Goal: Communication & Community: Share content

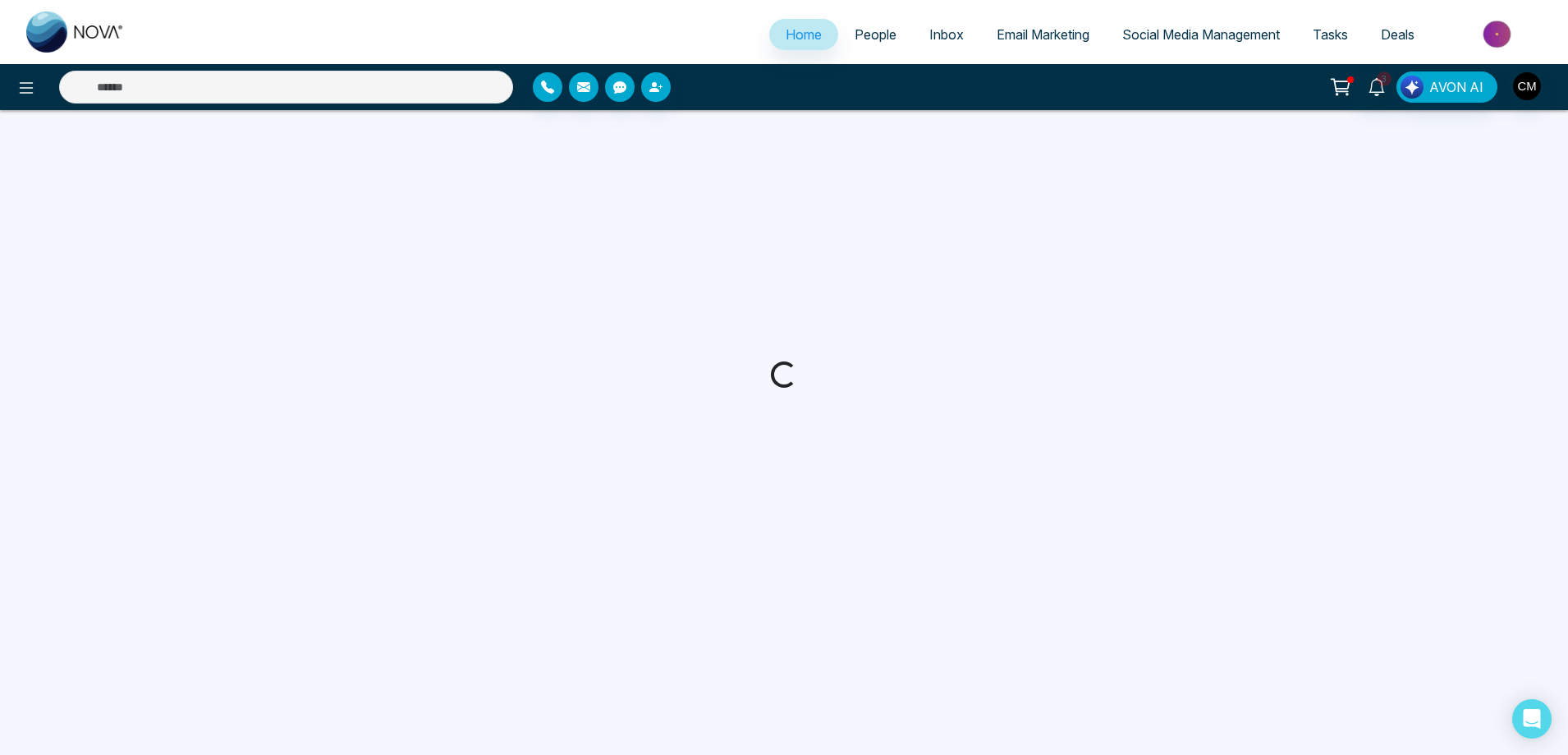
select select "*"
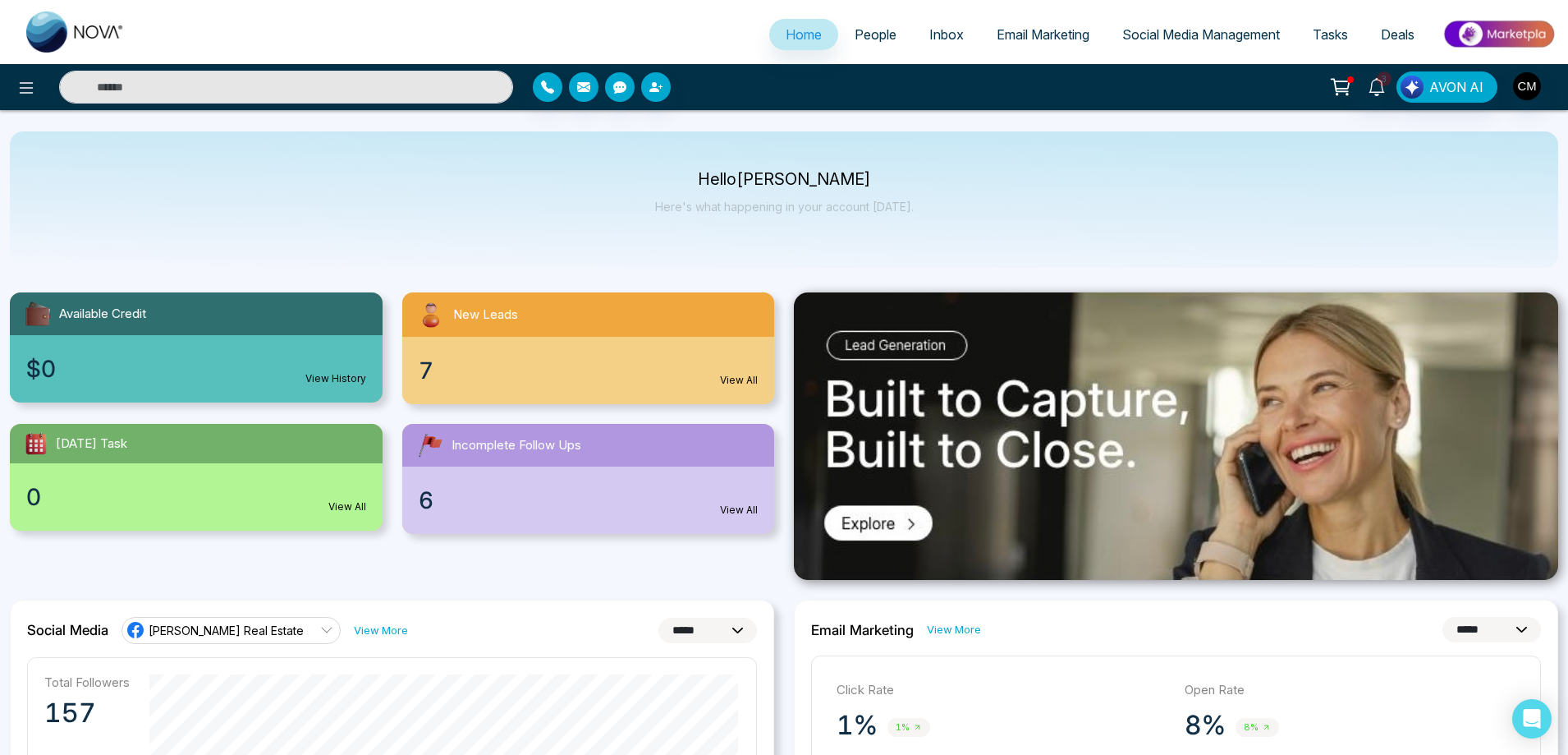
click at [868, 38] on span "People" at bounding box center [875, 35] width 42 height 17
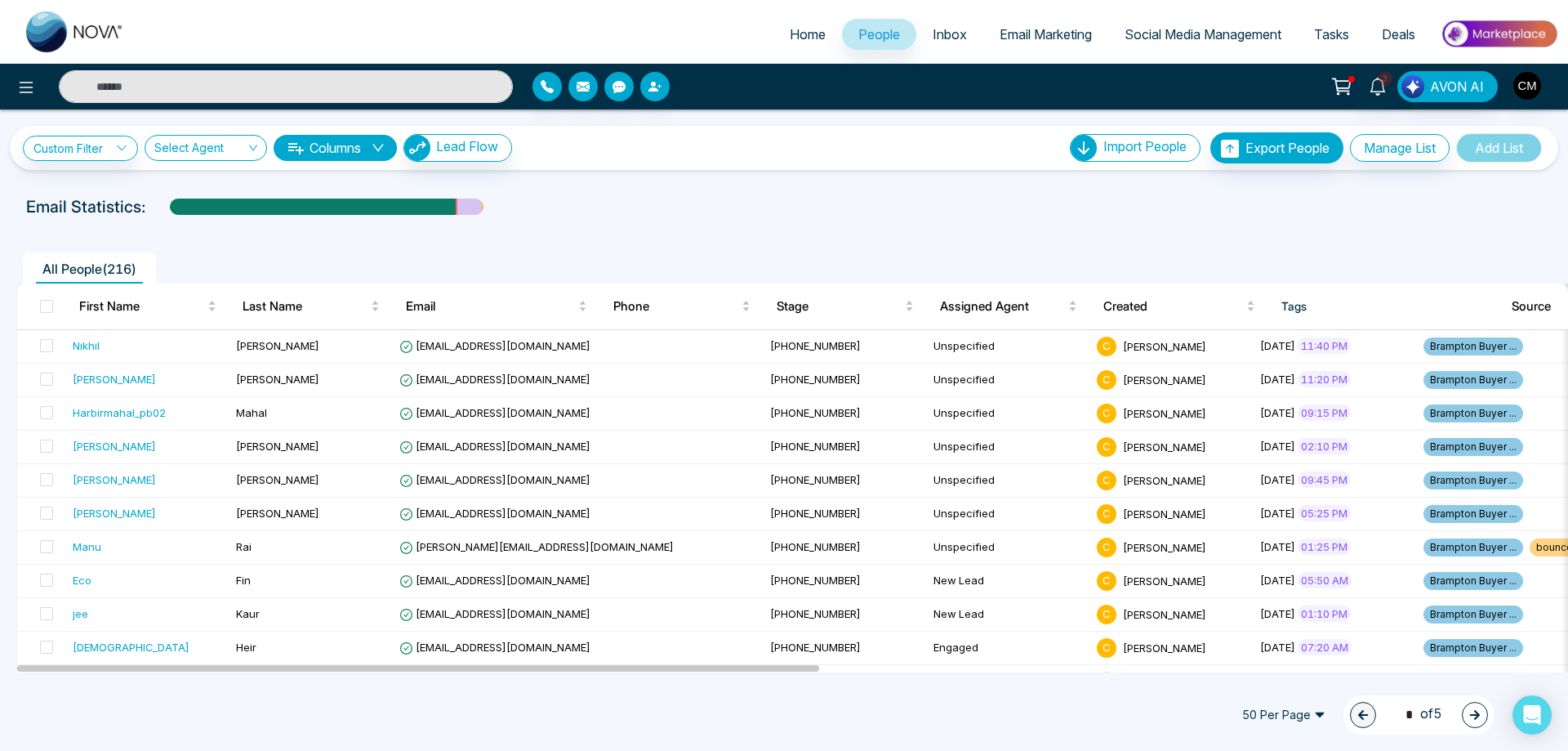
click at [1045, 37] on span "Email Marketing" at bounding box center [1045, 34] width 92 height 17
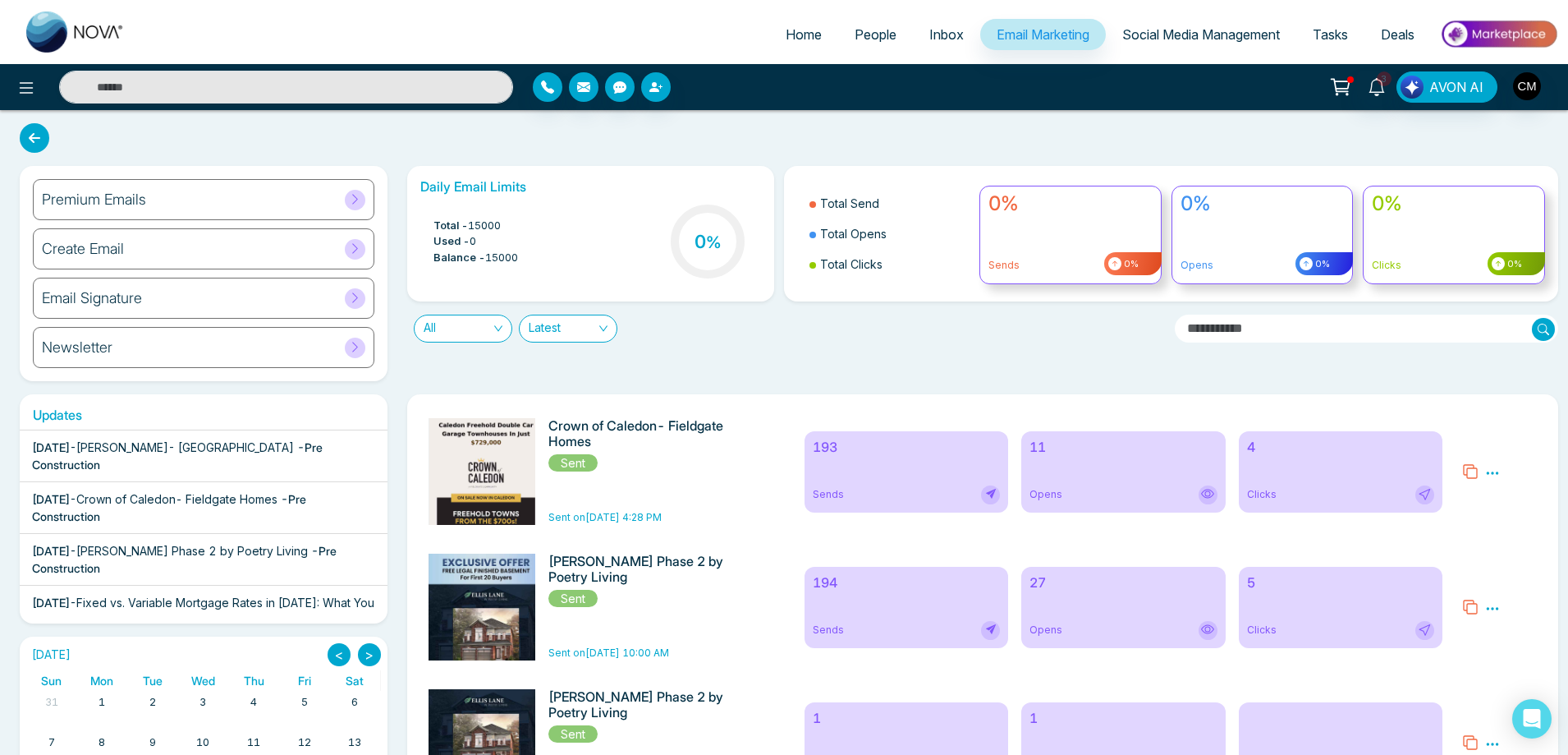
click at [198, 447] on span "[PERSON_NAME]- [GEOGRAPHIC_DATA]" at bounding box center [185, 447] width 217 height 14
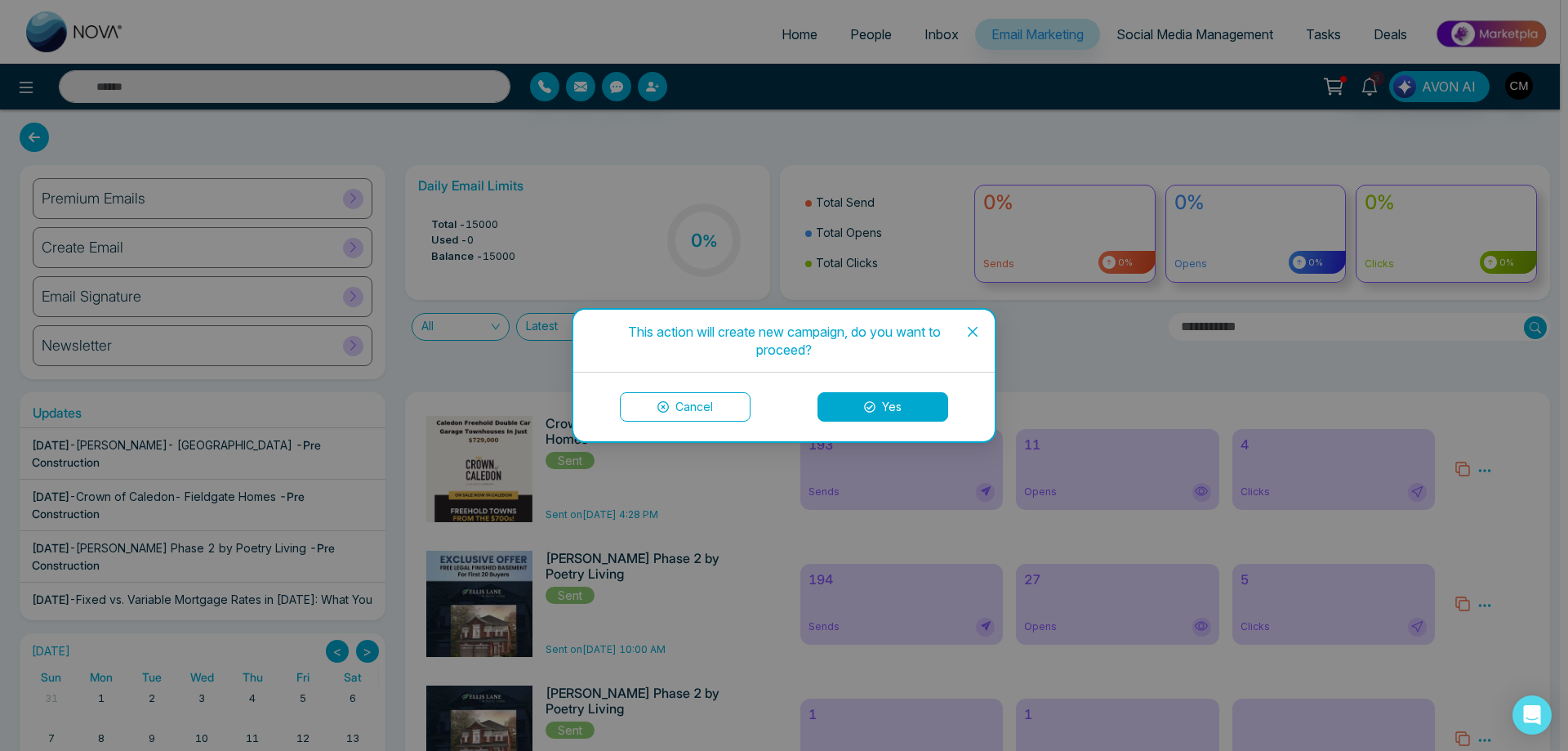
click at [975, 329] on icon "close" at bounding box center [973, 331] width 13 height 13
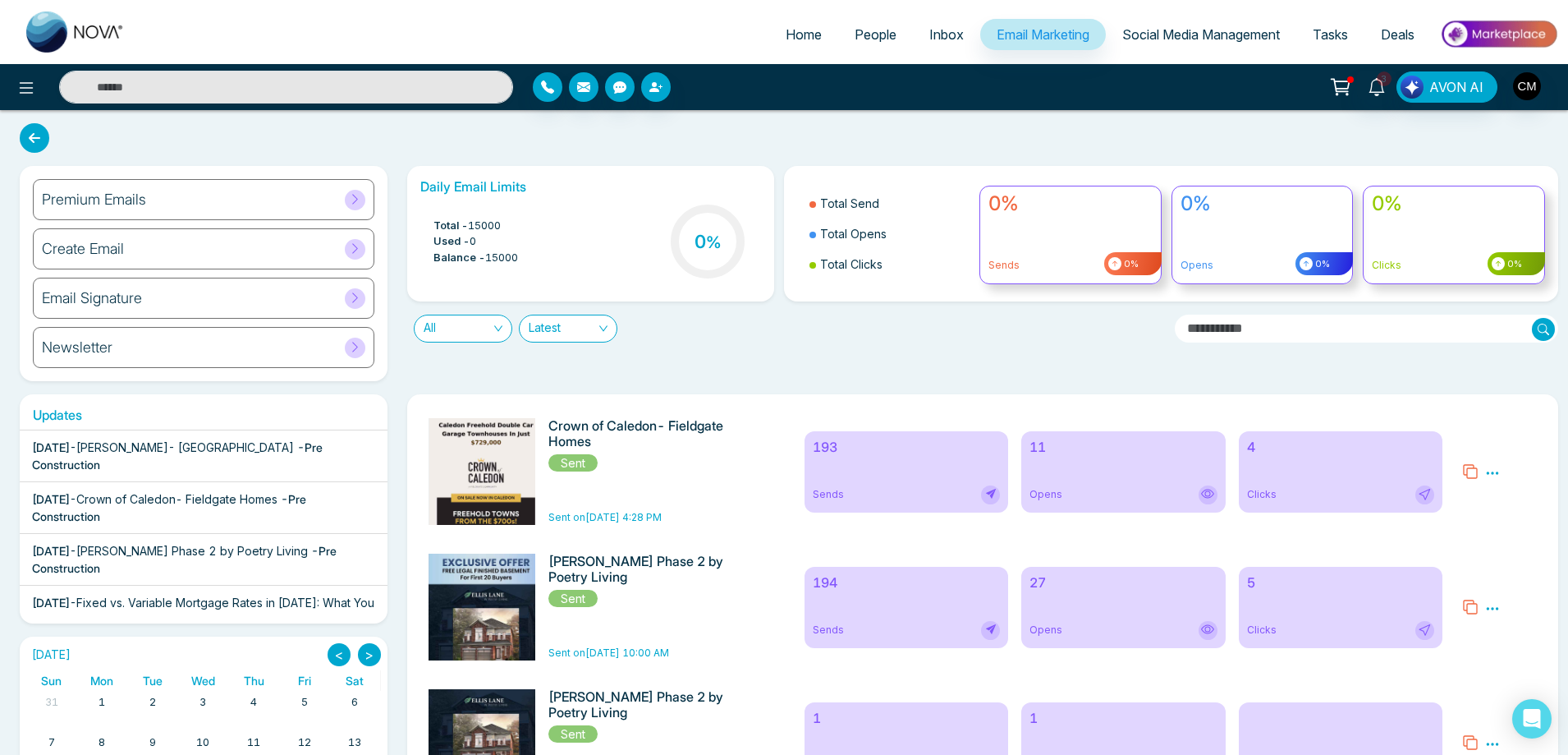
click at [128, 203] on h6 "Premium Emails" at bounding box center [94, 199] width 104 height 18
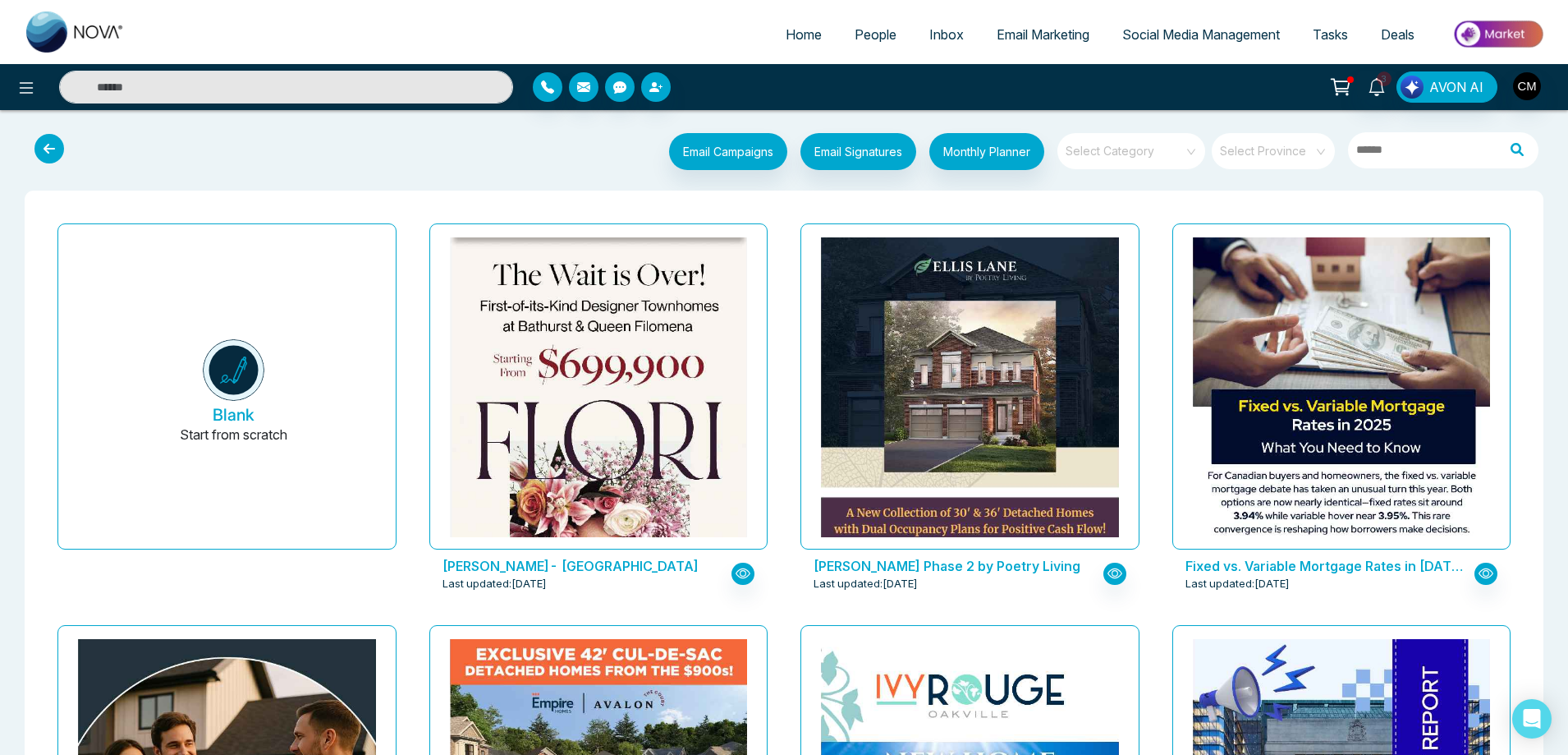
click at [756, 572] on div "[PERSON_NAME]- [GEOGRAPHIC_DATA] Last updated: [DATE]" at bounding box center [598, 574] width 339 height 49
click at [750, 572] on button "button" at bounding box center [742, 574] width 23 height 22
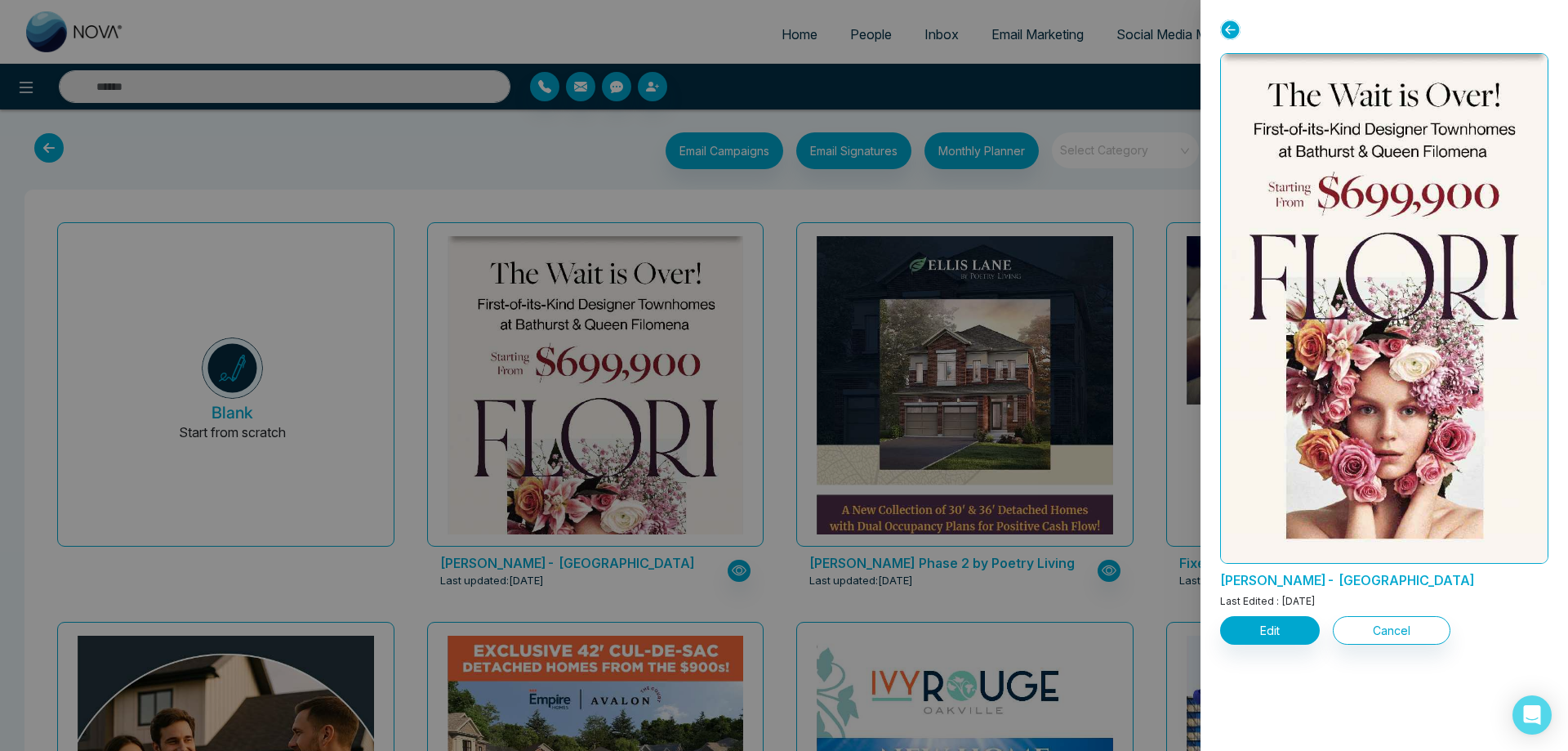
scroll to position [408, 0]
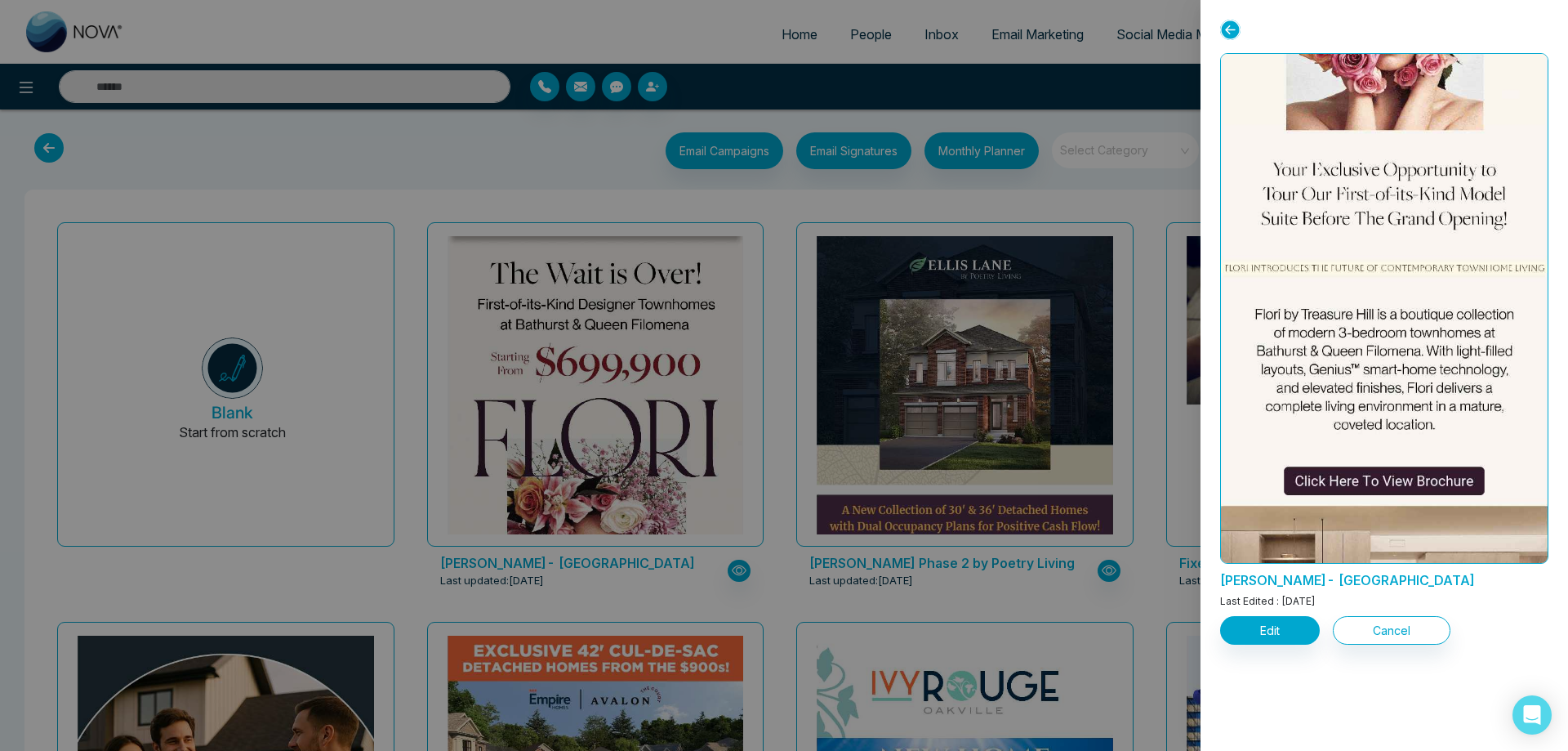
click at [1154, 197] on div at bounding box center [784, 375] width 1568 height 751
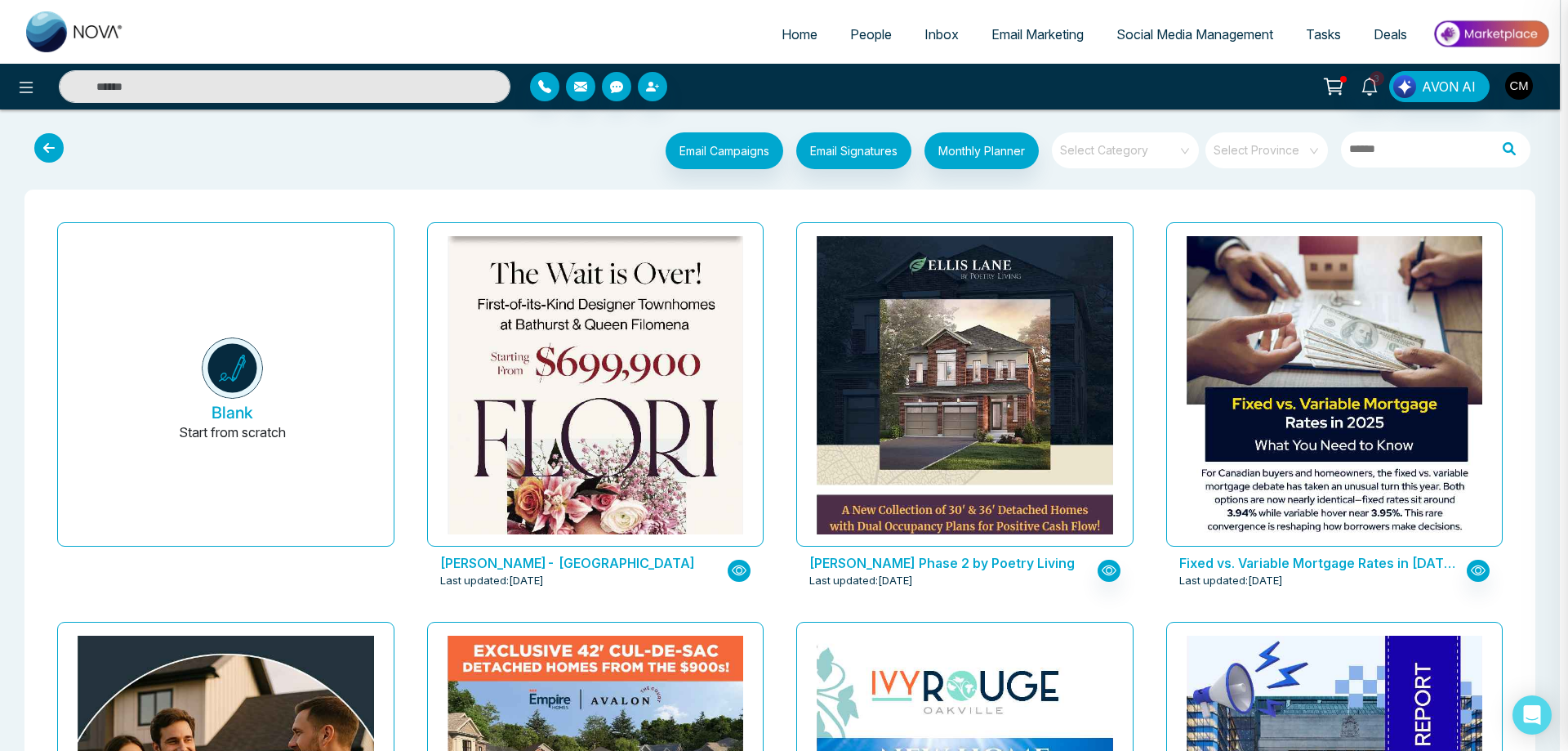
click at [1075, 157] on span at bounding box center [1120, 150] width 118 height 36
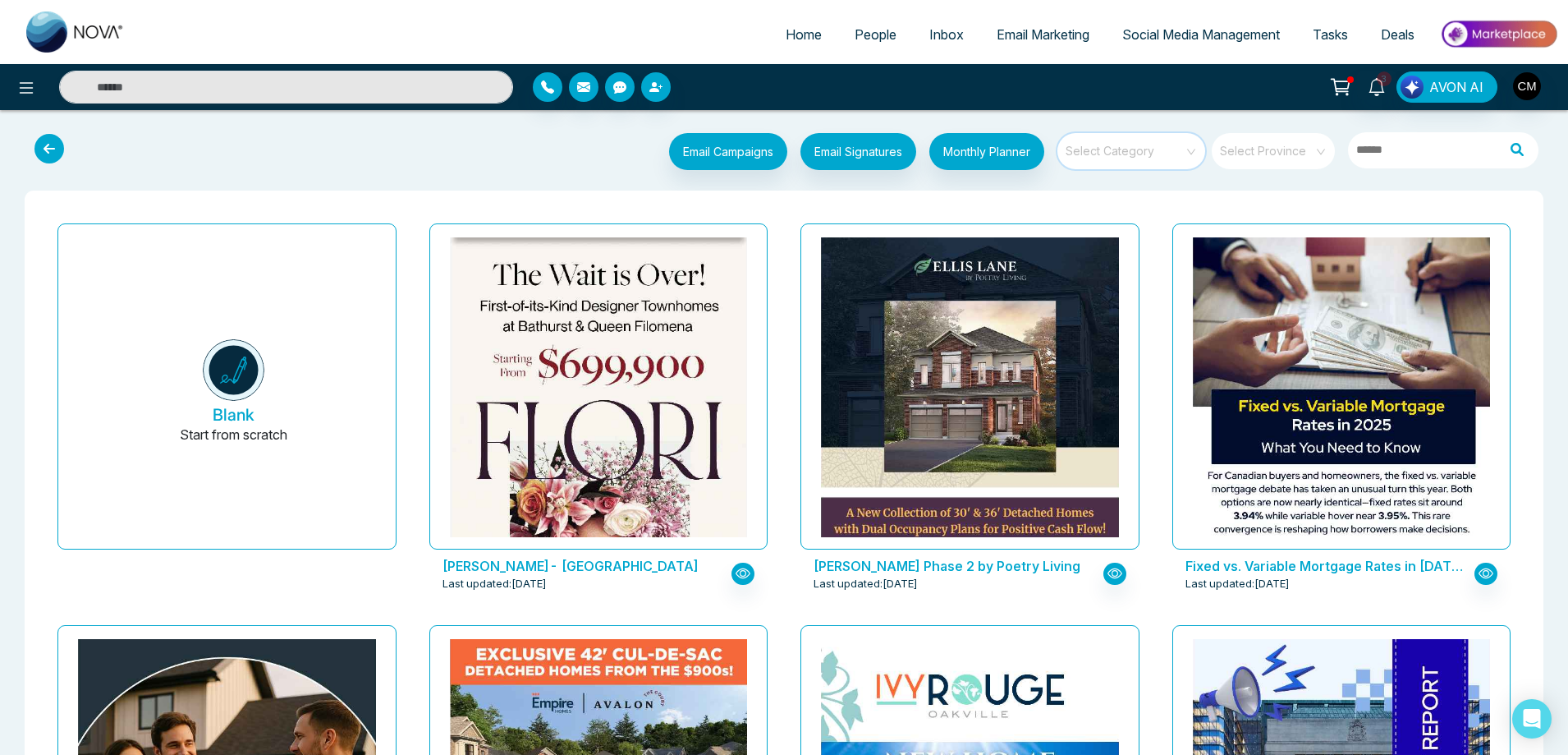
click at [1134, 150] on input "search" at bounding box center [1125, 146] width 118 height 24
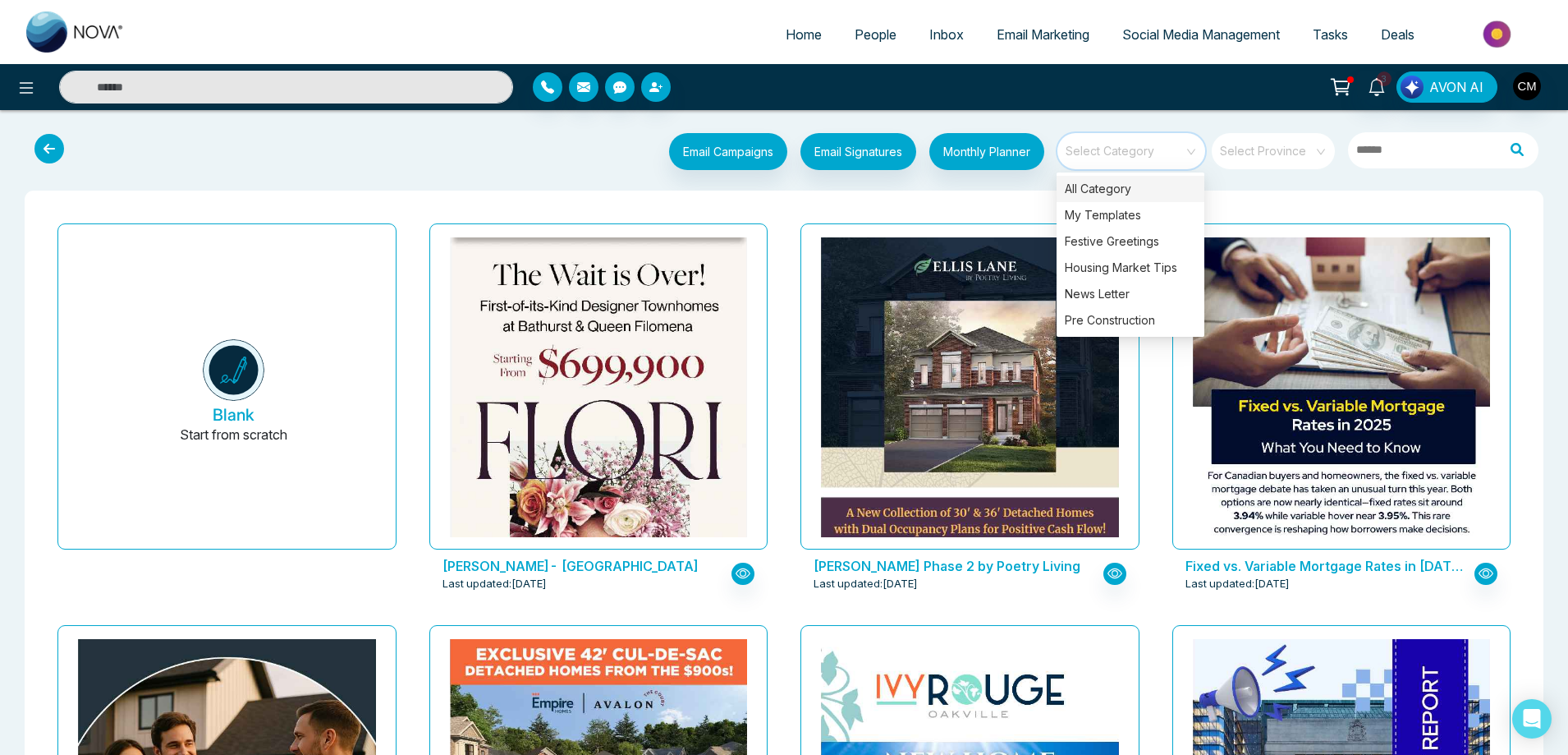
click at [1134, 150] on input "search" at bounding box center [1125, 146] width 118 height 24
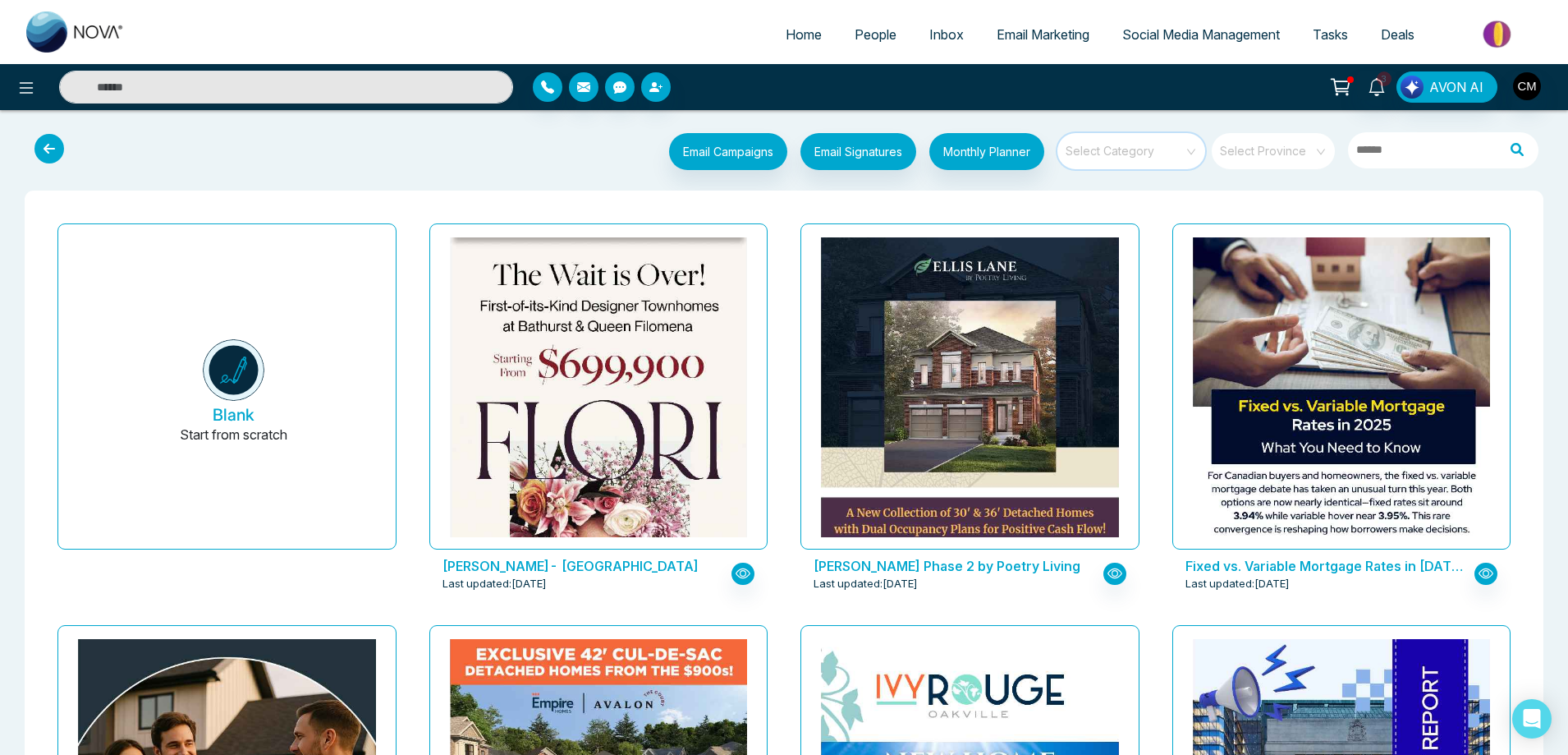
click at [1134, 150] on input "search" at bounding box center [1125, 146] width 118 height 24
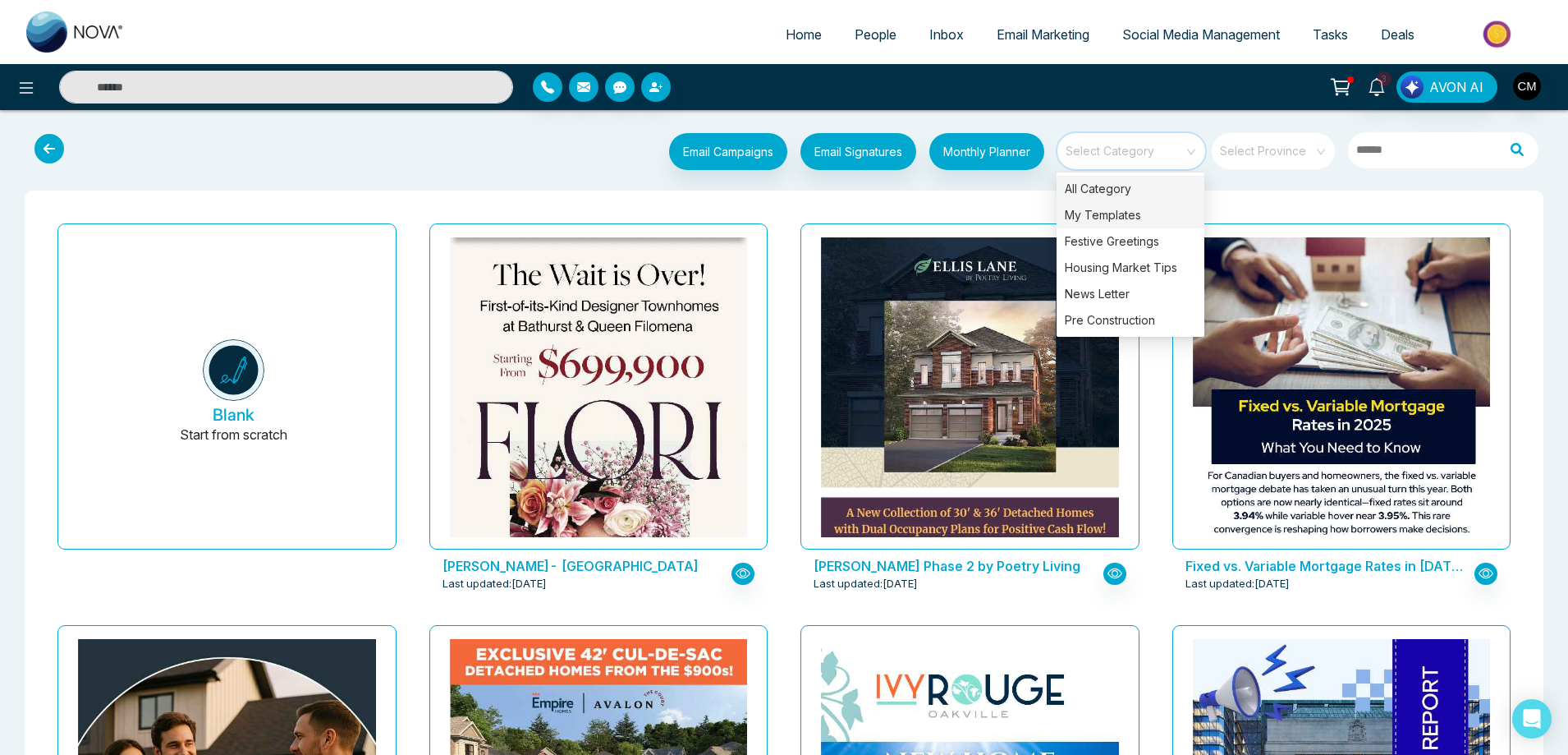
click at [1113, 209] on div "My Templates" at bounding box center [1130, 215] width 147 height 26
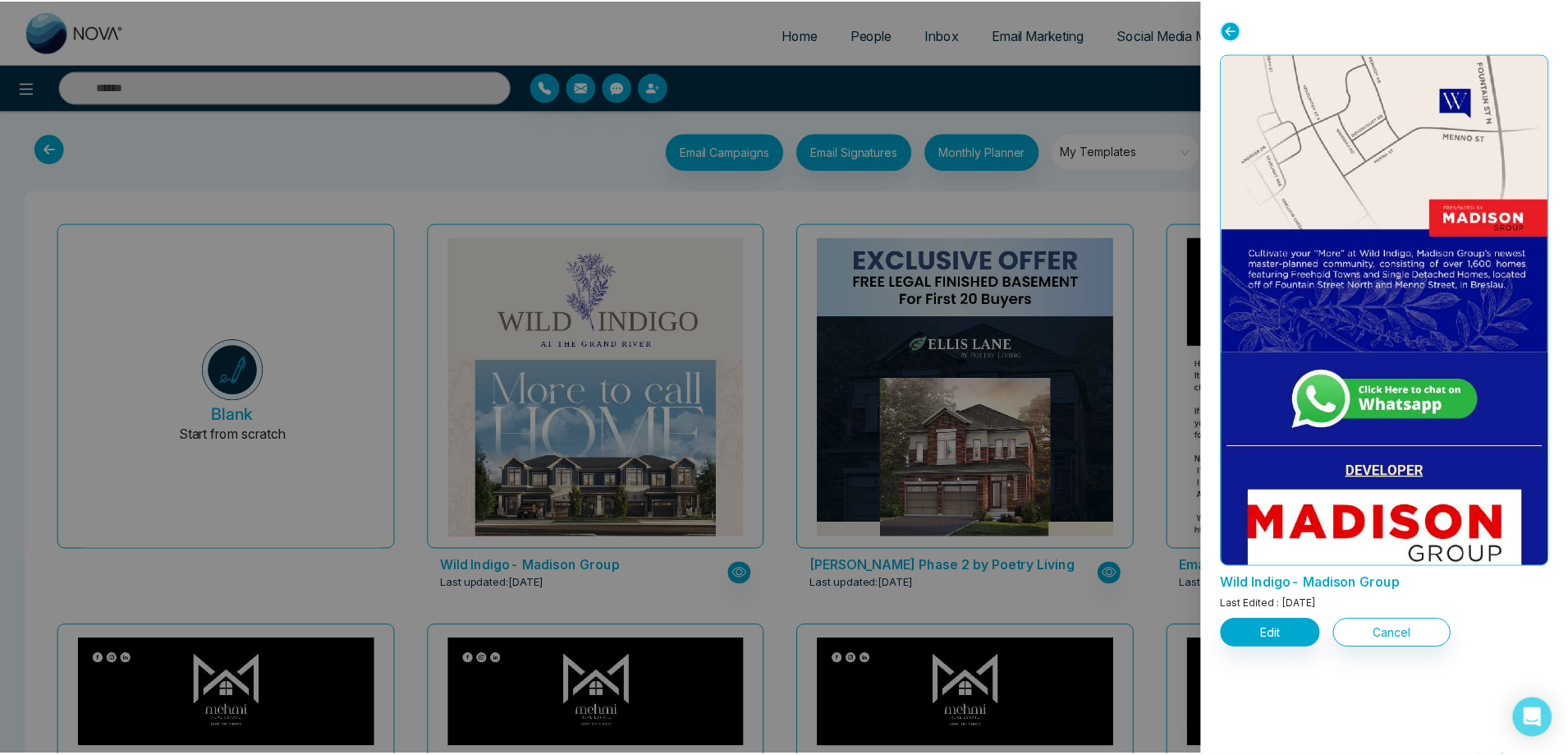
scroll to position [2722, 0]
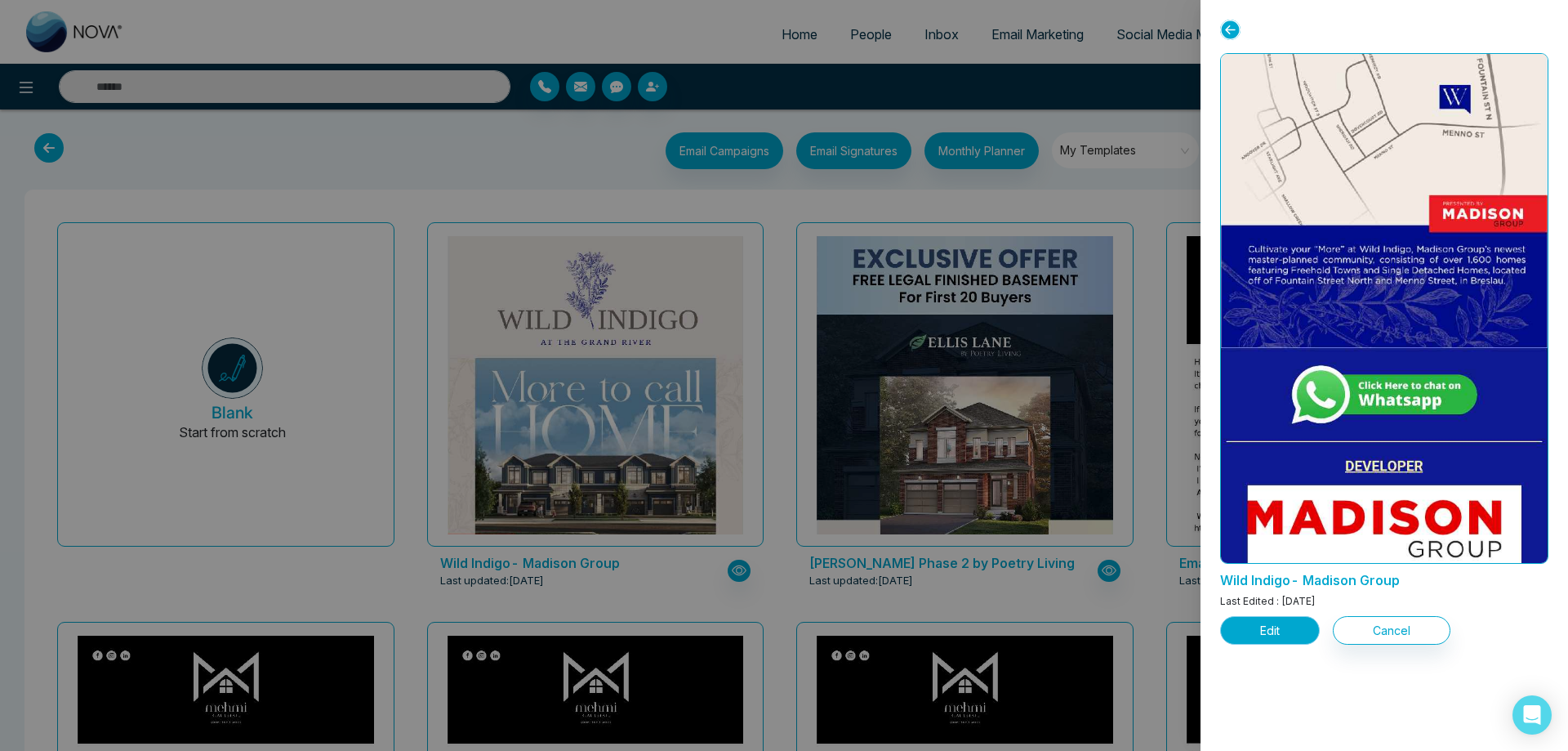
click at [1255, 641] on button "Edit" at bounding box center [1270, 629] width 99 height 29
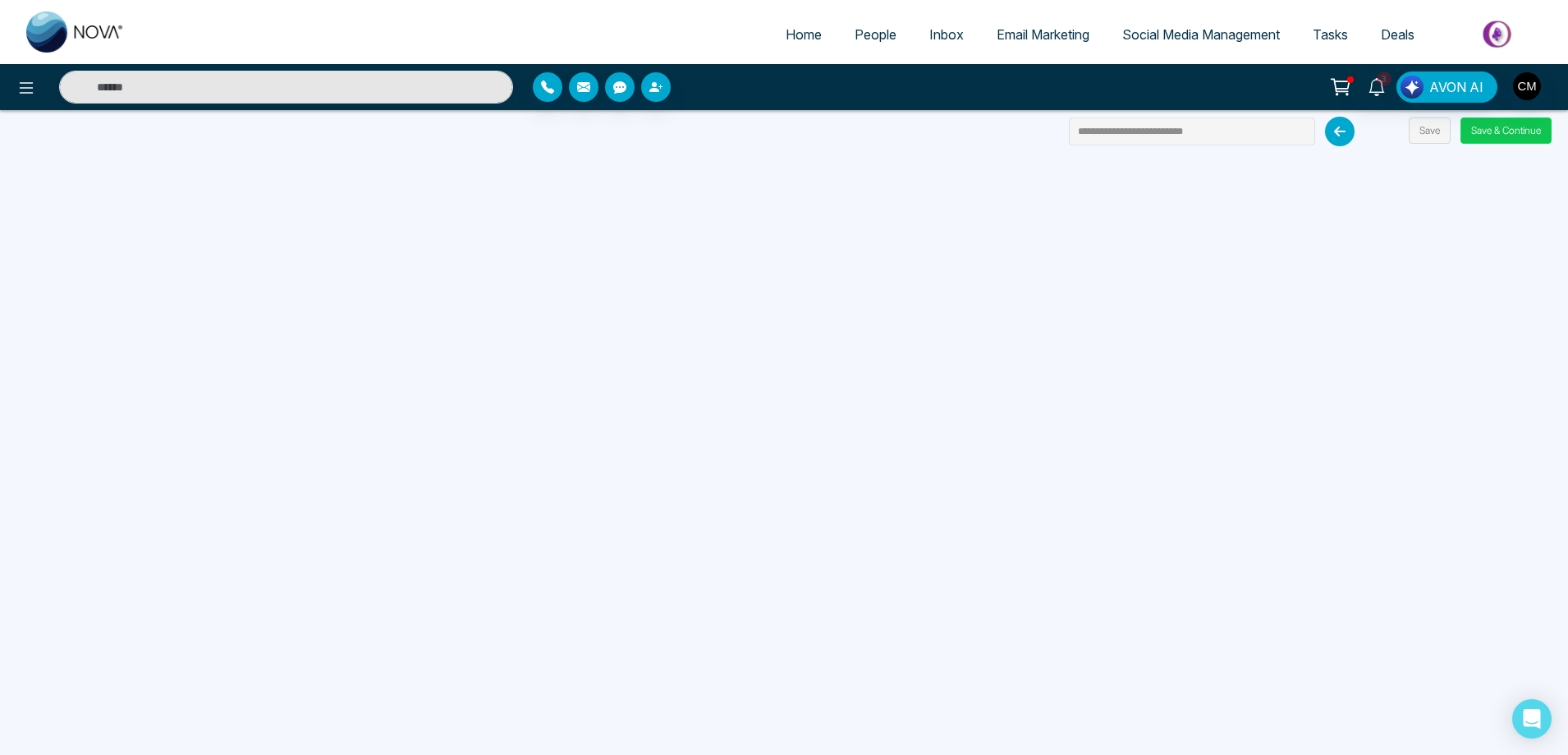
click at [1491, 128] on button "Save & Continue" at bounding box center [1506, 131] width 91 height 26
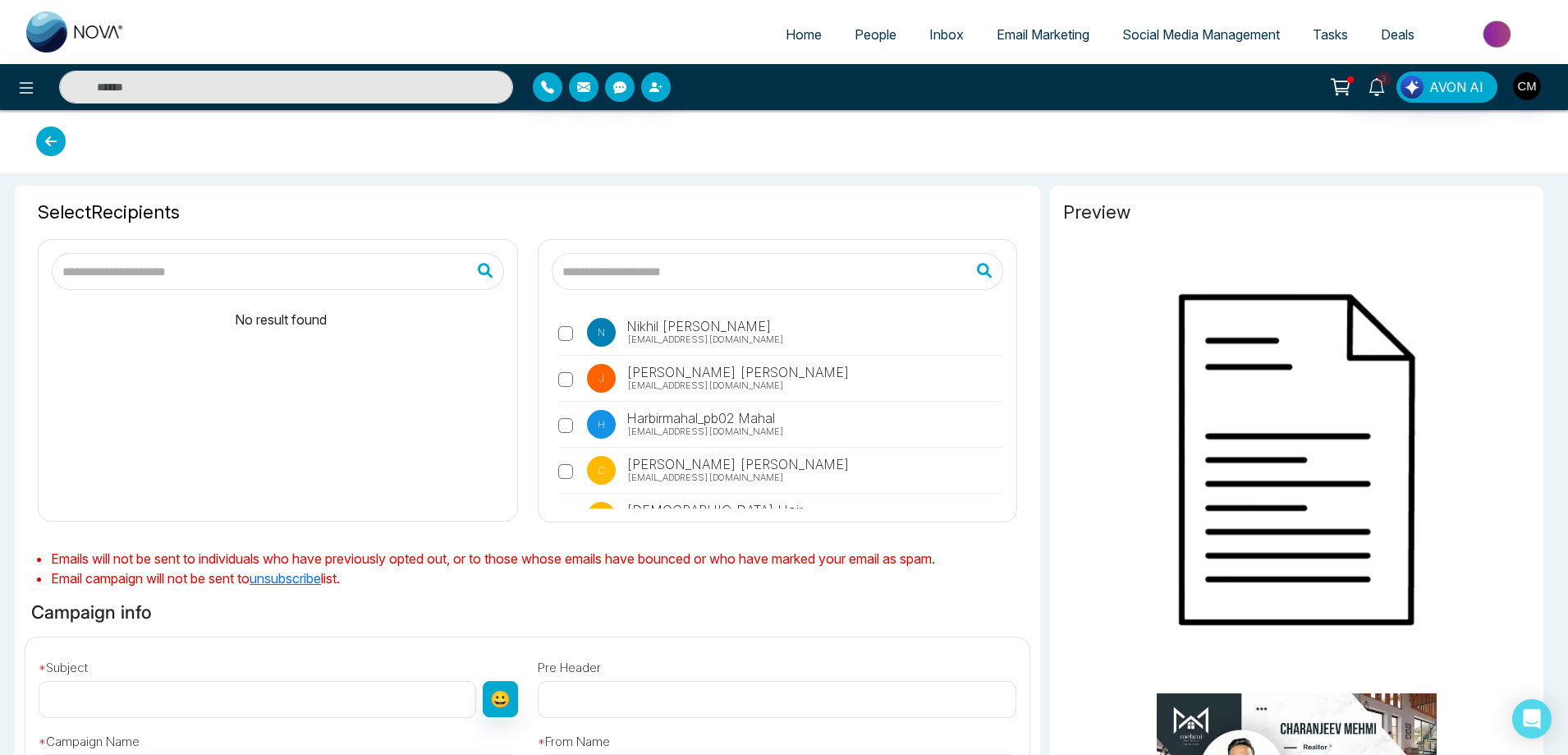
type input "**********"
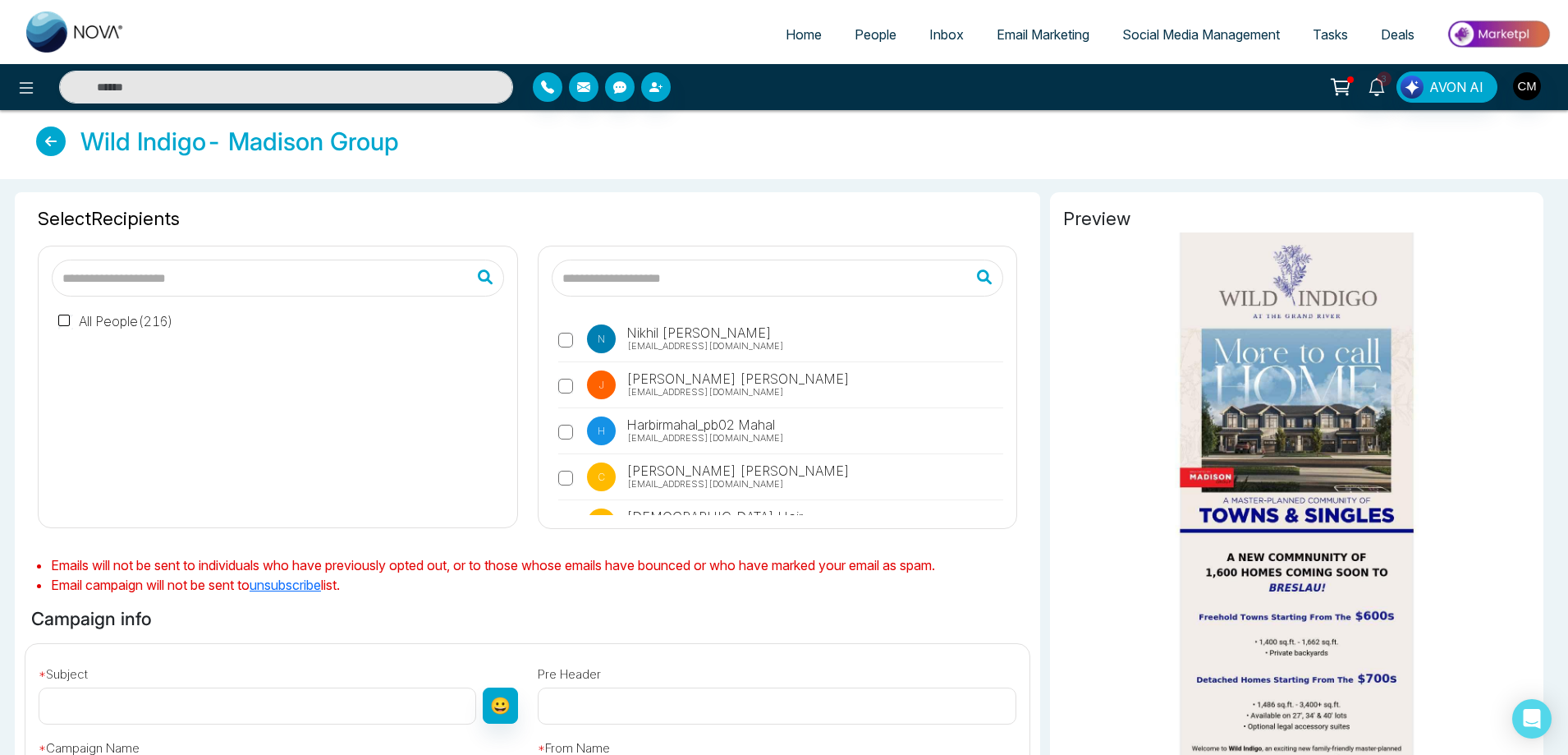
click at [106, 317] on label "All People ( 216 )" at bounding box center [115, 320] width 115 height 20
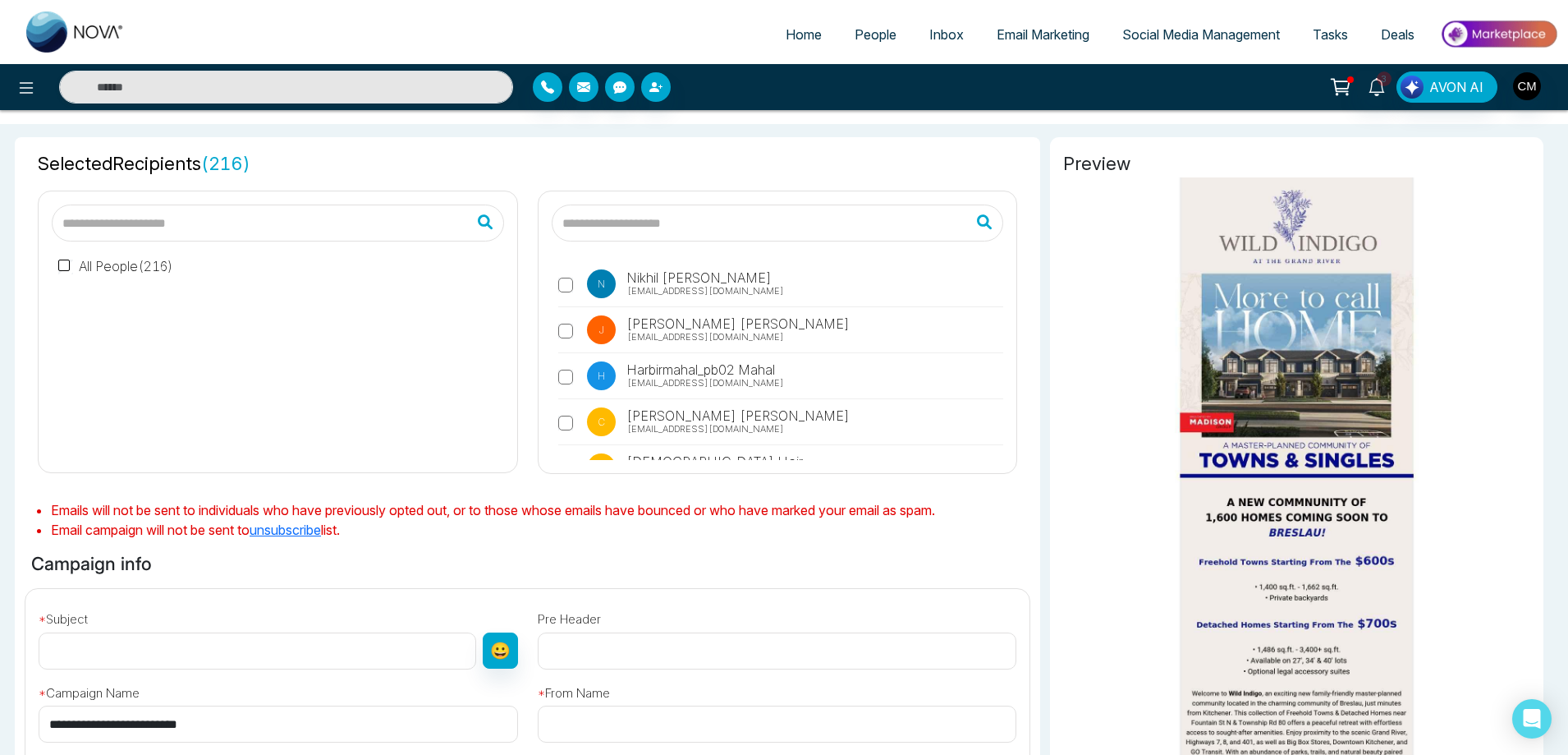
scroll to position [386, 0]
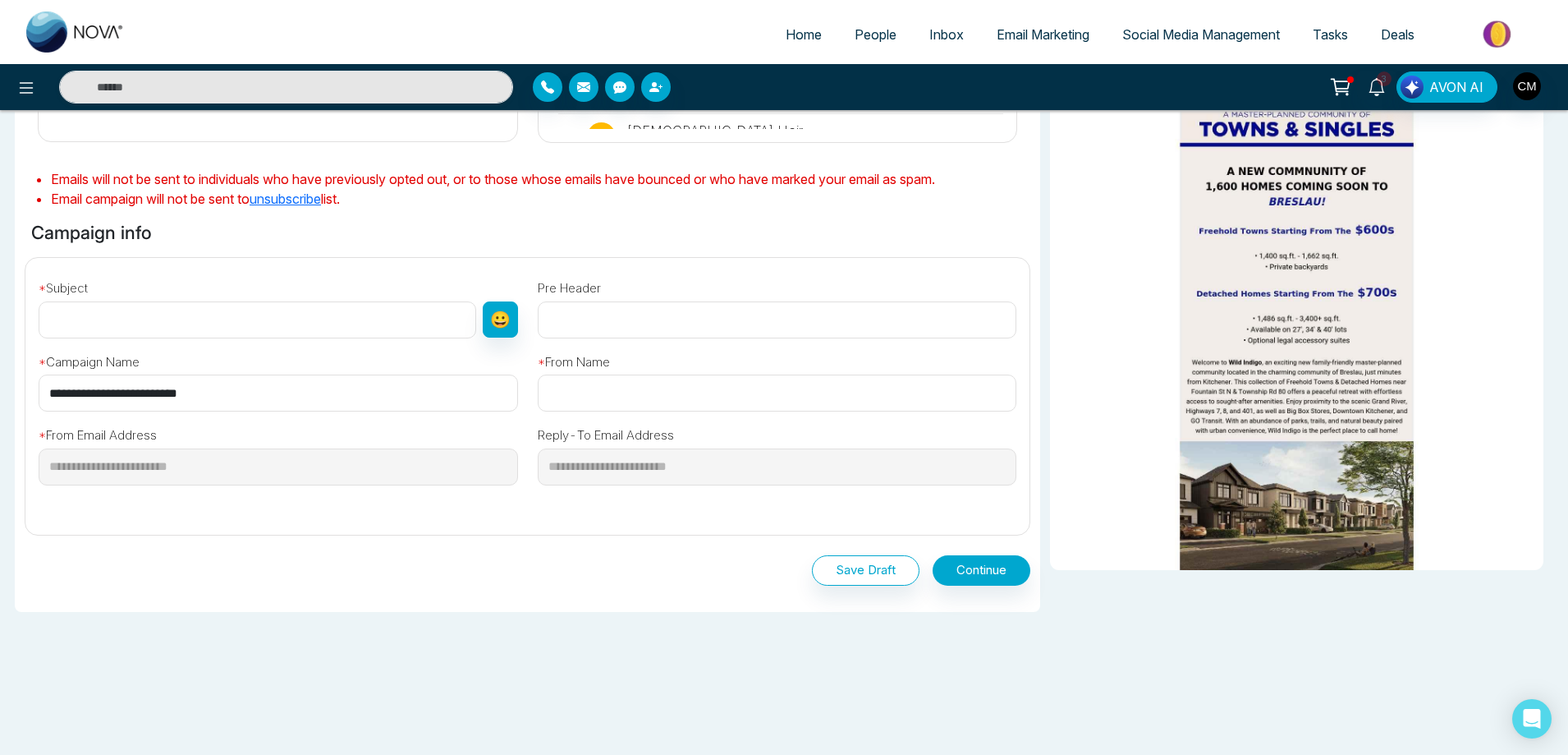
click at [155, 328] on input "text" at bounding box center [257, 320] width 437 height 37
paste input "**********"
type input "**********"
click at [595, 407] on input "text" at bounding box center [777, 393] width 479 height 37
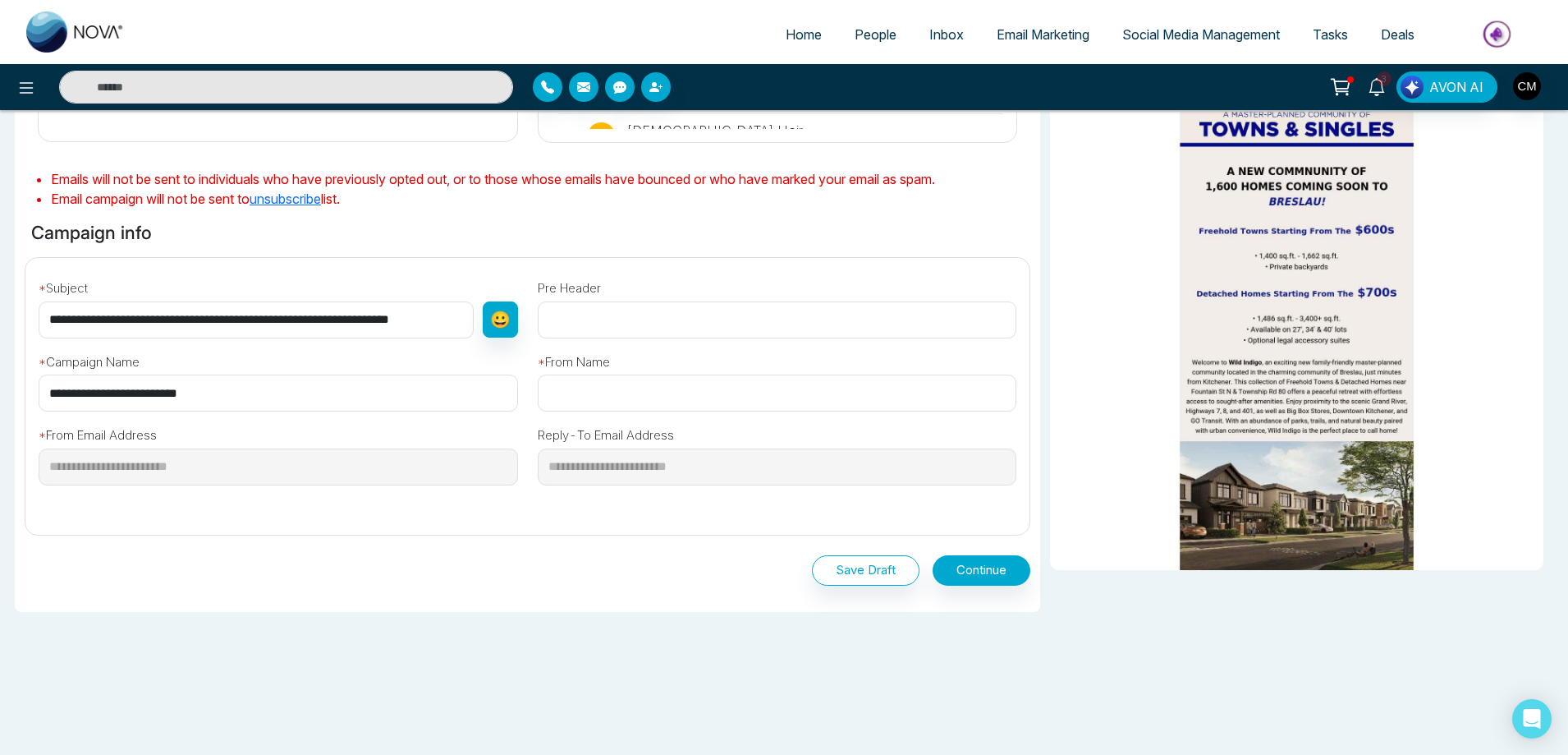
scroll to position [0, 0]
click at [606, 315] on input "text" at bounding box center [777, 320] width 479 height 37
paste input "**********"
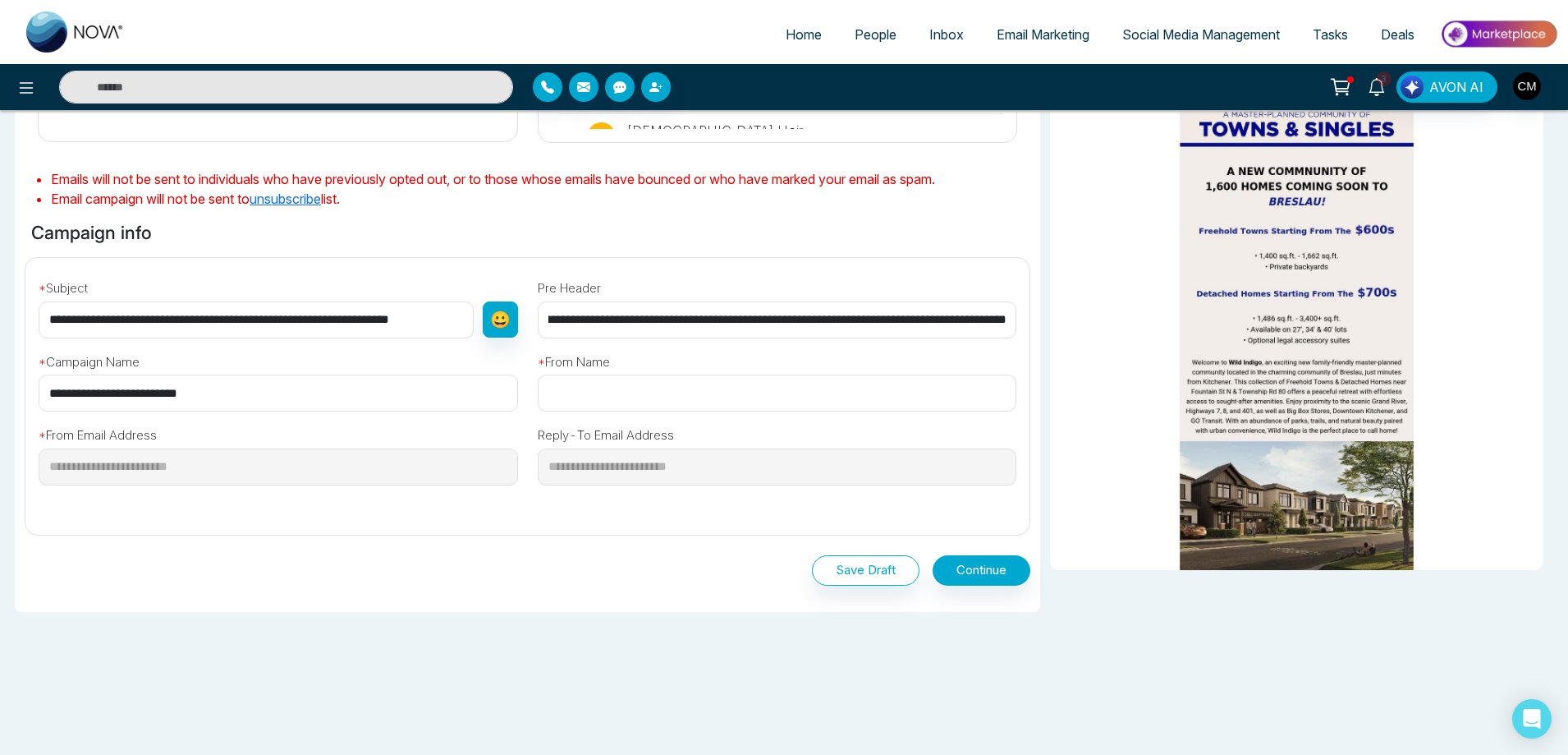
type input "**********"
click at [572, 381] on input "text" at bounding box center [777, 393] width 479 height 37
type input "**********"
click at [392, 332] on input "**********" at bounding box center [256, 320] width 435 height 37
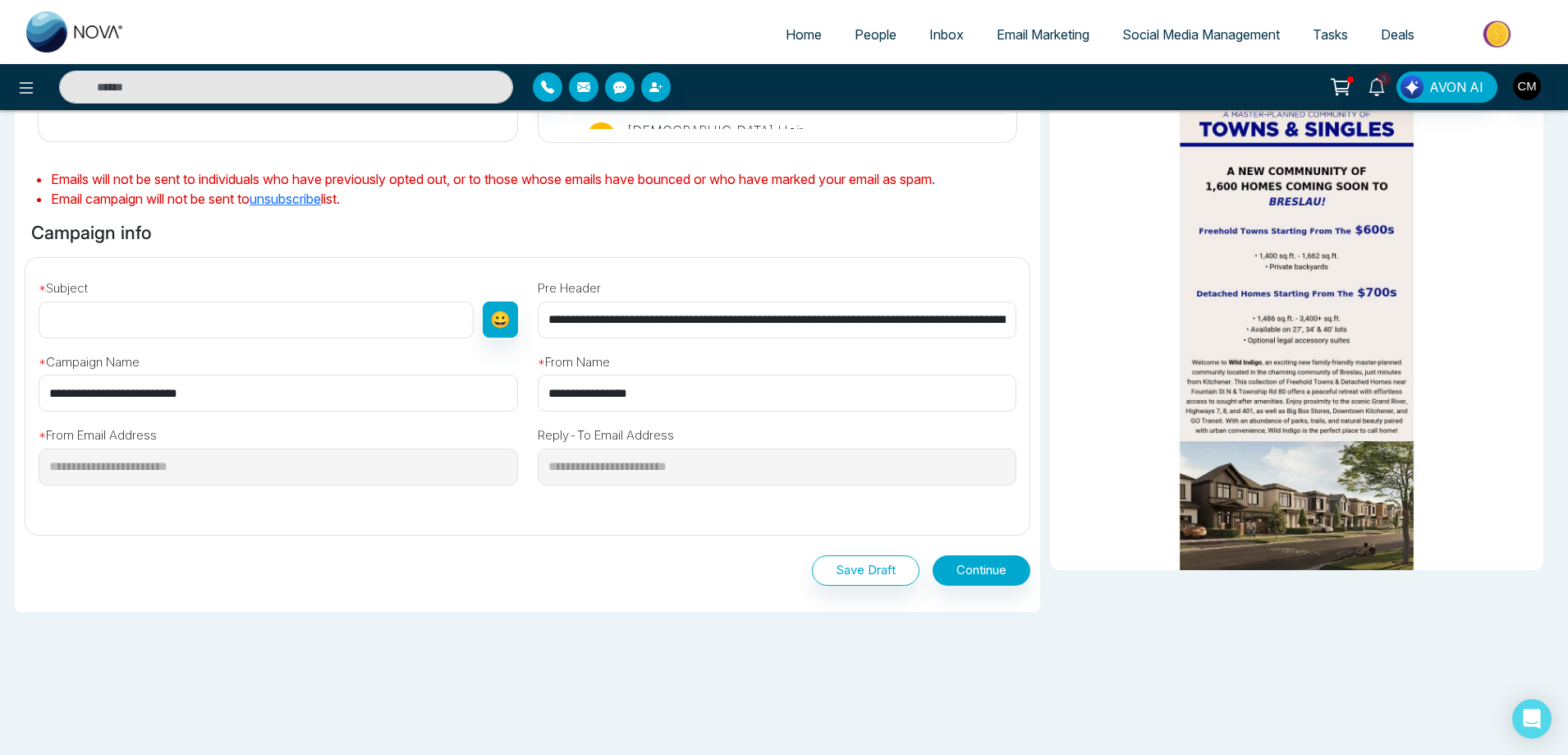
drag, startPoint x: 133, startPoint y: 294, endPoint x: 129, endPoint y: 315, distance: 21.4
click at [133, 305] on div "* Subject 😀" at bounding box center [278, 304] width 499 height 67
click at [129, 315] on input "text" at bounding box center [256, 320] width 435 height 37
paste input "**********"
type input "**********"
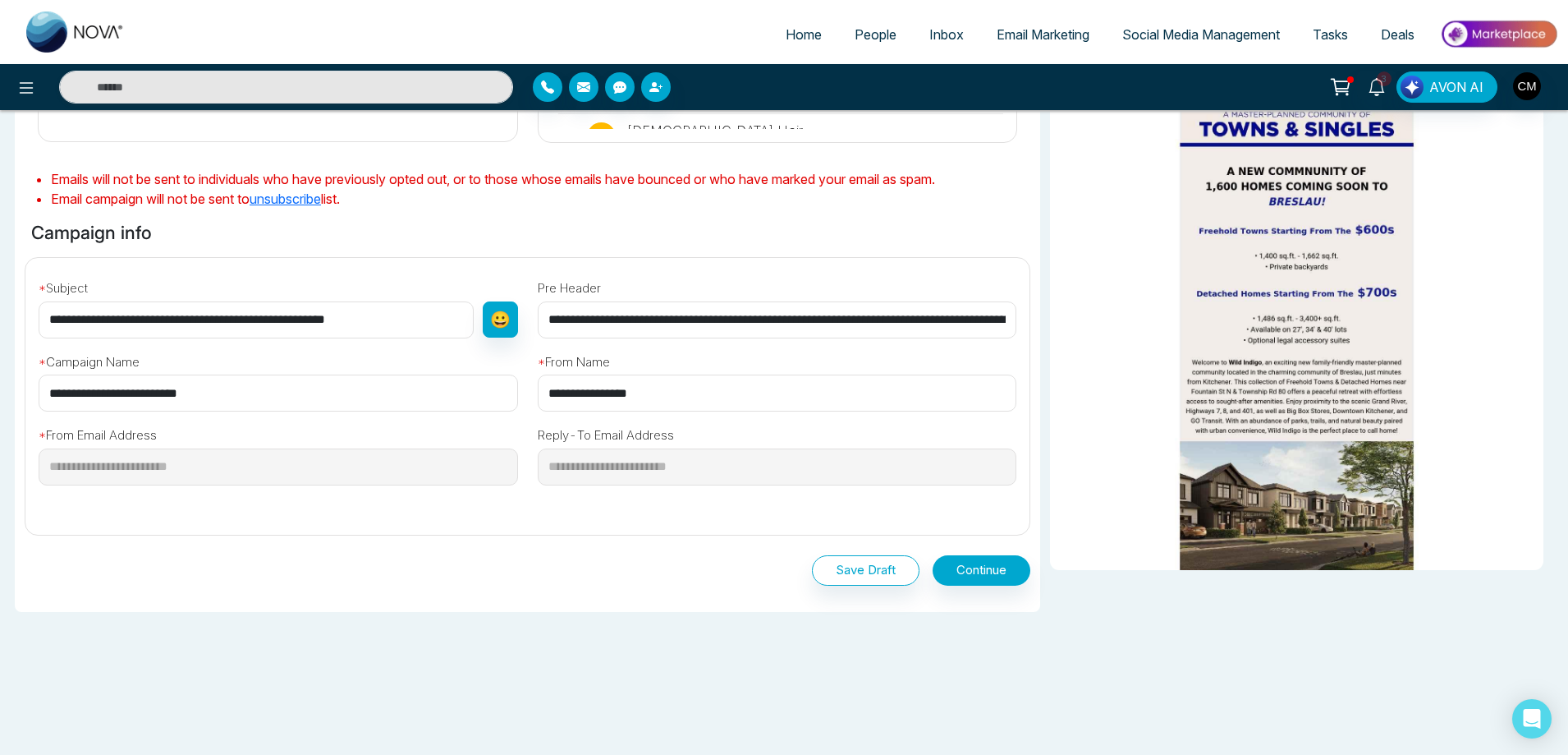
drag, startPoint x: 517, startPoint y: 544, endPoint x: 752, endPoint y: 558, distance: 235.4
click at [518, 544] on div "Save Draft Continue" at bounding box center [527, 567] width 1006 height 63
click at [1011, 579] on button "Continue" at bounding box center [981, 570] width 98 height 31
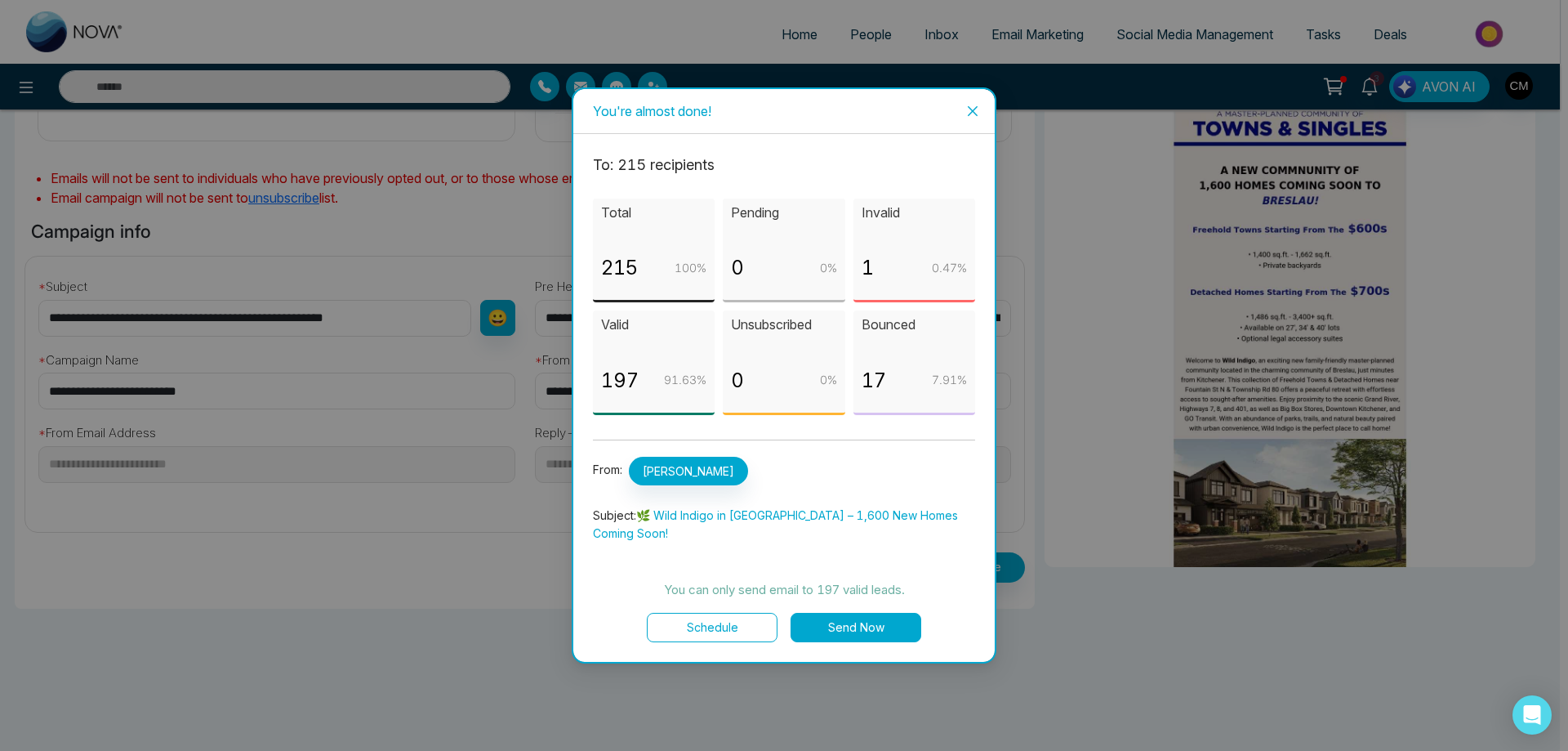
click at [850, 615] on button "Send Now" at bounding box center [856, 628] width 131 height 30
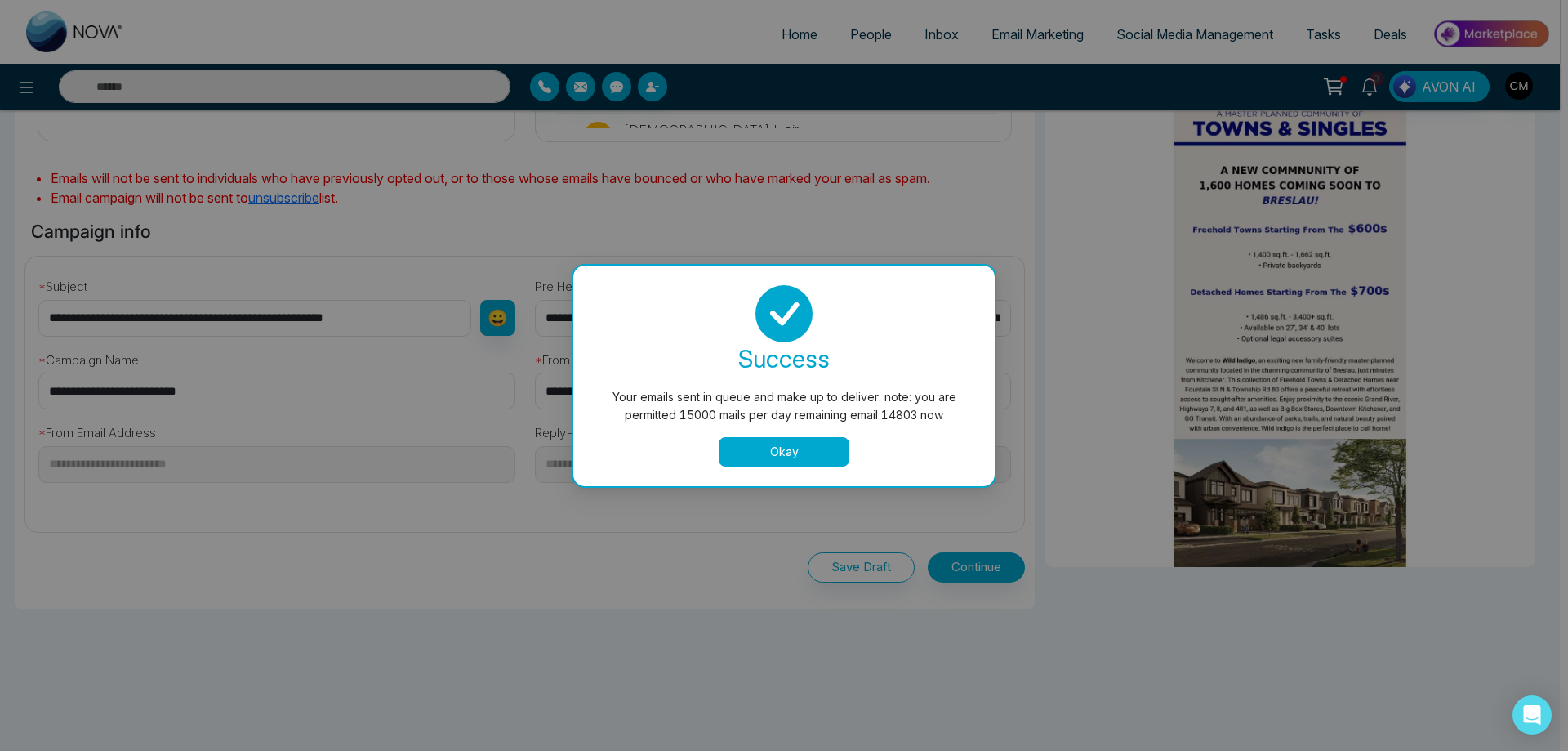
click at [785, 452] on button "Okay" at bounding box center [784, 452] width 131 height 30
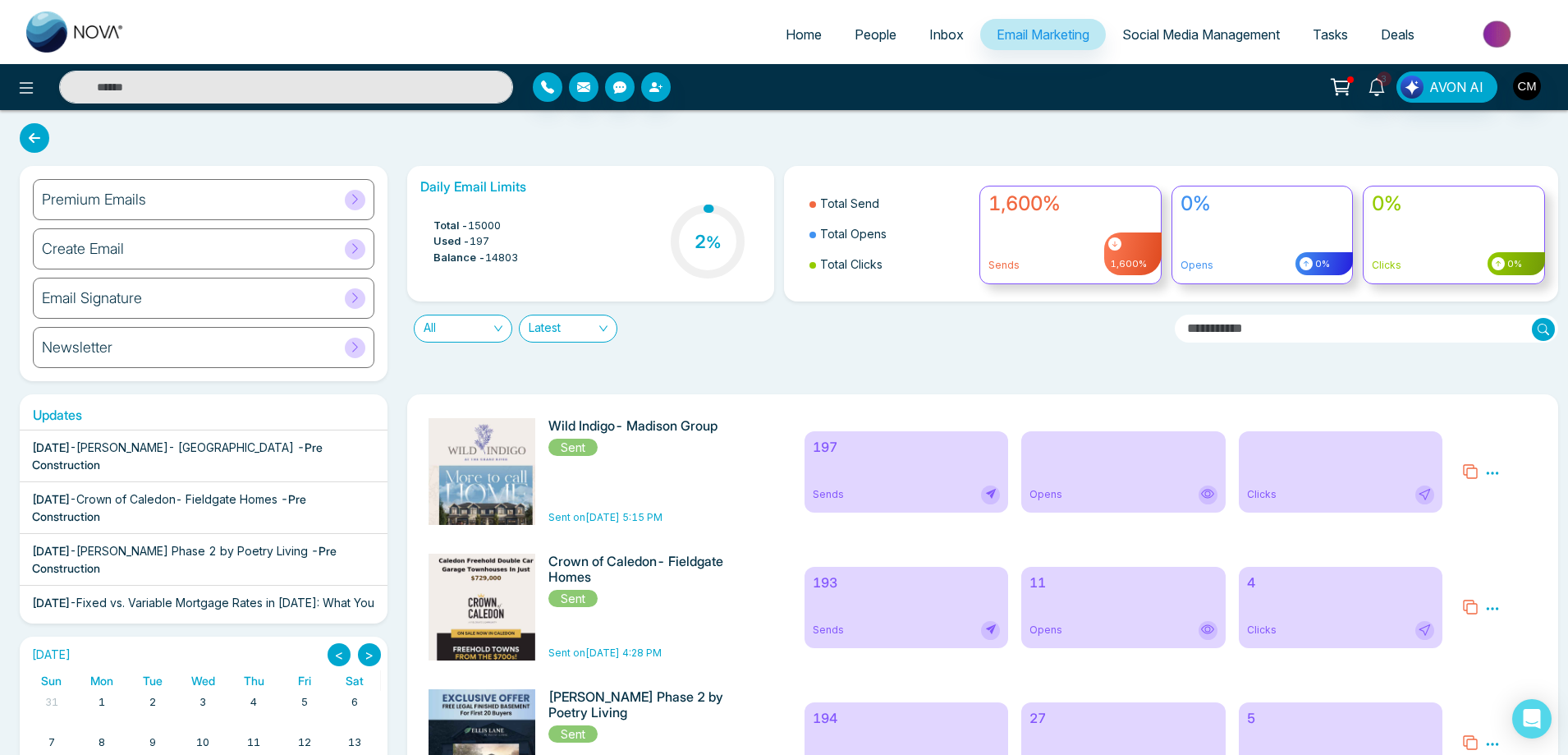
click at [1192, 45] on link "Social Media Management" at bounding box center [1200, 34] width 190 height 31
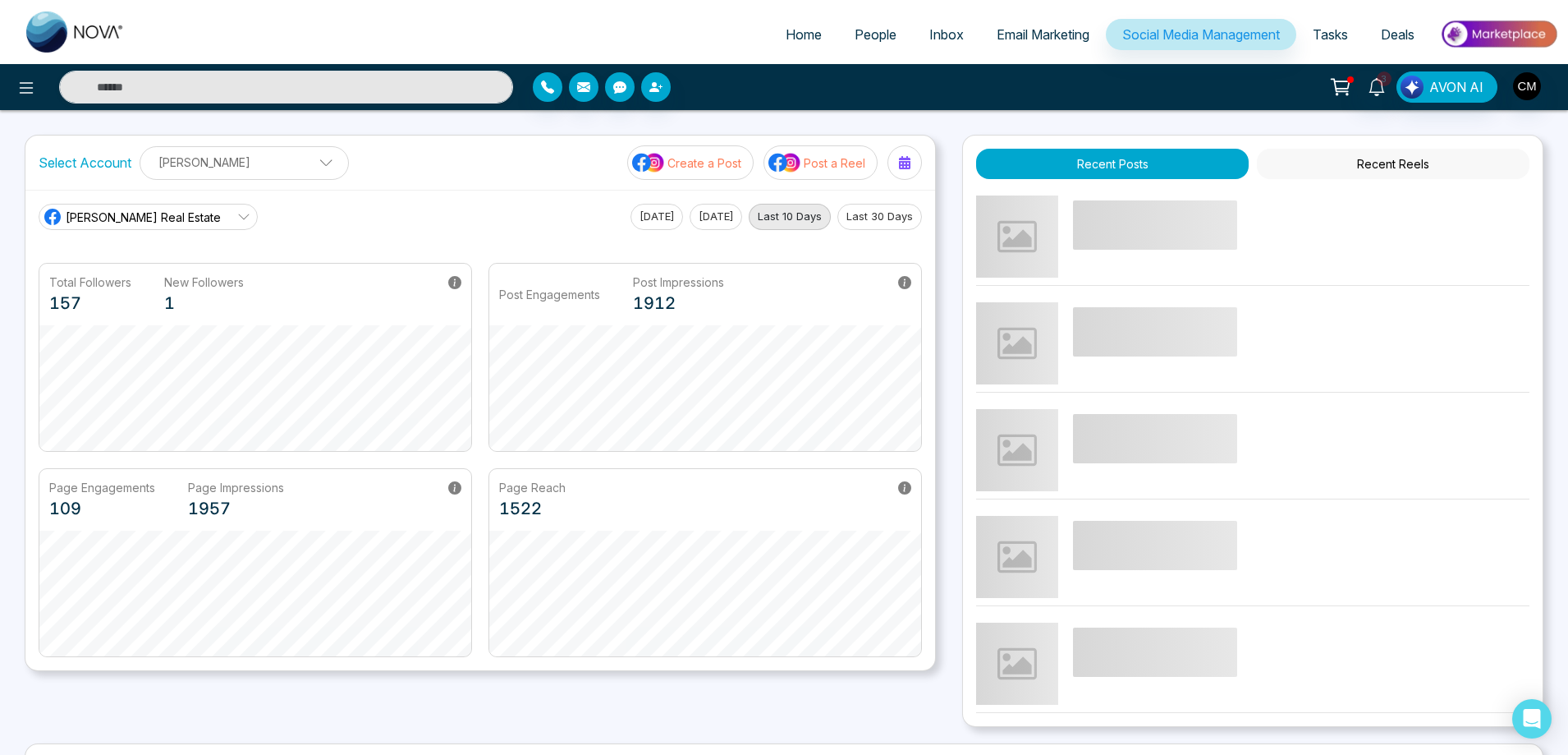
click at [667, 170] on button "Create a Post" at bounding box center [690, 162] width 127 height 35
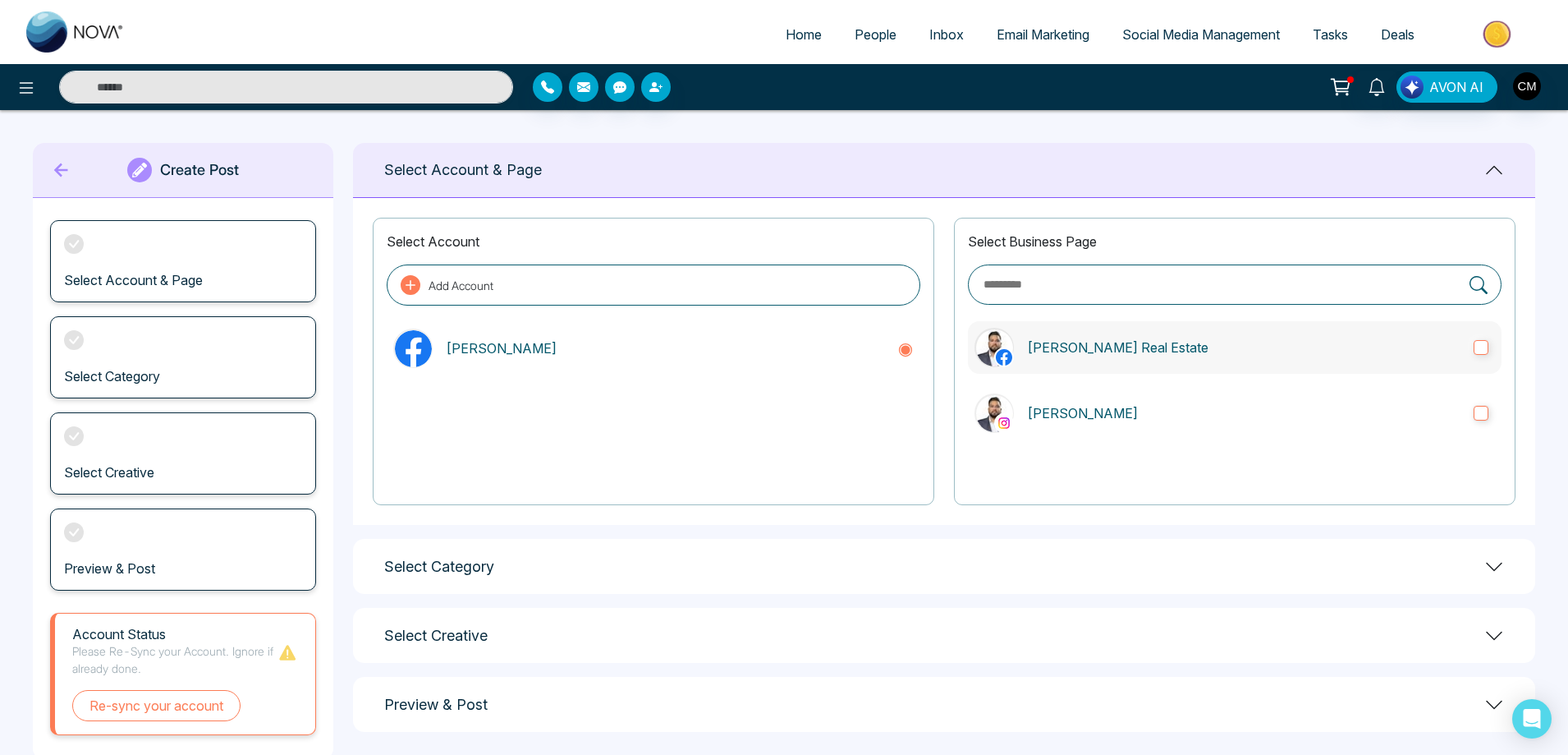
drag, startPoint x: 1007, startPoint y: 372, endPoint x: 1015, endPoint y: 384, distance: 14.4
click at [1007, 372] on label "[PERSON_NAME] Real Estate" at bounding box center [1234, 347] width 534 height 52
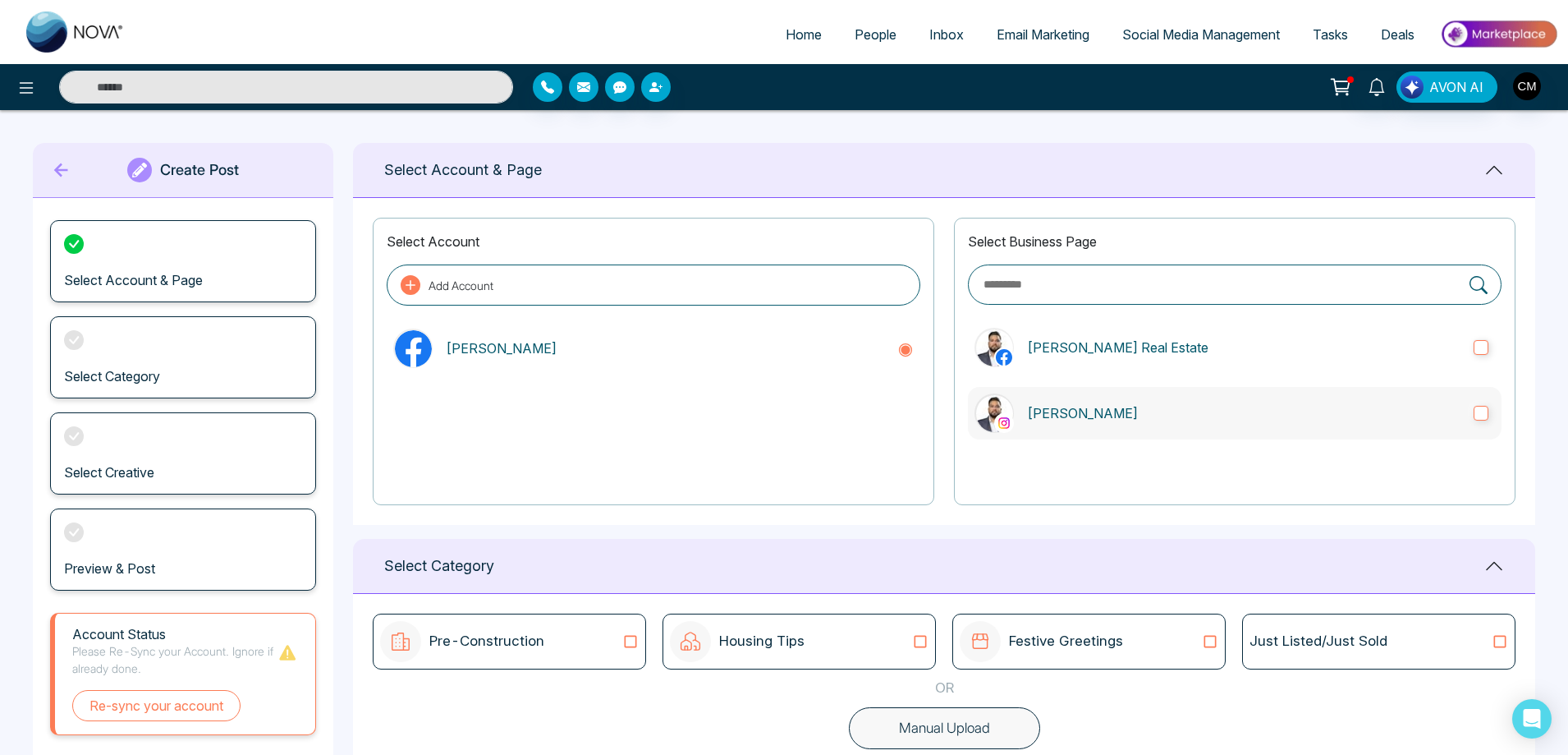
click at [1017, 404] on label "[PERSON_NAME]" at bounding box center [1234, 412] width 534 height 52
click at [1406, 672] on div "Pre-Construction Housing Tips Festive Greetings Just Listed/Just Sold OR Manual…" at bounding box center [943, 680] width 1182 height 175
click at [1406, 650] on div "Just Listed/Just Sold" at bounding box center [1378, 641] width 258 height 21
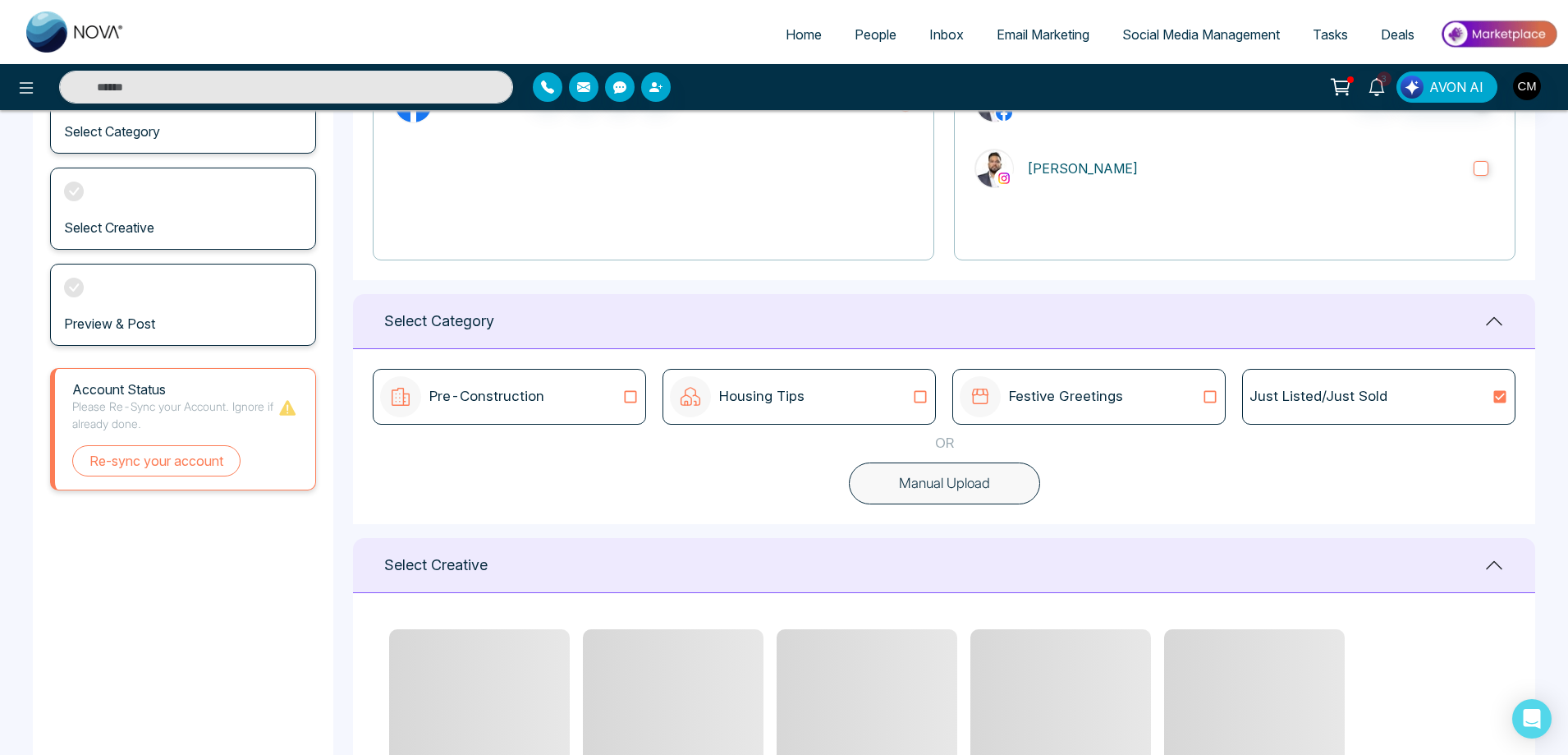
scroll to position [493, 0]
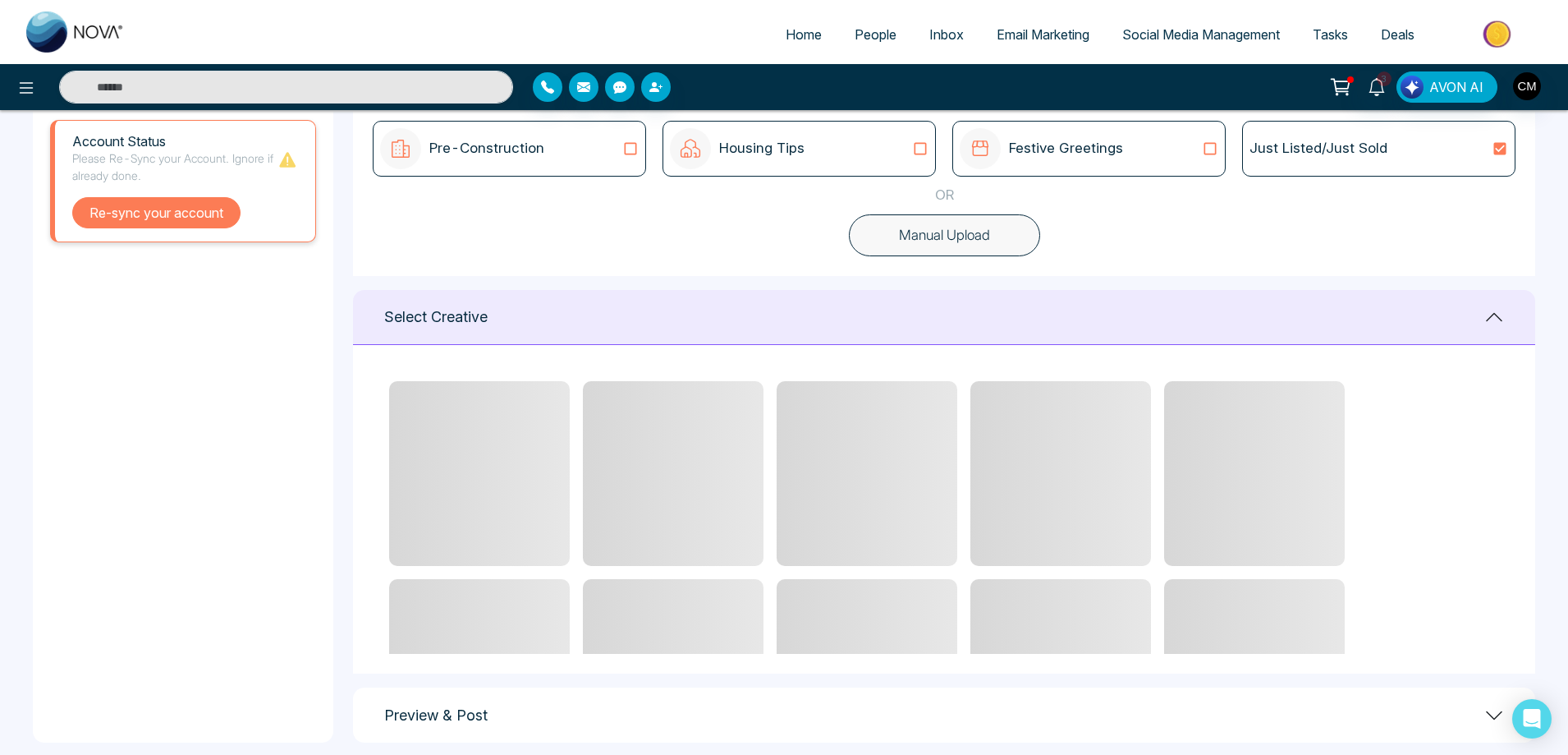
click at [188, 218] on button "Re-sync your account" at bounding box center [156, 212] width 168 height 31
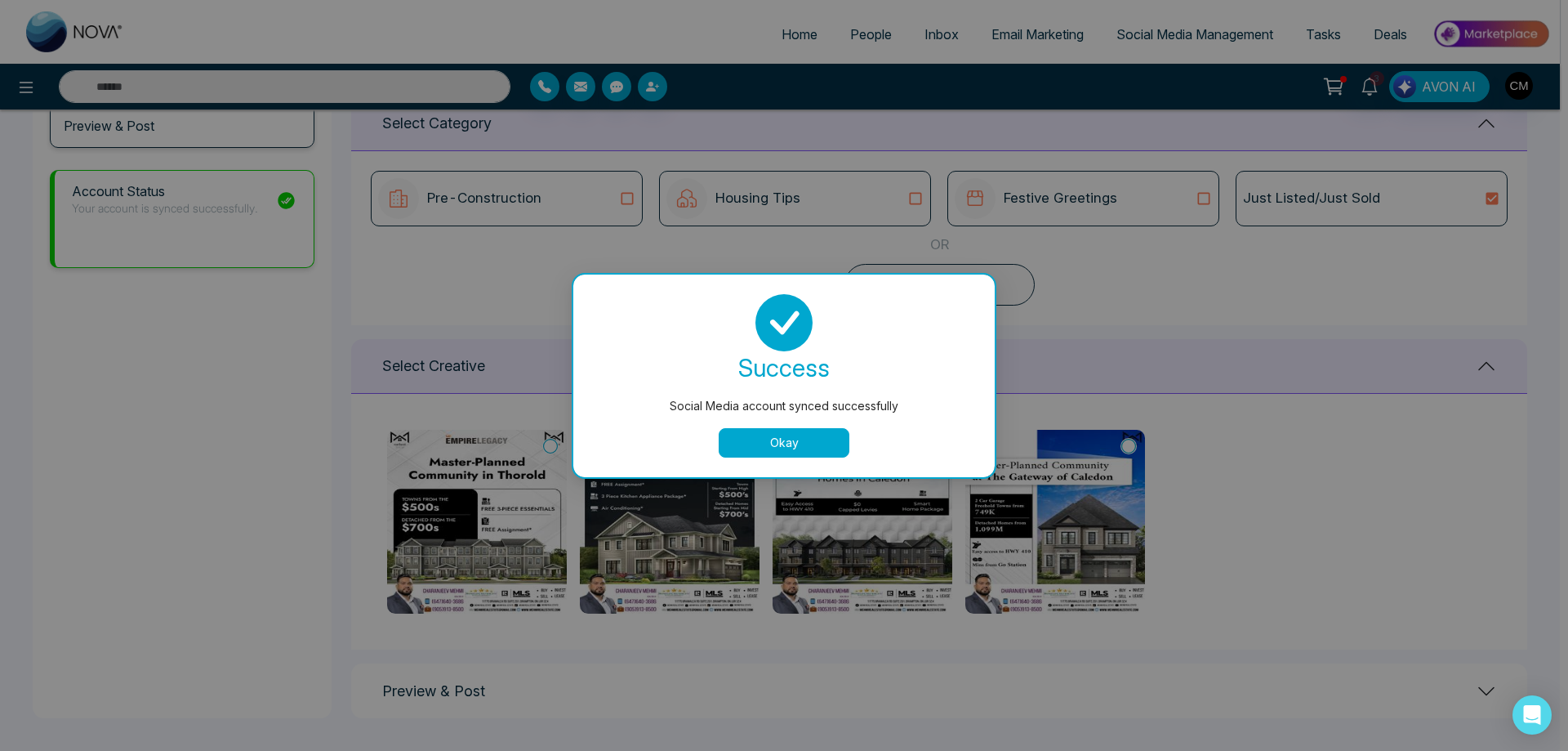
click at [745, 454] on button "Okay" at bounding box center [784, 443] width 131 height 30
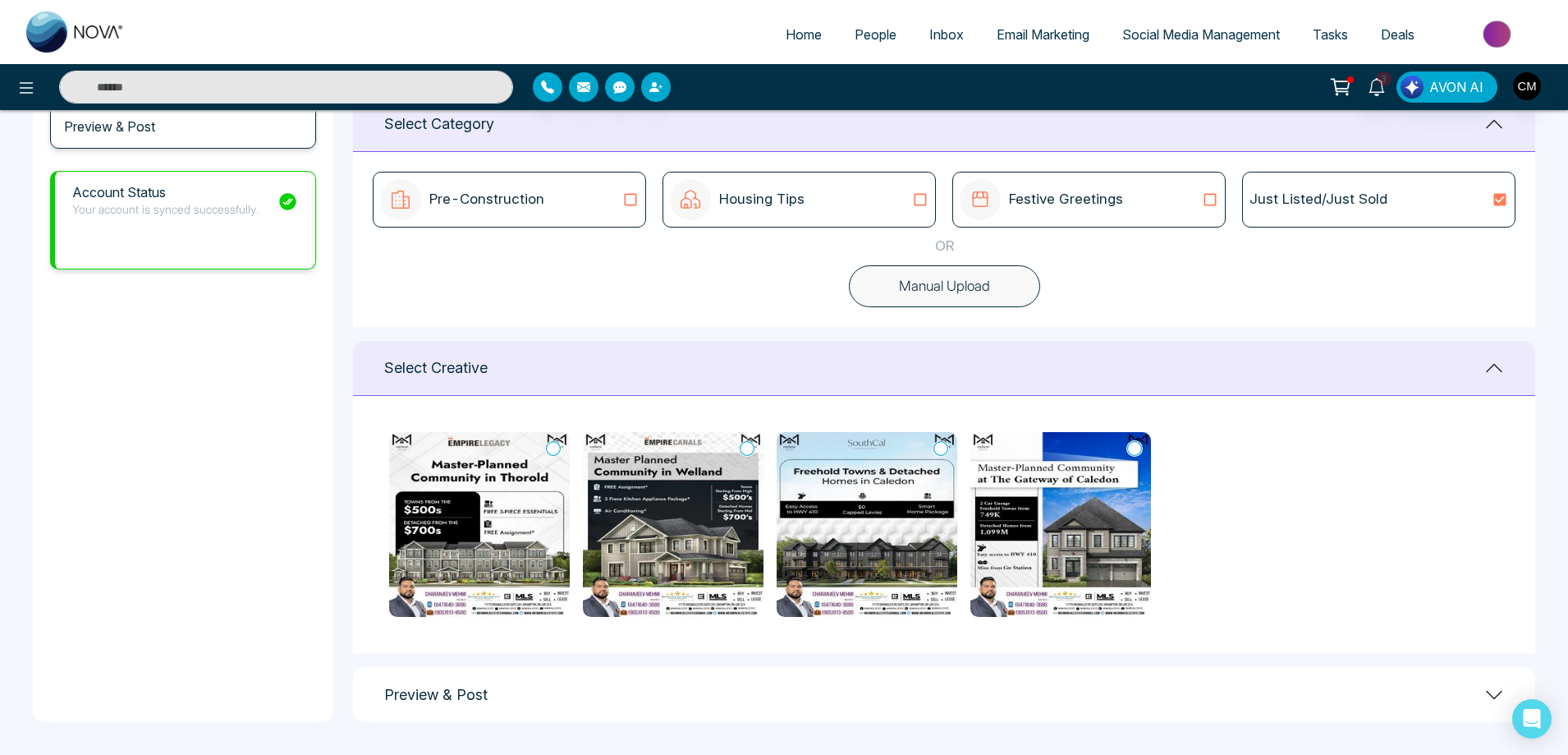
click at [501, 552] on img at bounding box center [479, 524] width 181 height 185
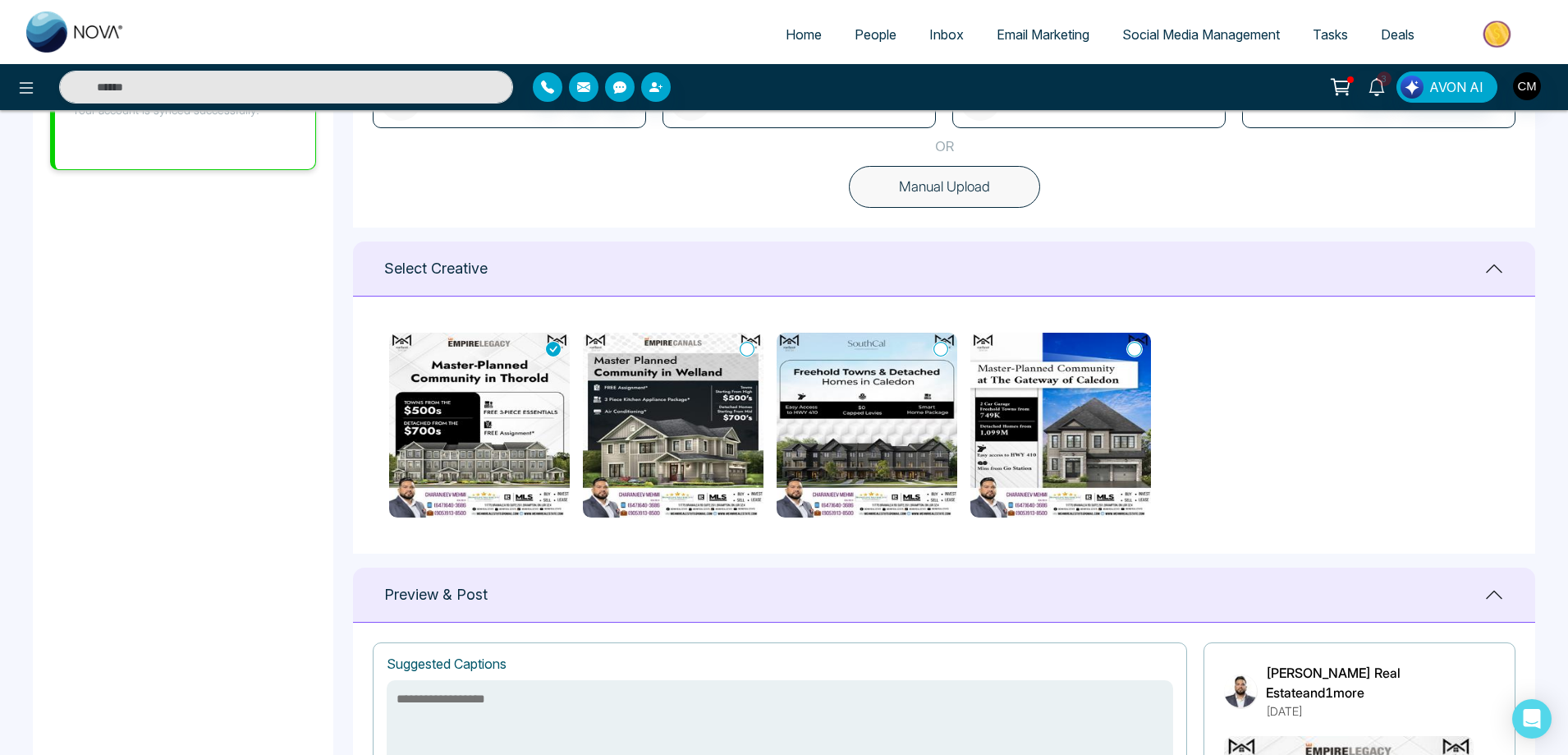
scroll to position [534, 0]
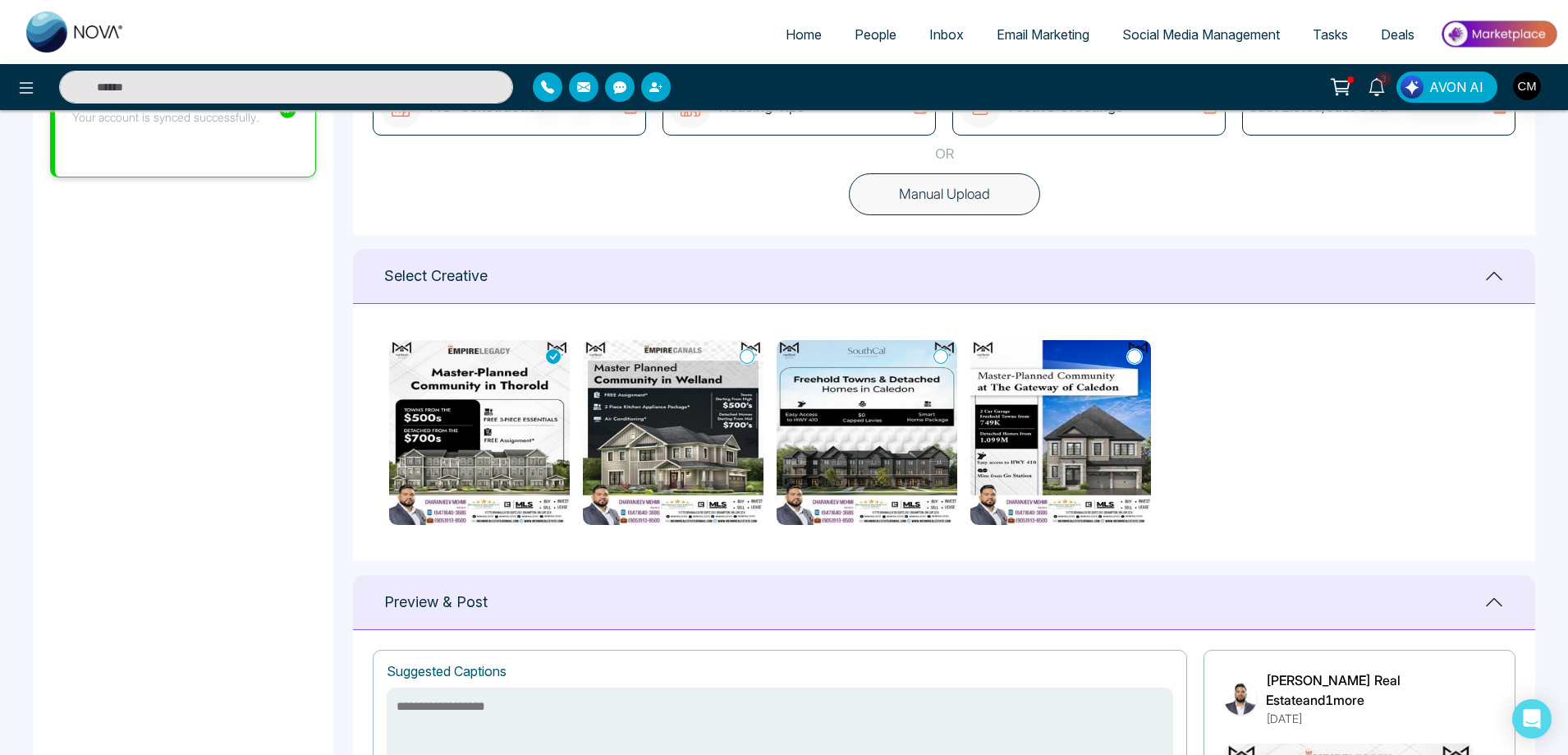
click at [742, 357] on icon at bounding box center [747, 357] width 15 height 17
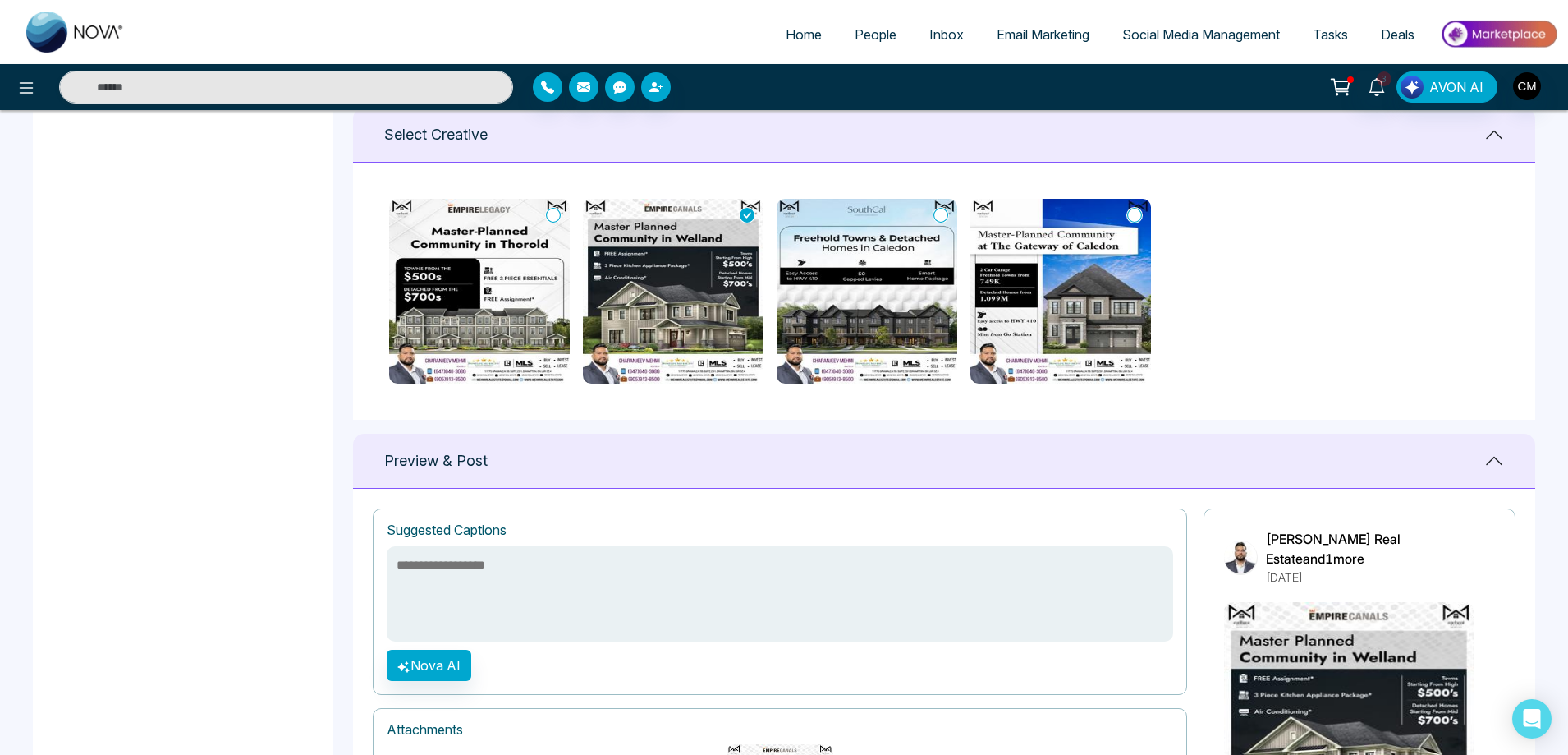
scroll to position [616, 0]
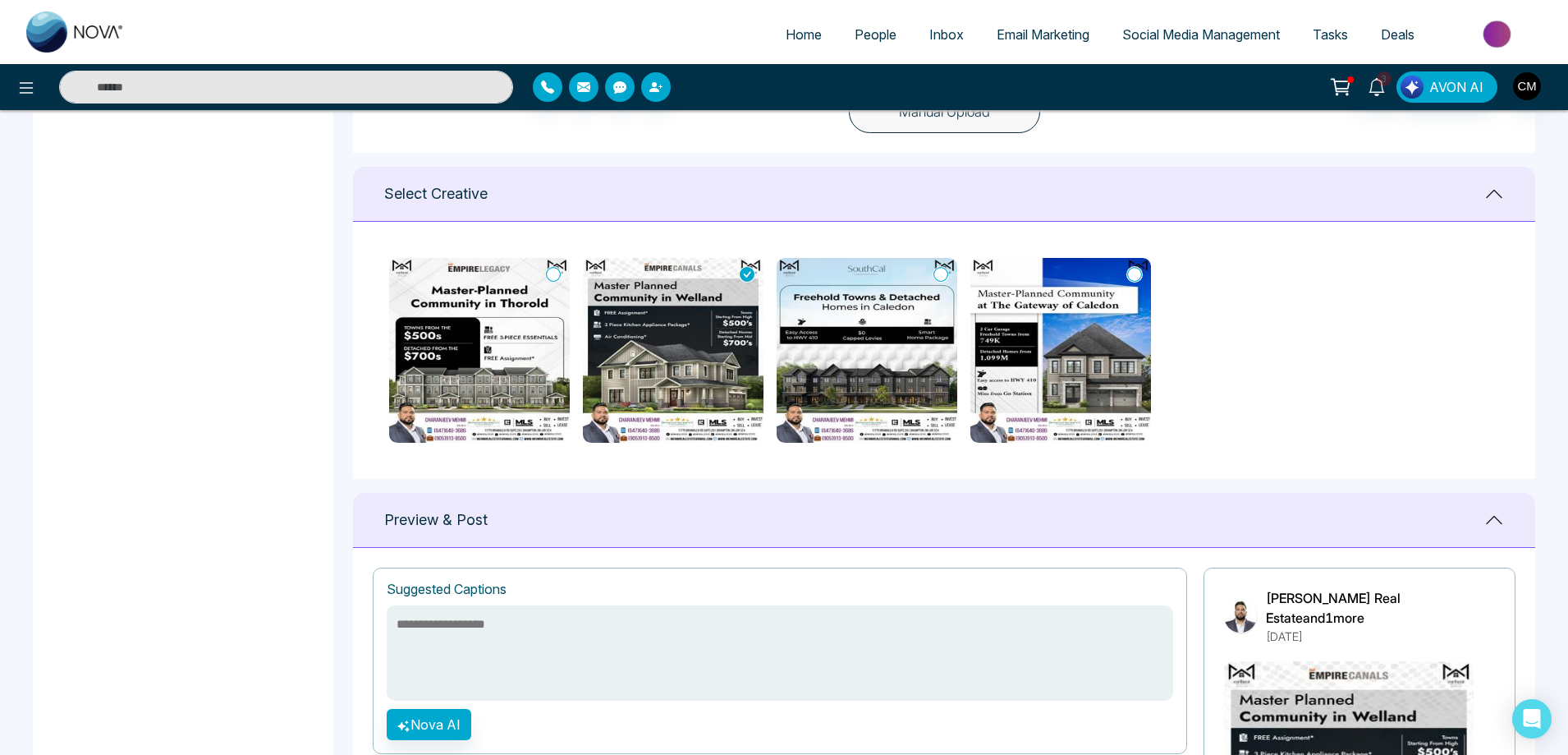
click at [553, 270] on icon at bounding box center [553, 274] width 15 height 17
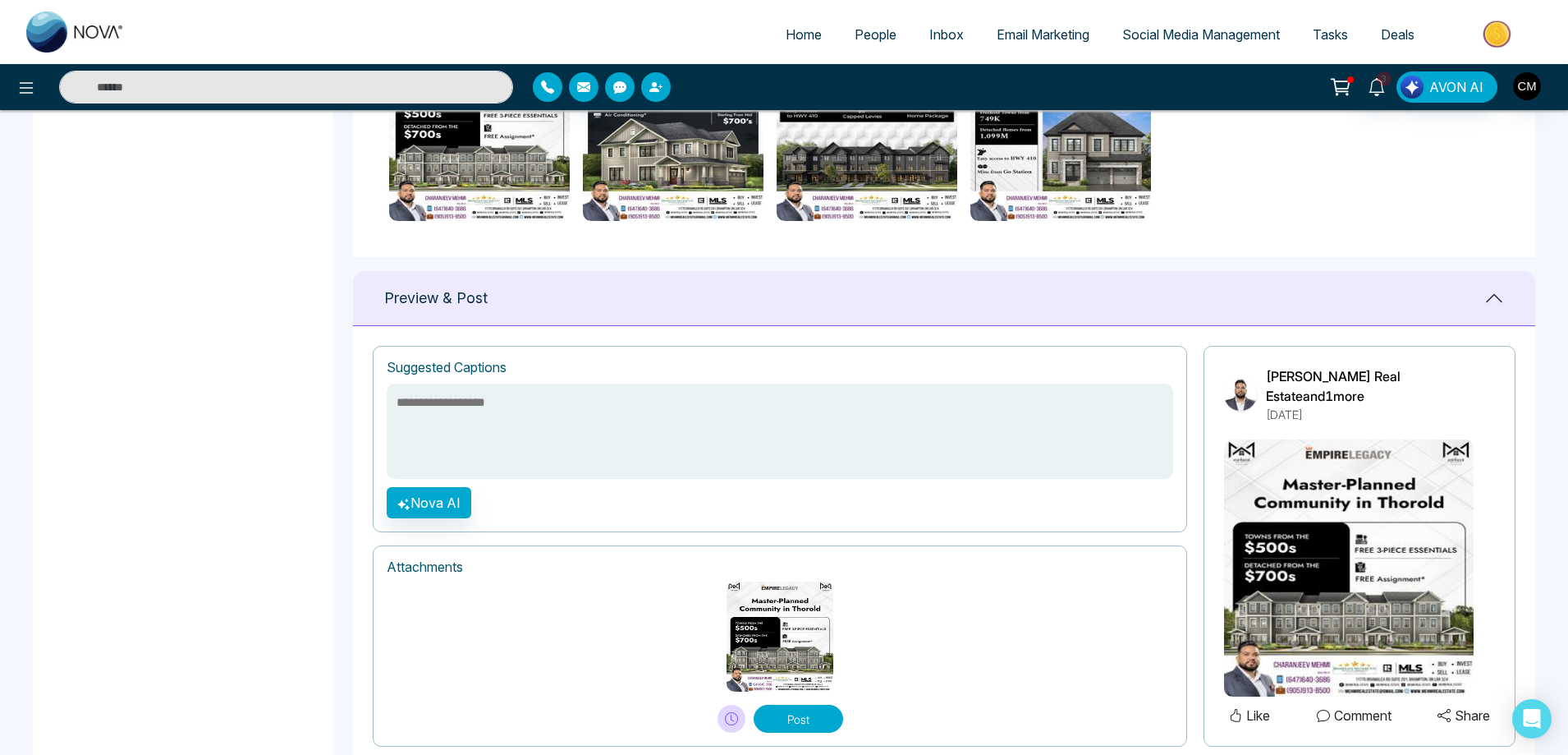
scroll to position [862, 0]
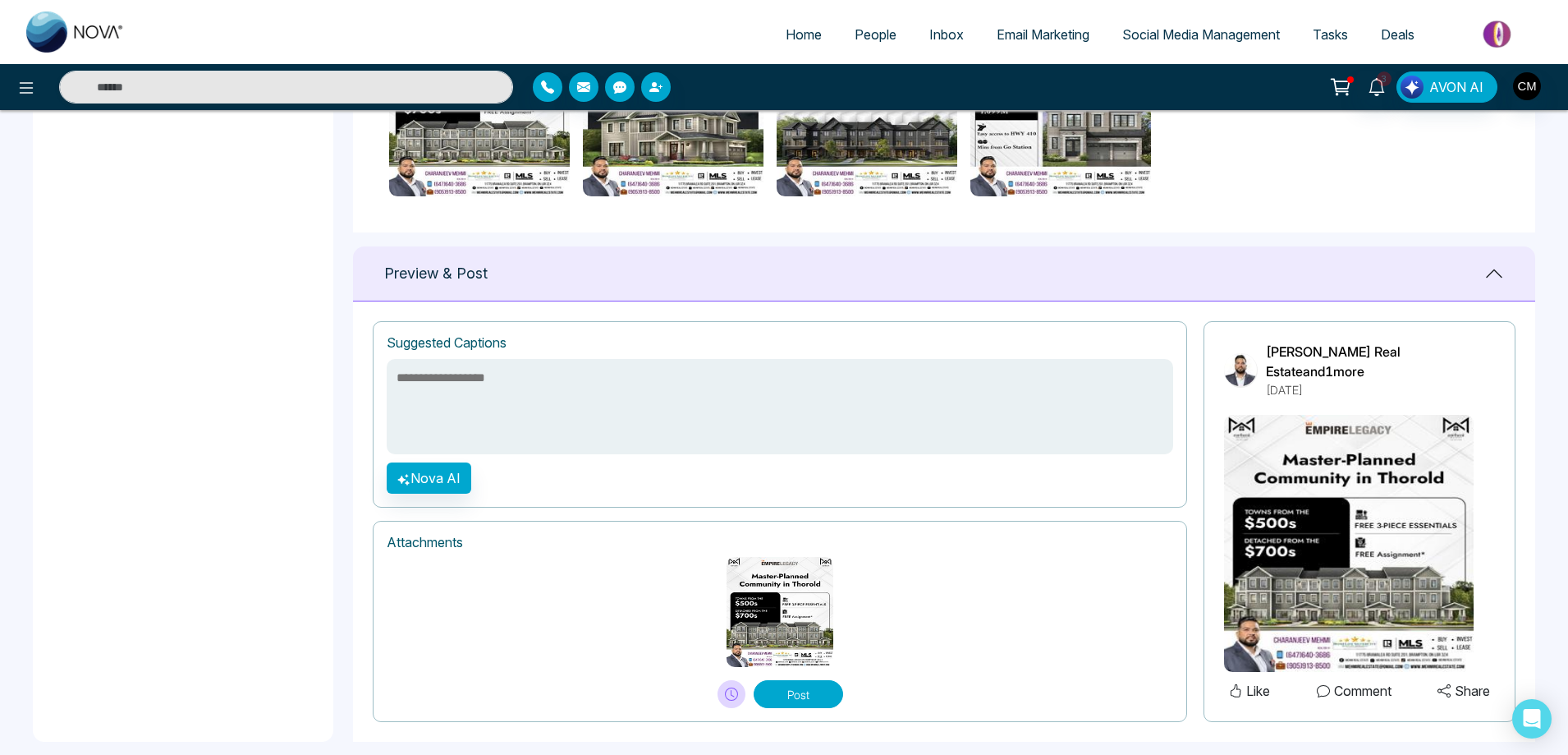
click at [408, 344] on h1 "Suggested Captions" at bounding box center [446, 343] width 119 height 16
click at [473, 390] on textarea at bounding box center [779, 407] width 786 height 95
click at [402, 467] on button "Nova AI" at bounding box center [428, 477] width 85 height 31
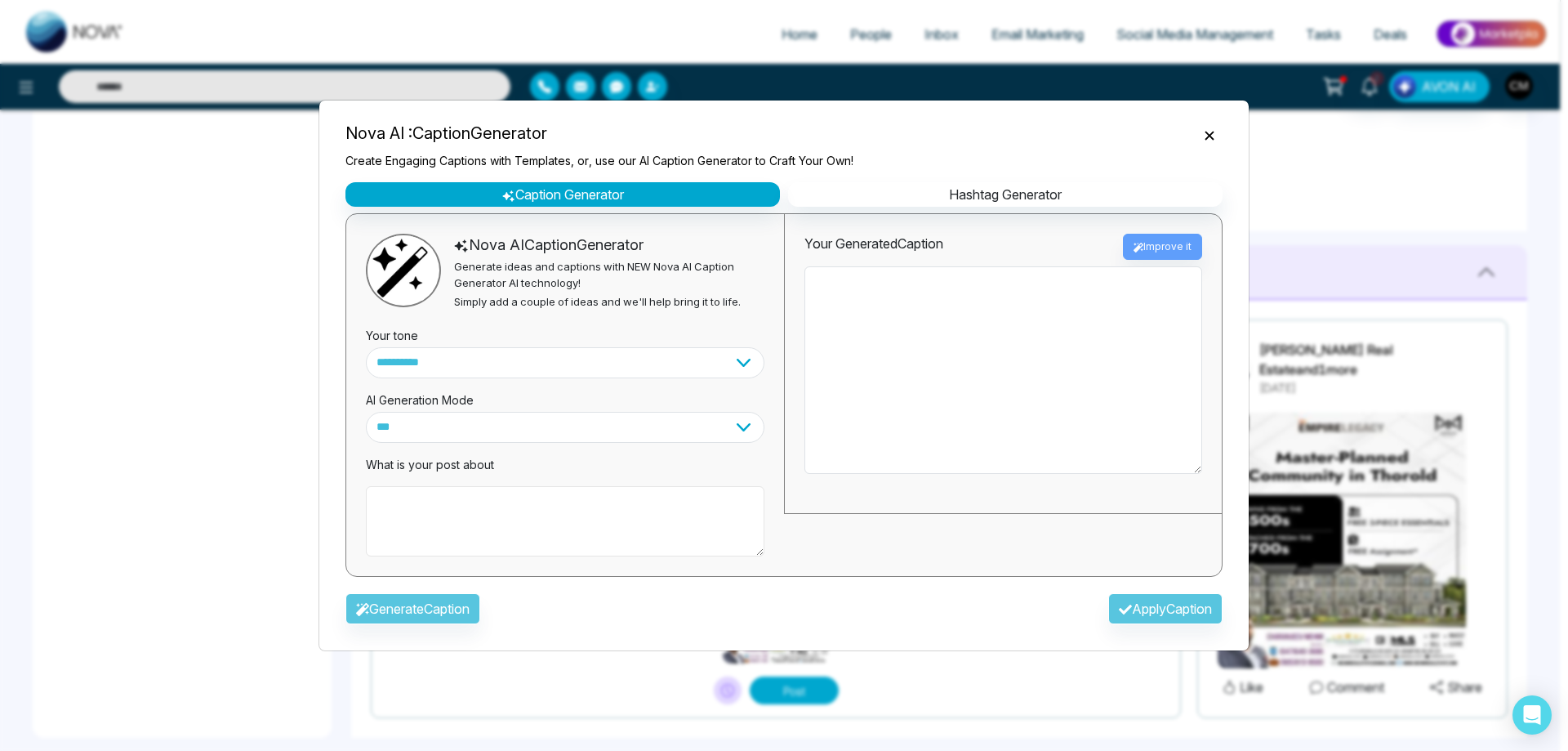
click at [460, 503] on textarea at bounding box center [564, 522] width 398 height 71
click at [1208, 130] on icon "Close" at bounding box center [1210, 136] width 17 height 17
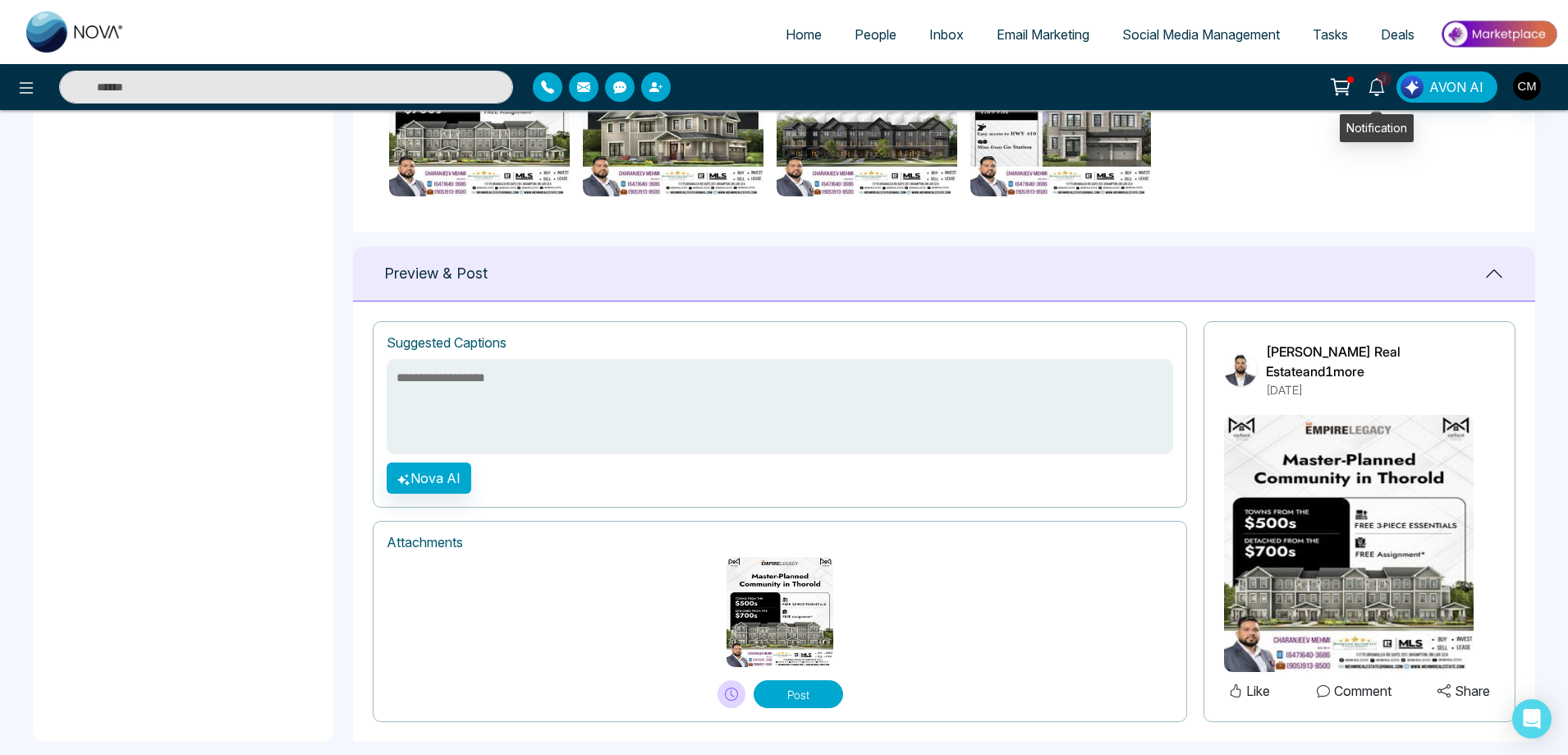
click at [1370, 86] on icon at bounding box center [1376, 87] width 18 height 18
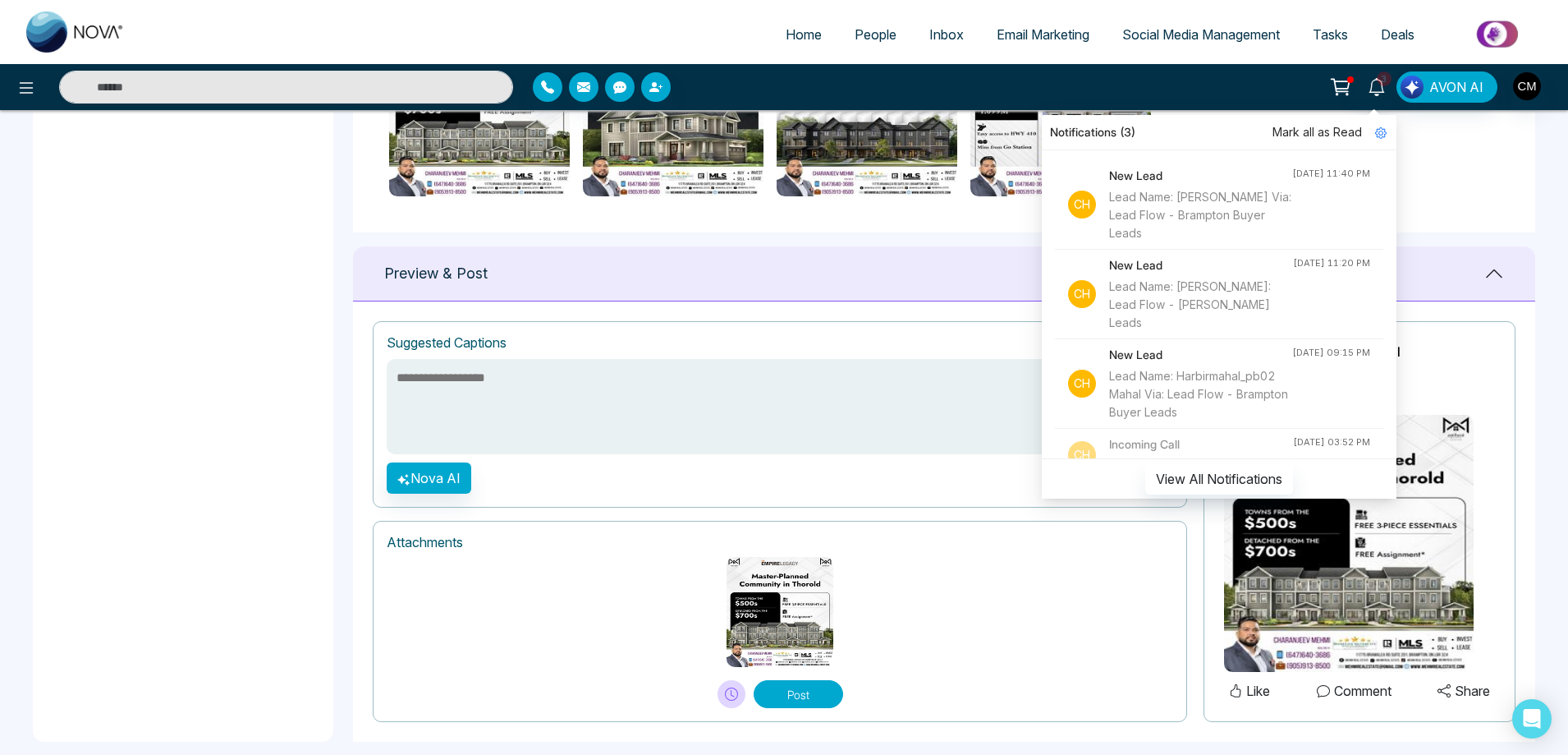
click at [810, 35] on span "Home" at bounding box center [803, 35] width 36 height 17
select select "*"
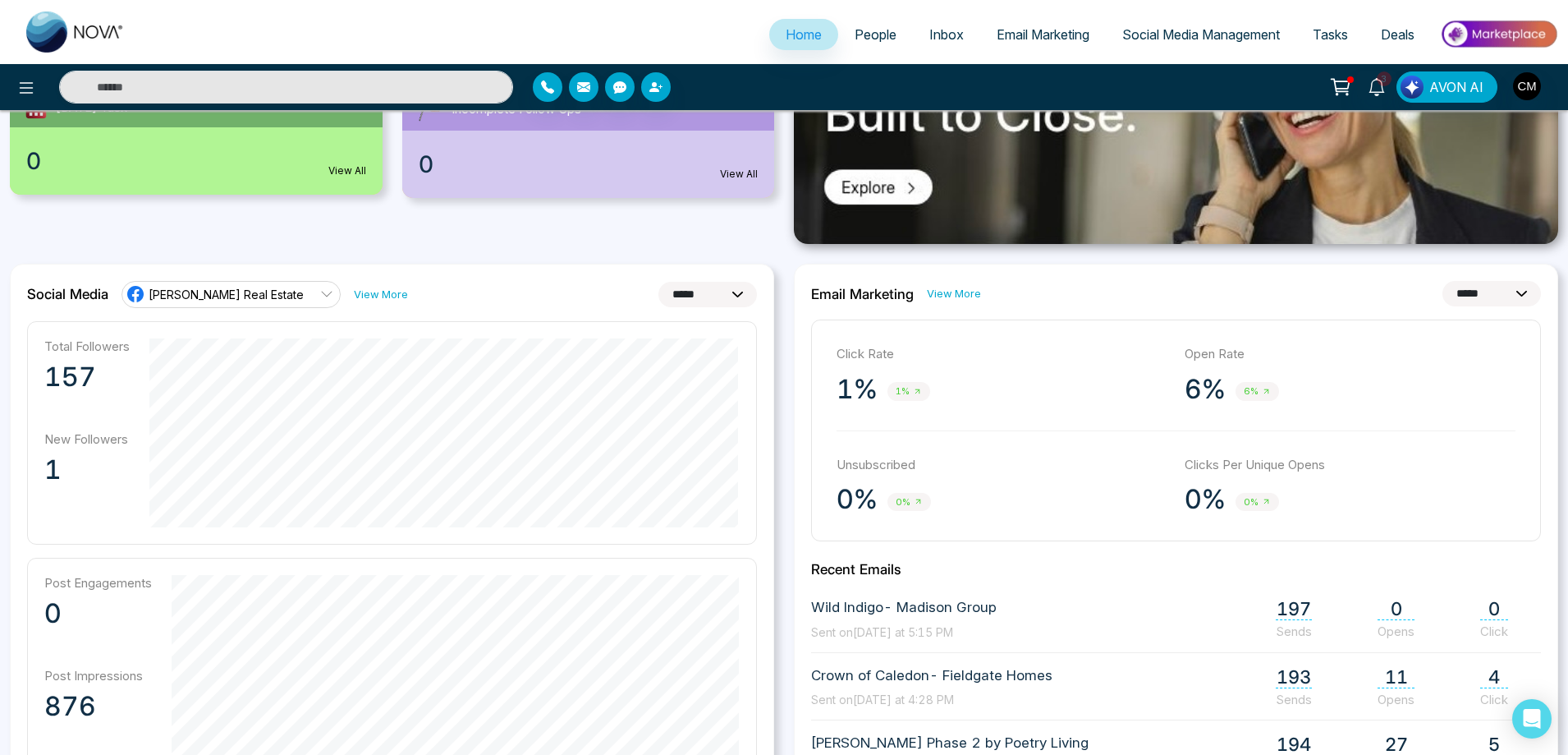
scroll to position [164, 0]
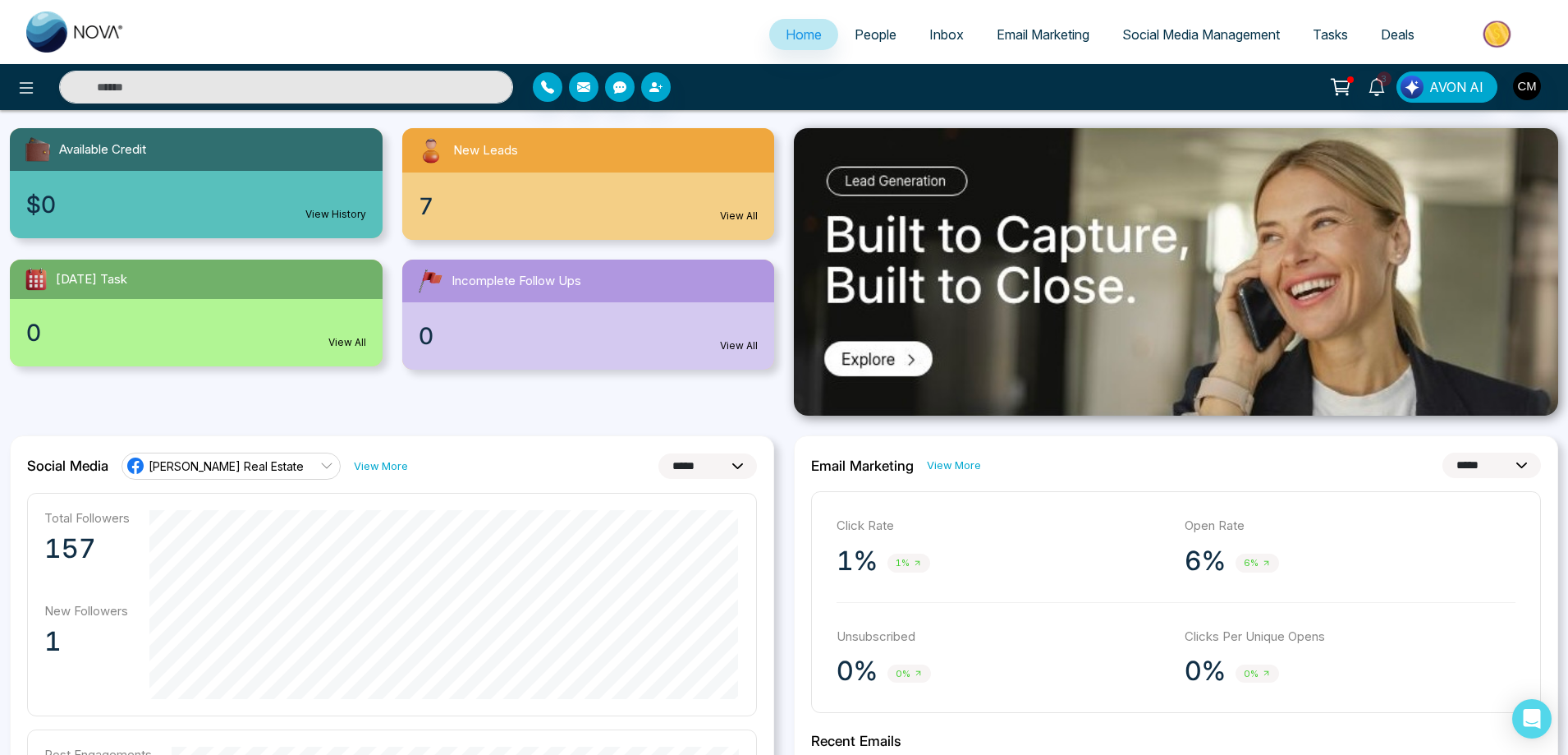
click at [1021, 32] on span "Email Marketing" at bounding box center [1042, 35] width 92 height 17
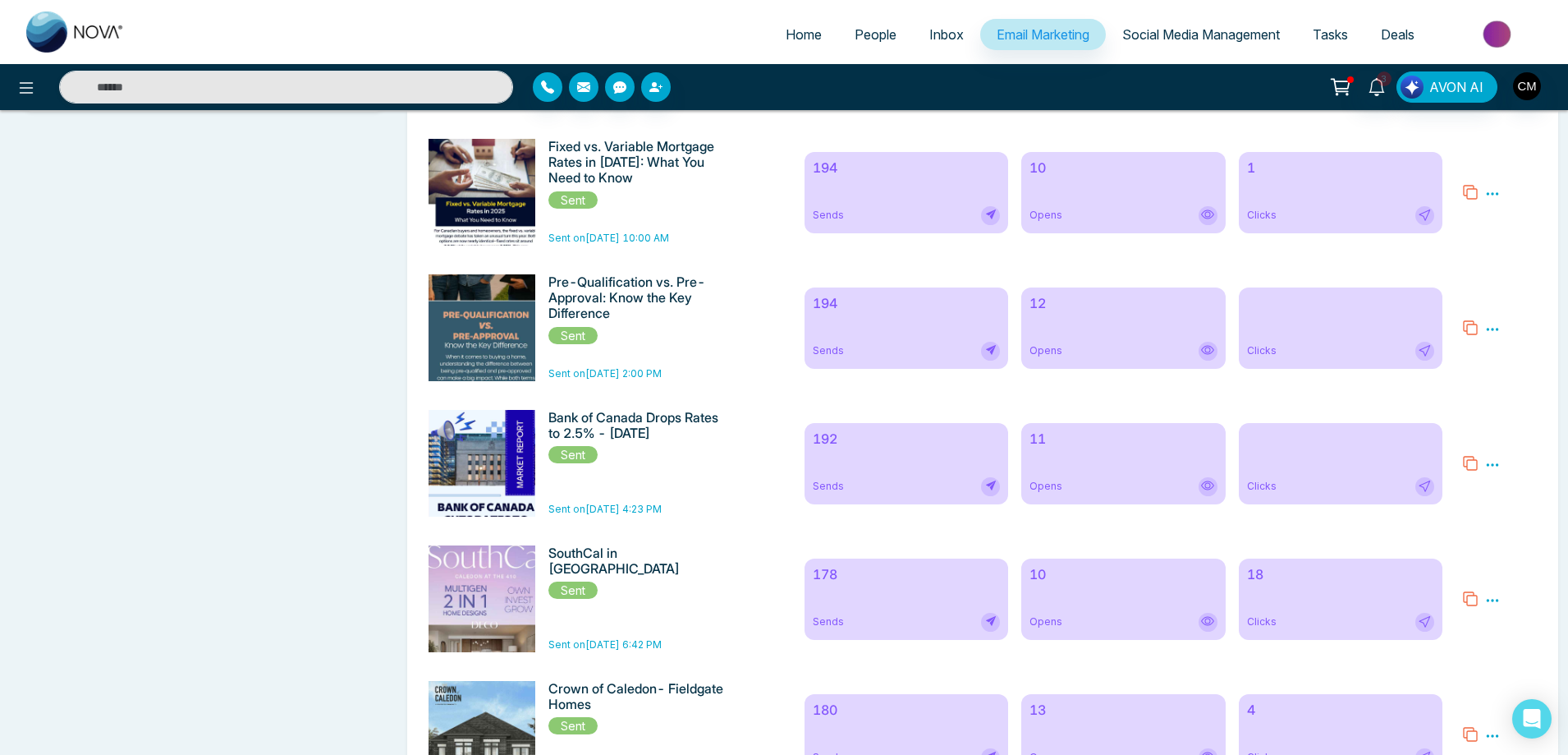
scroll to position [82, 0]
drag, startPoint x: 554, startPoint y: 563, endPoint x: 701, endPoint y: 563, distance: 147.0
click at [701, 563] on h6 "SouthCal in [GEOGRAPHIC_DATA]" at bounding box center [637, 560] width 178 height 31
copy h6 "SouthCal in [GEOGRAPHIC_DATA]"
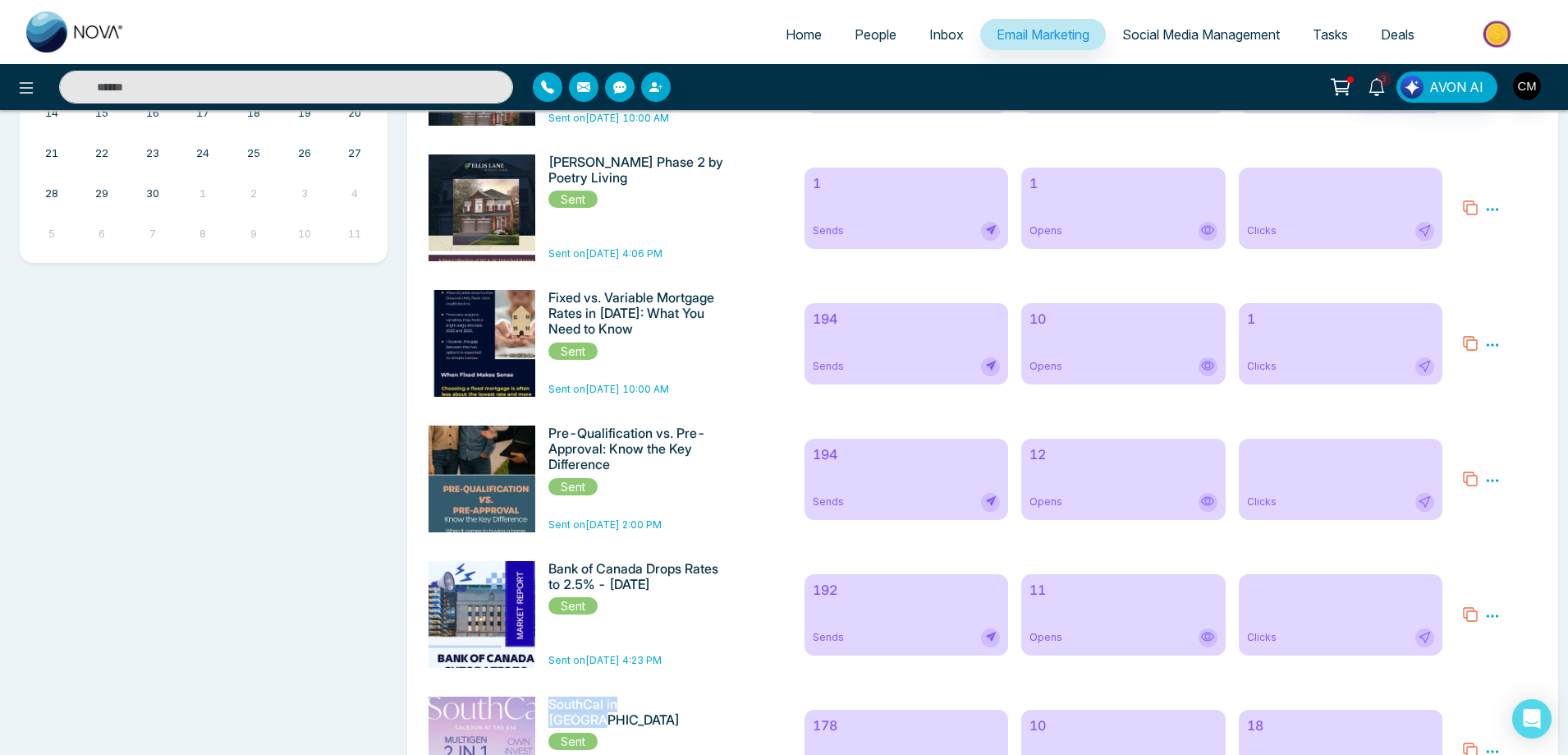
scroll to position [821, 0]
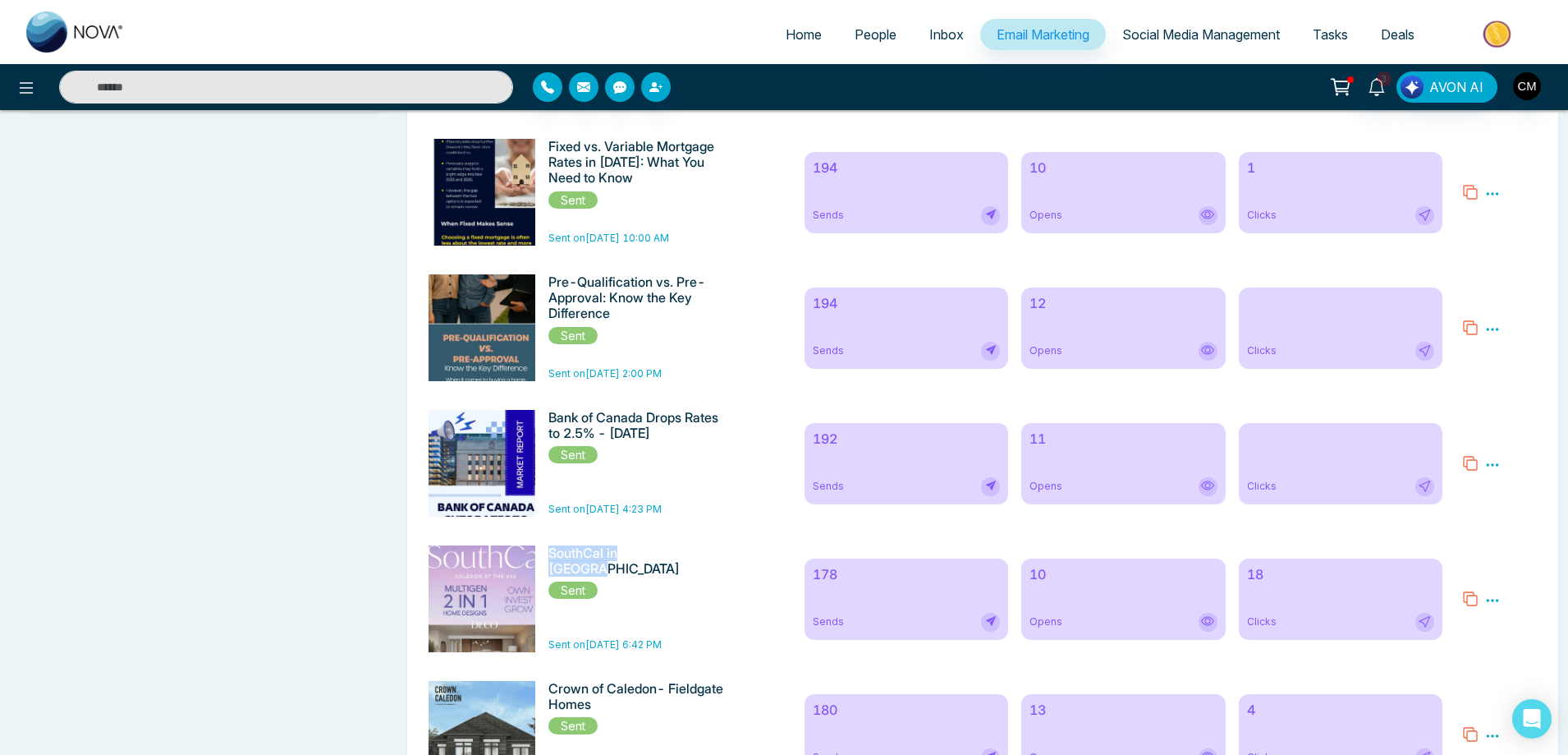
click at [1005, 25] on link "Email Marketing" at bounding box center [1043, 34] width 126 height 31
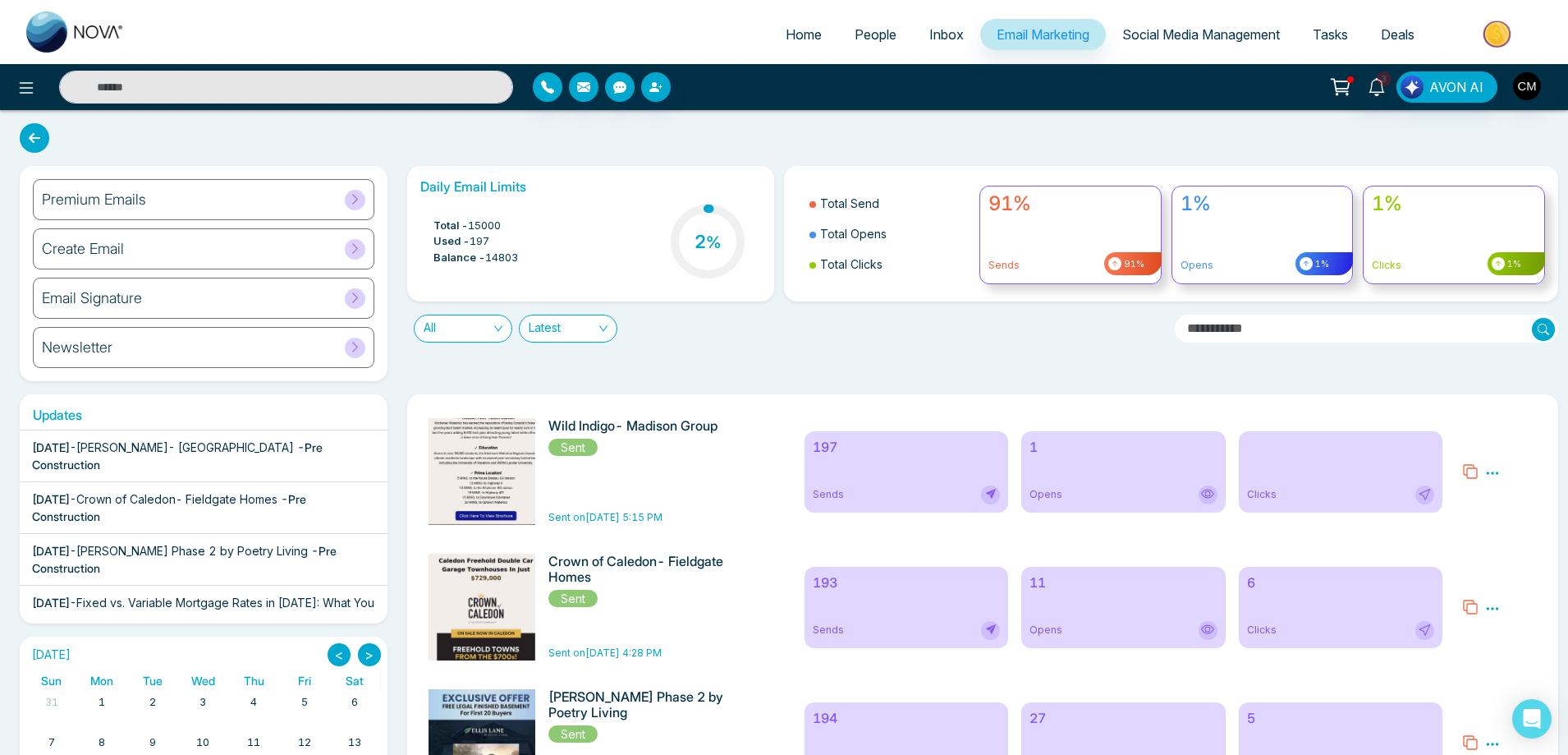
click at [164, 198] on div "Premium Emails" at bounding box center [203, 200] width 341 height 41
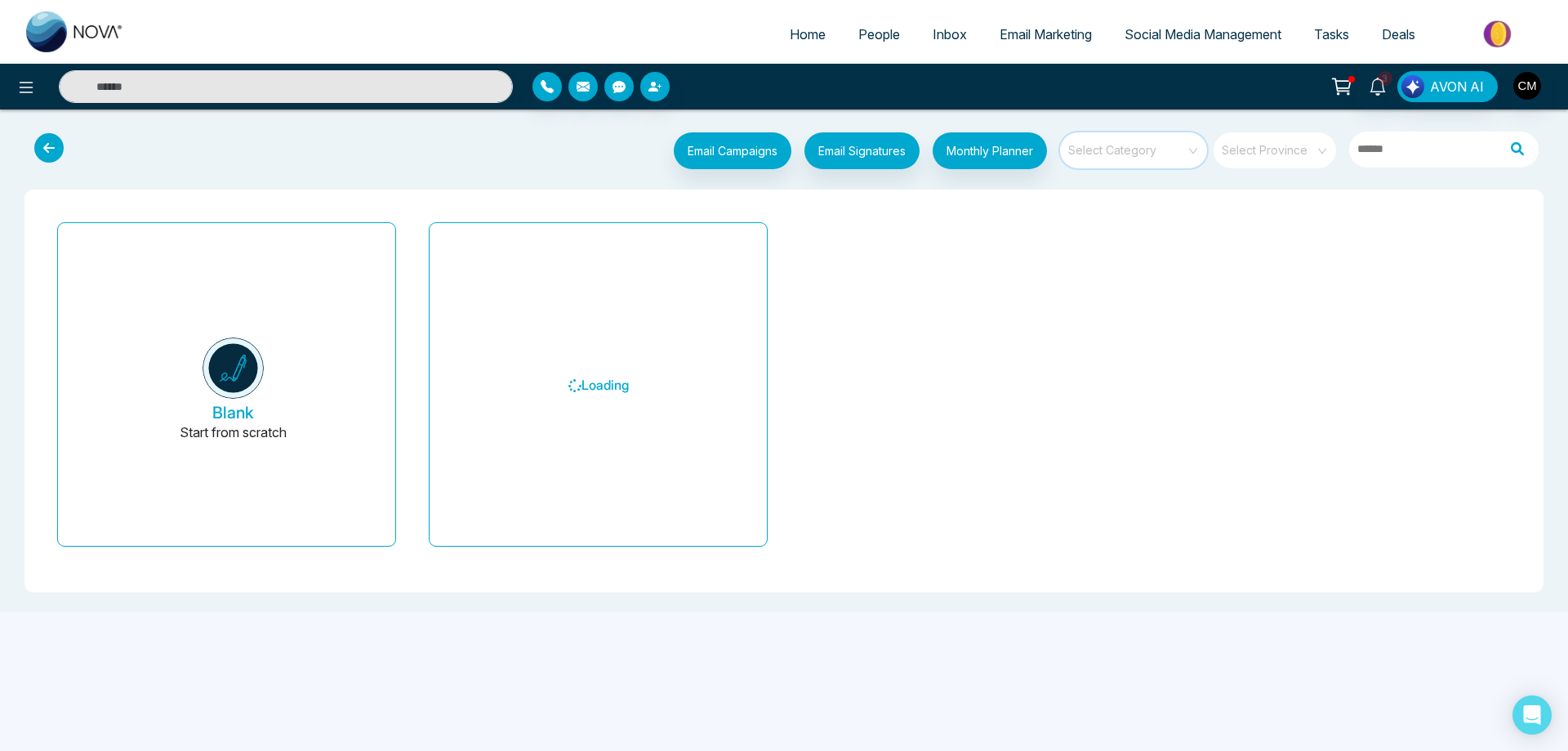
click at [1153, 147] on input "search" at bounding box center [1128, 145] width 118 height 24
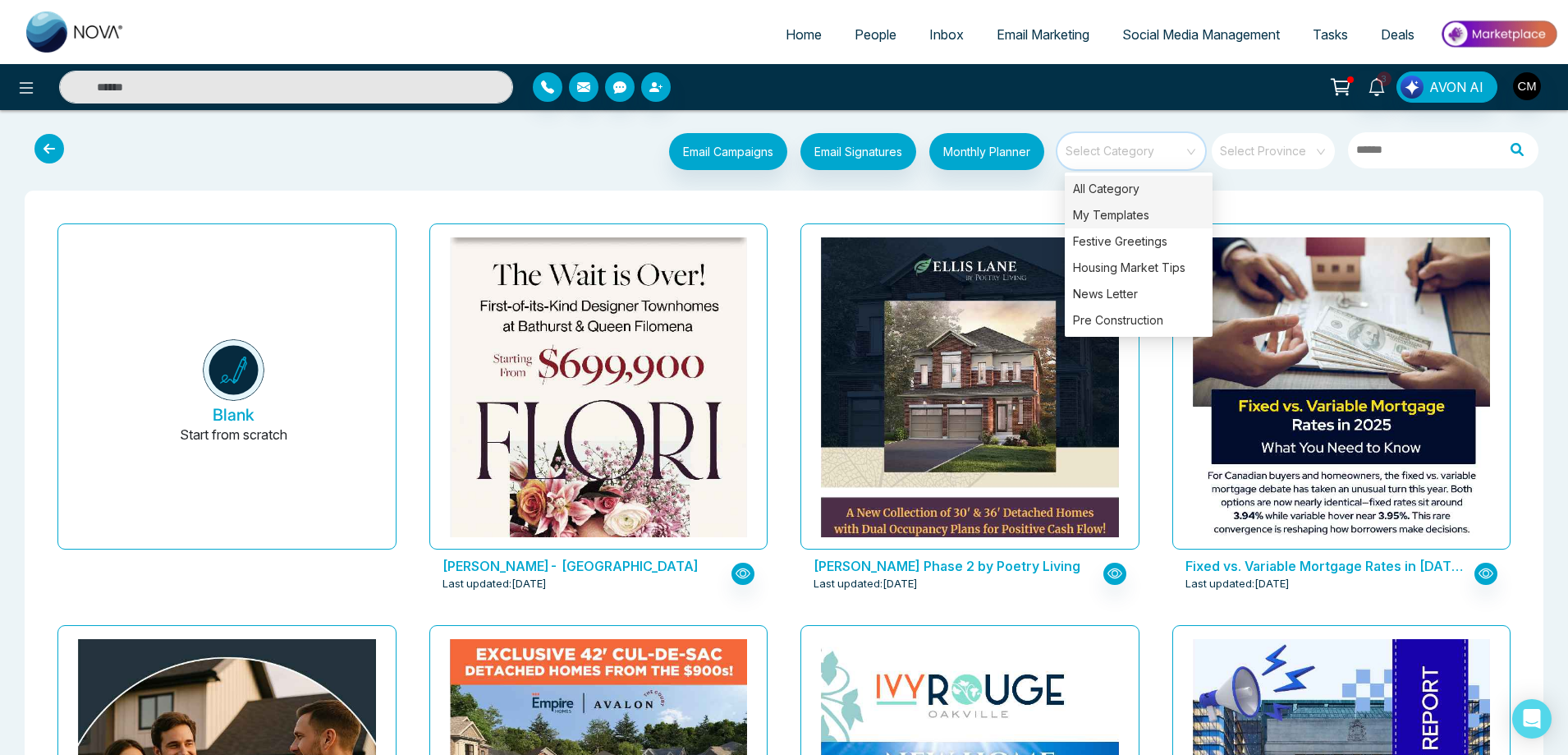
click at [1089, 211] on div "My Templates" at bounding box center [1138, 215] width 147 height 26
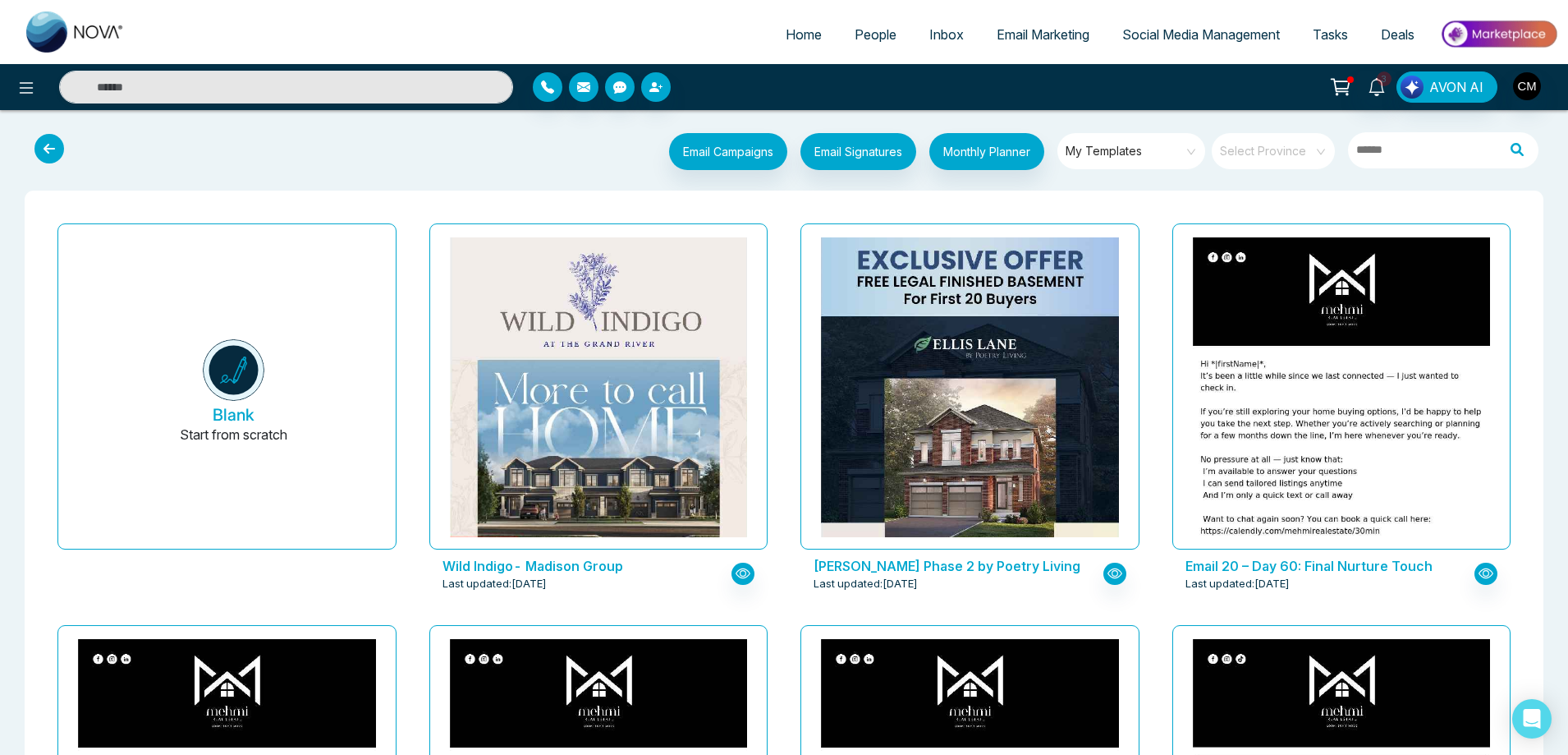
click at [1094, 149] on span "My Templates" at bounding box center [1131, 151] width 133 height 24
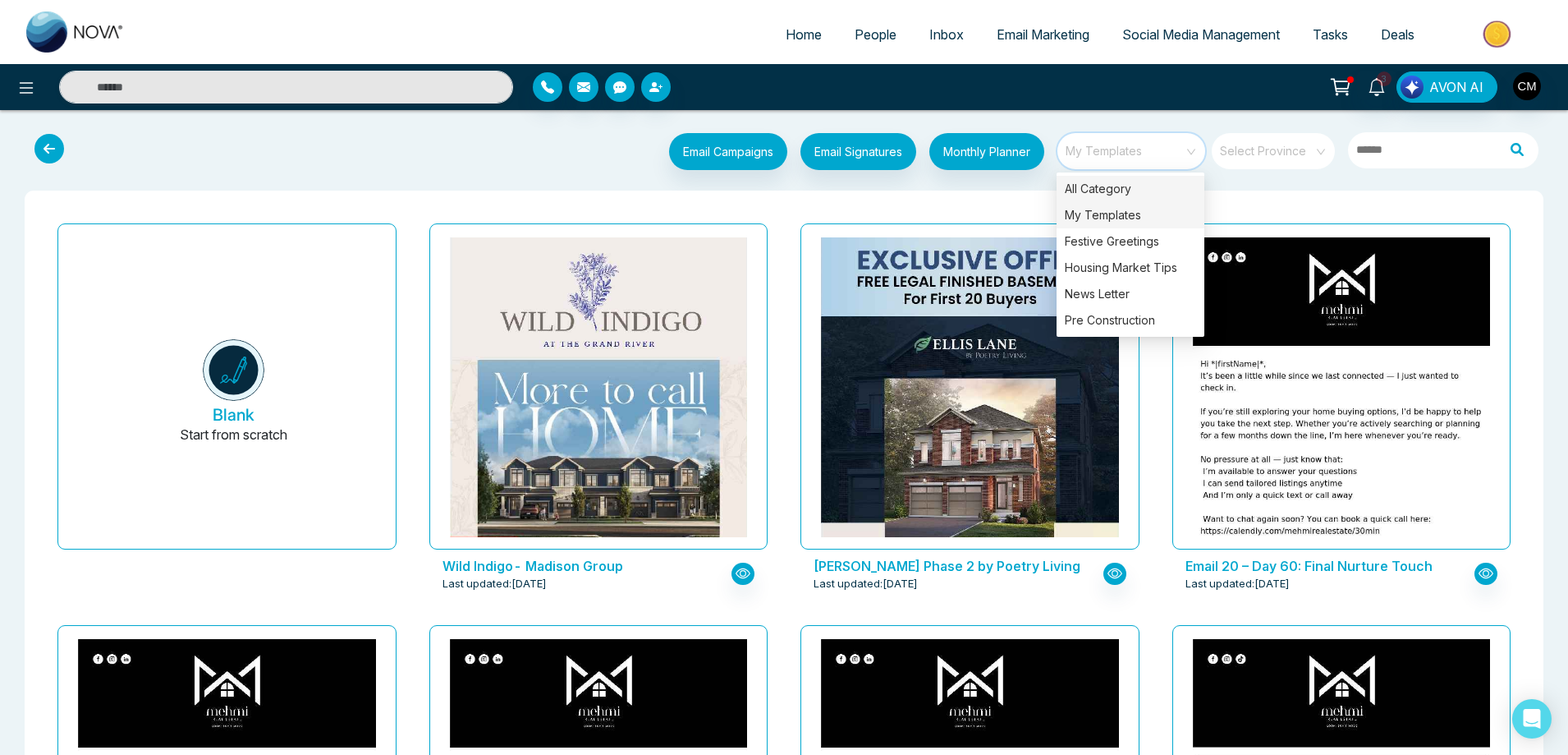
click at [1103, 193] on div "All Category" at bounding box center [1130, 189] width 147 height 26
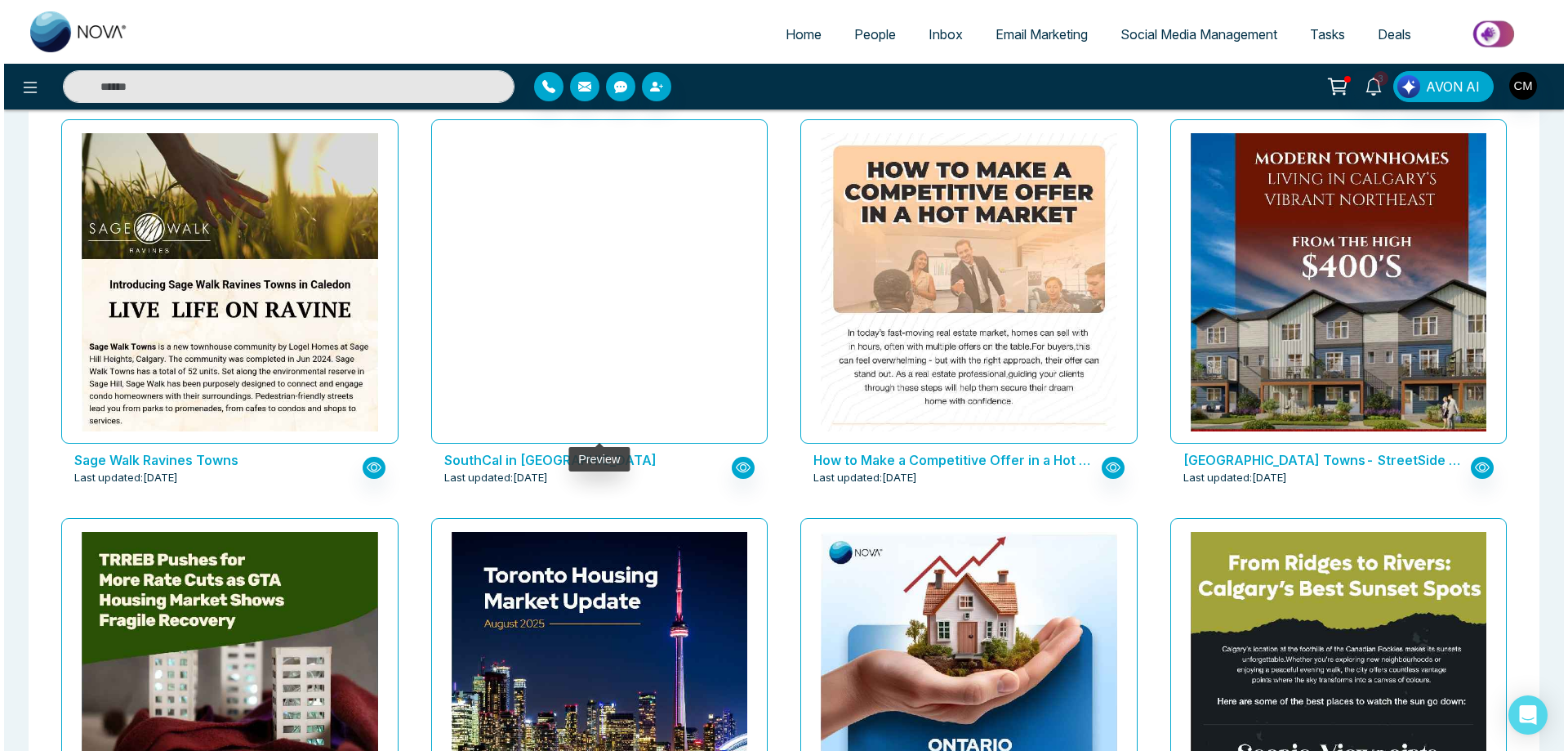
scroll to position [1307, 0]
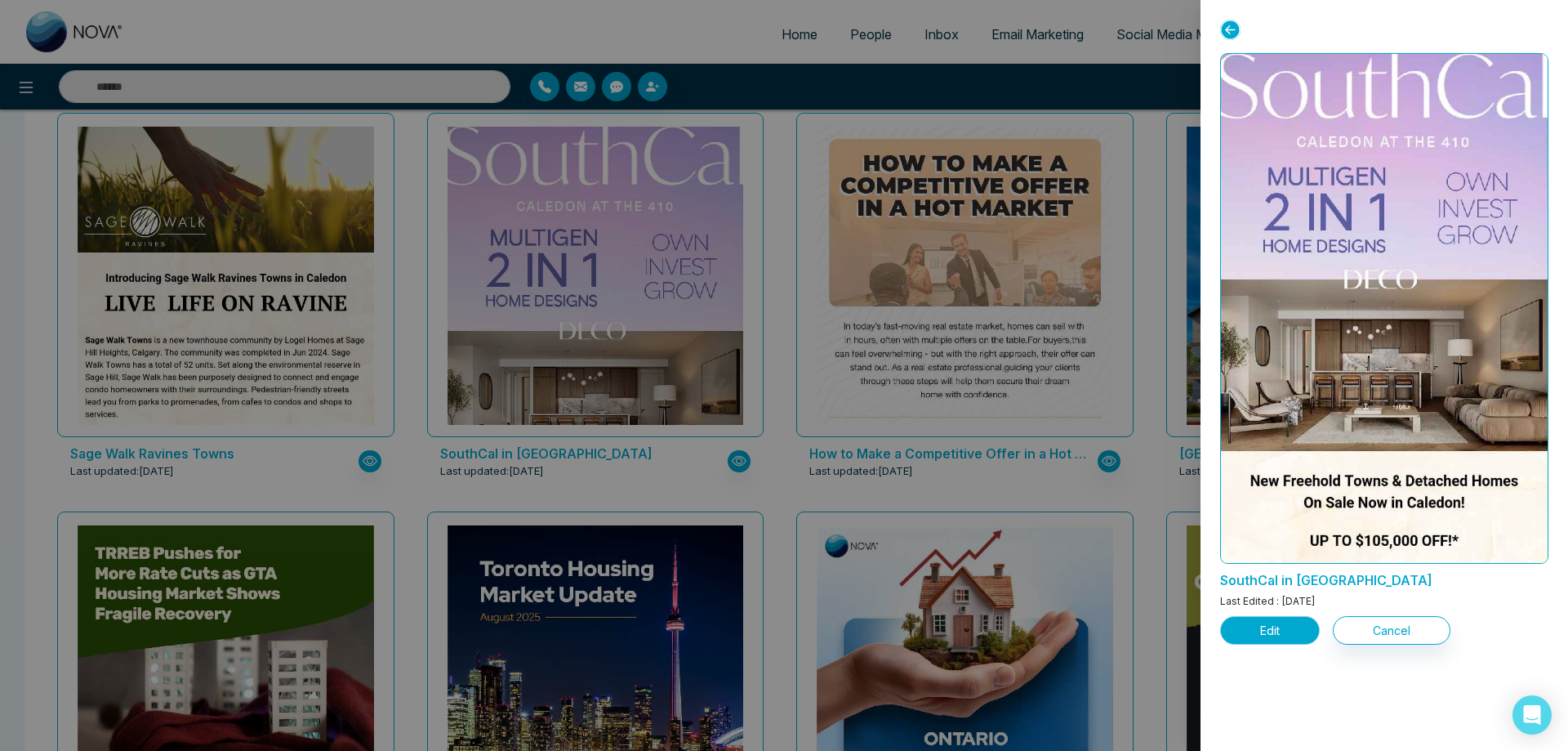
click at [1255, 640] on button "Edit" at bounding box center [1270, 629] width 99 height 29
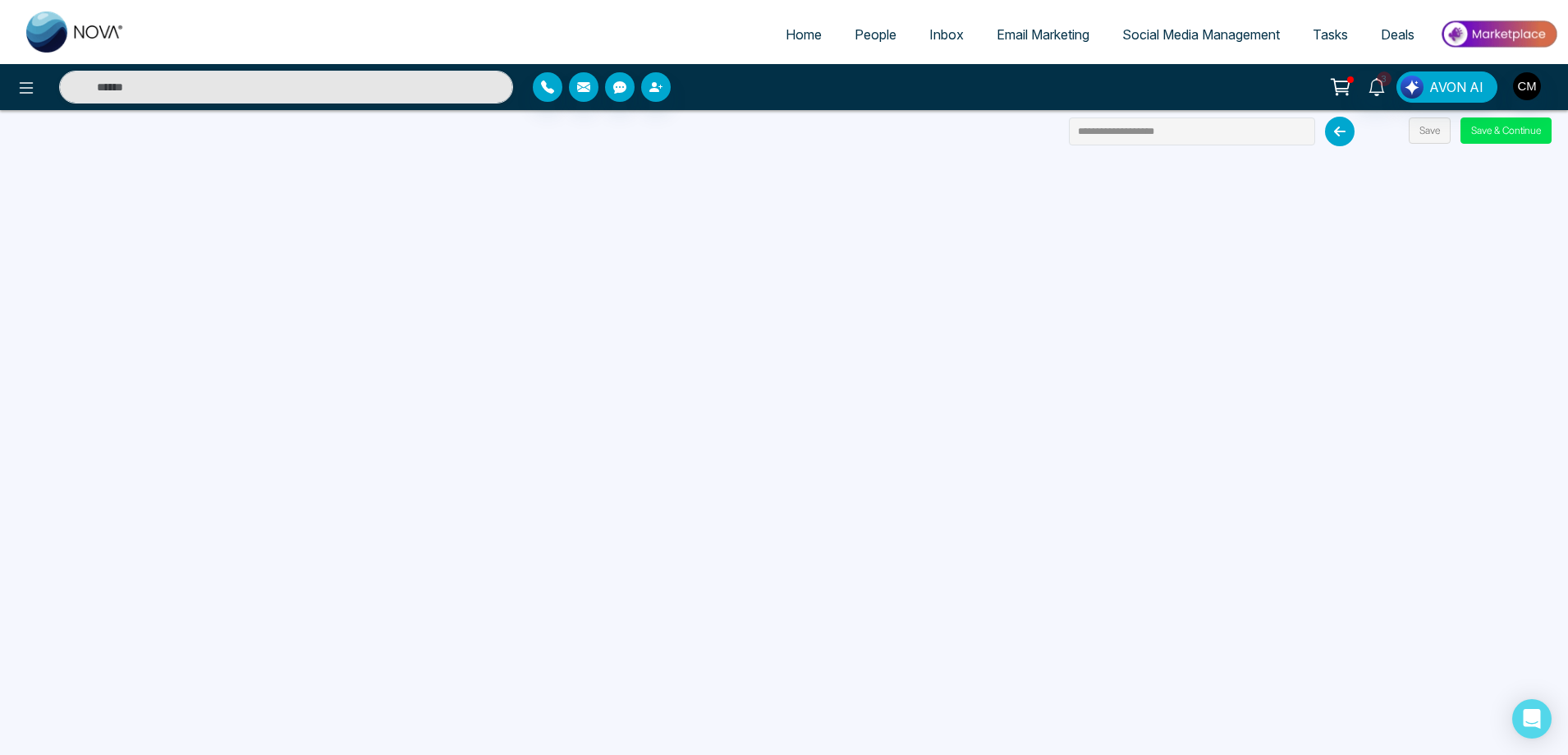
click at [1505, 145] on div "**********" at bounding box center [784, 377] width 1568 height 755
click at [1504, 133] on button "Save & Continue" at bounding box center [1506, 131] width 91 height 26
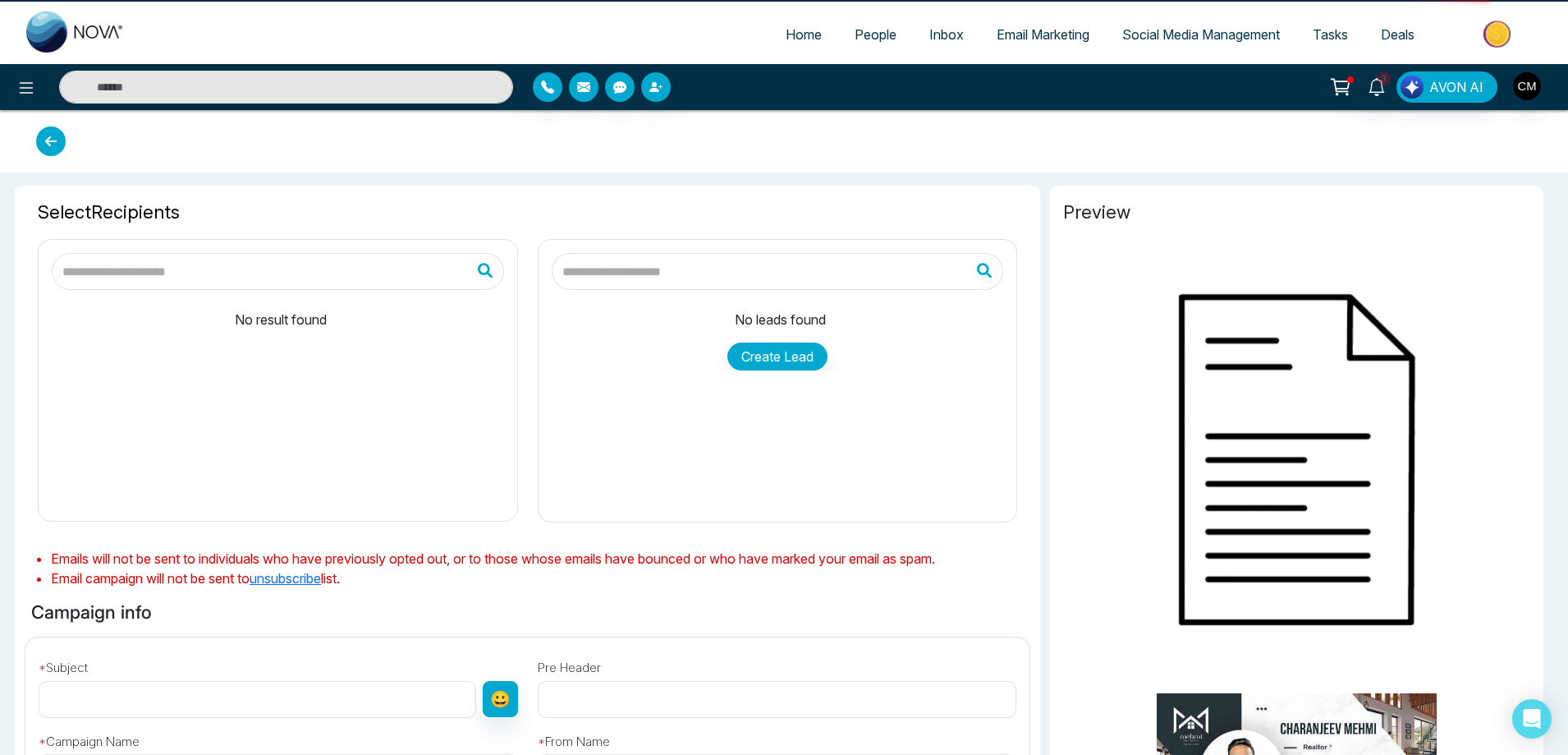
type input "**********"
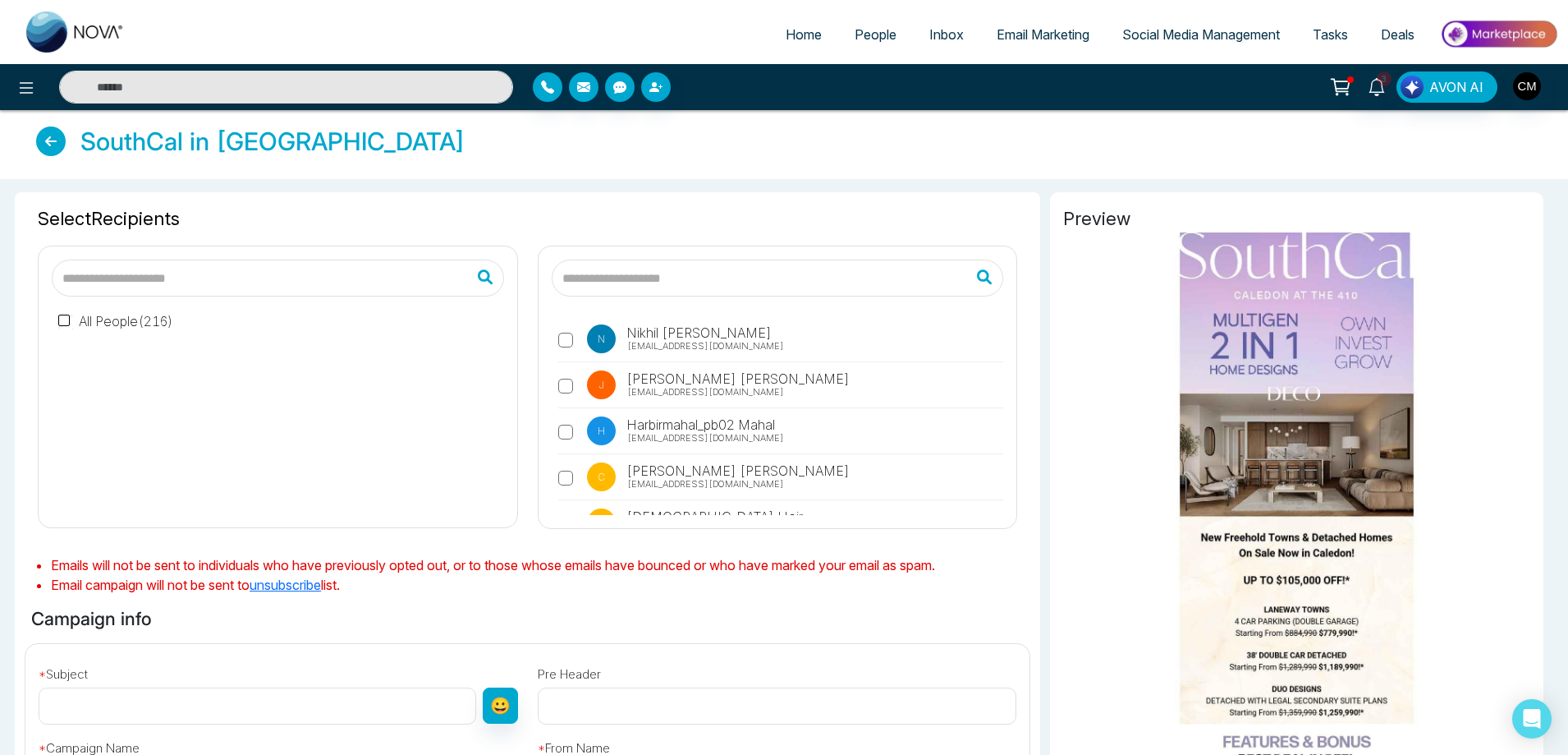
click at [119, 321] on label "All People ( 216 )" at bounding box center [115, 320] width 115 height 20
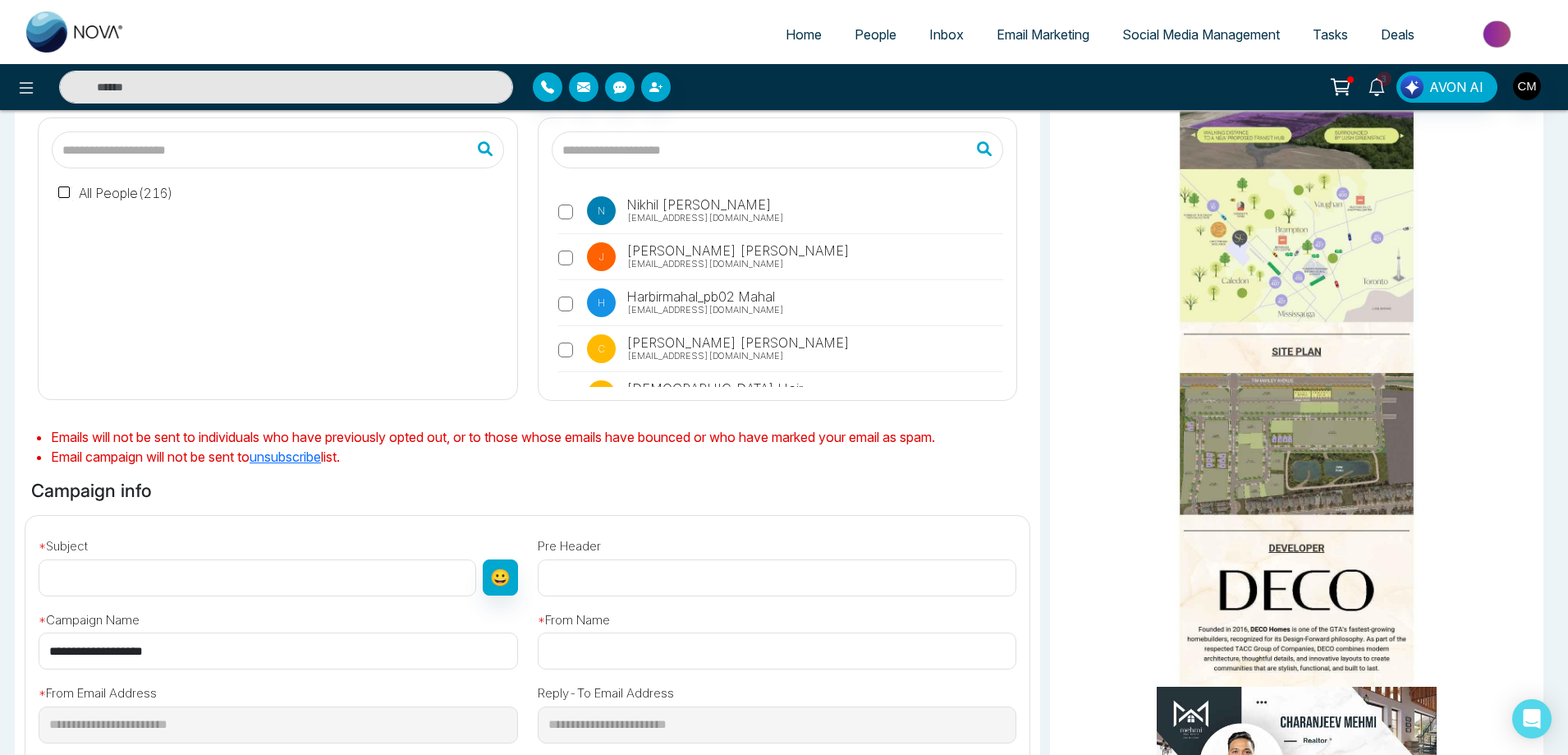
scroll to position [386, 0]
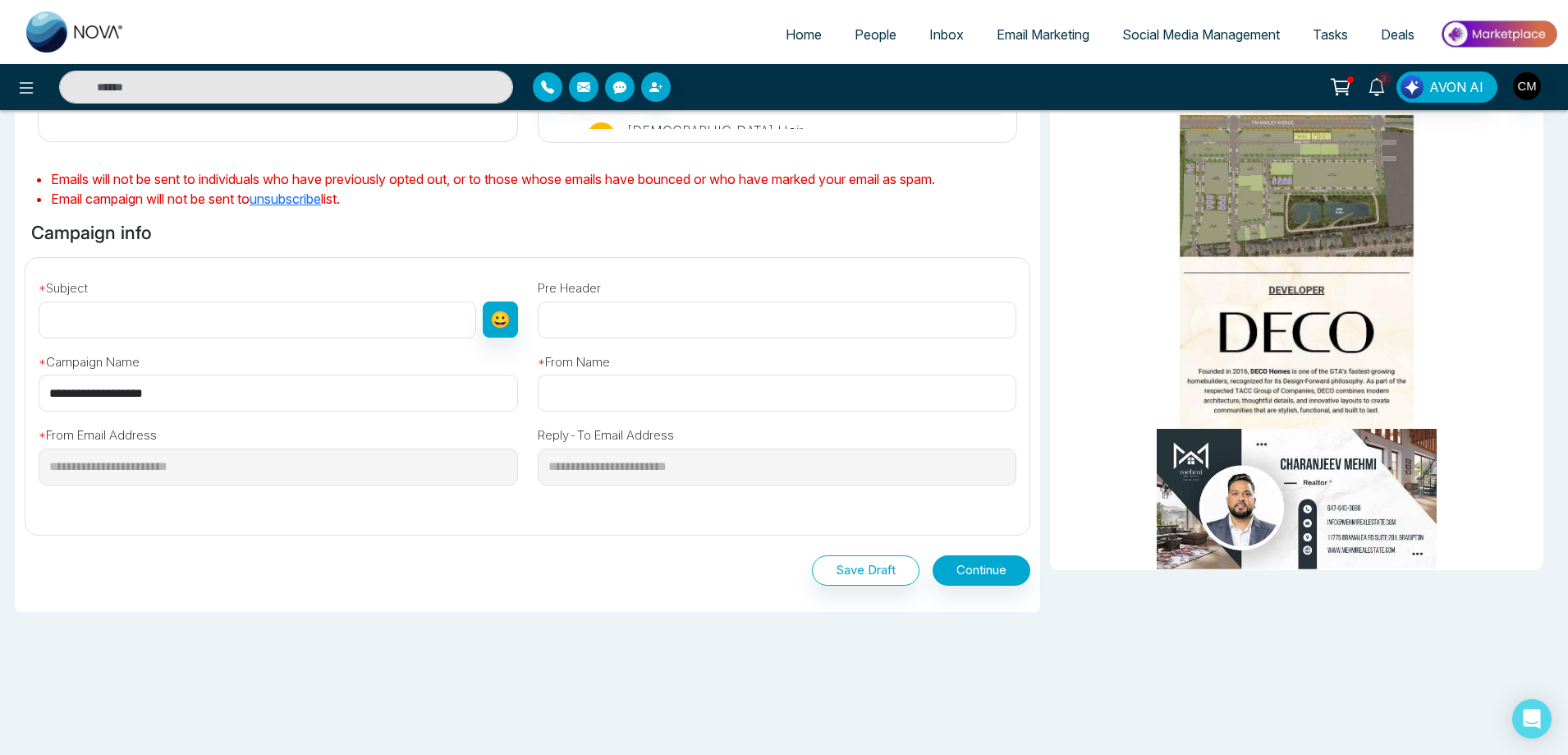
click at [1029, 50] on li "Email Marketing" at bounding box center [1043, 35] width 126 height 34
click at [1030, 31] on span "Email Marketing" at bounding box center [1042, 35] width 92 height 17
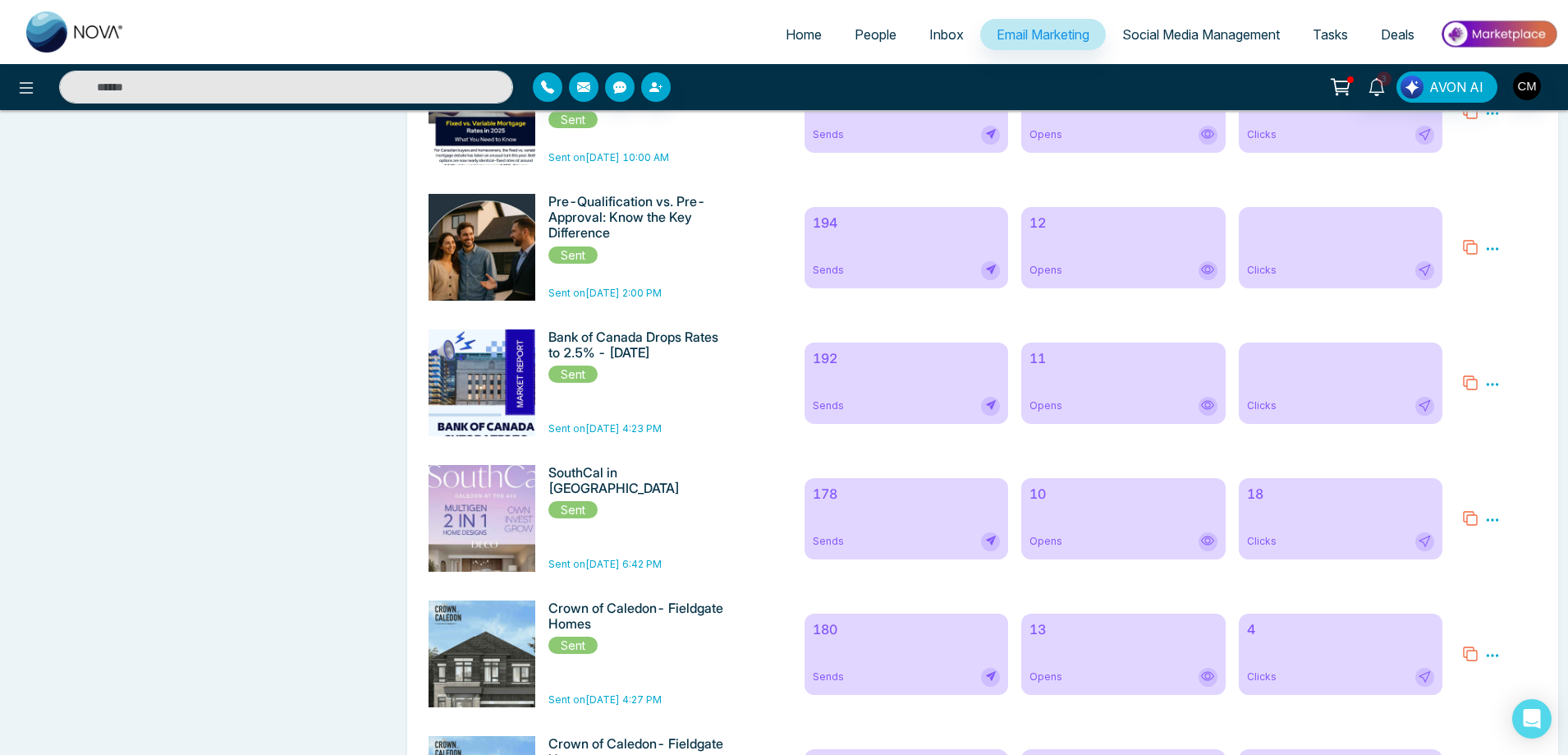
scroll to position [1068, 0]
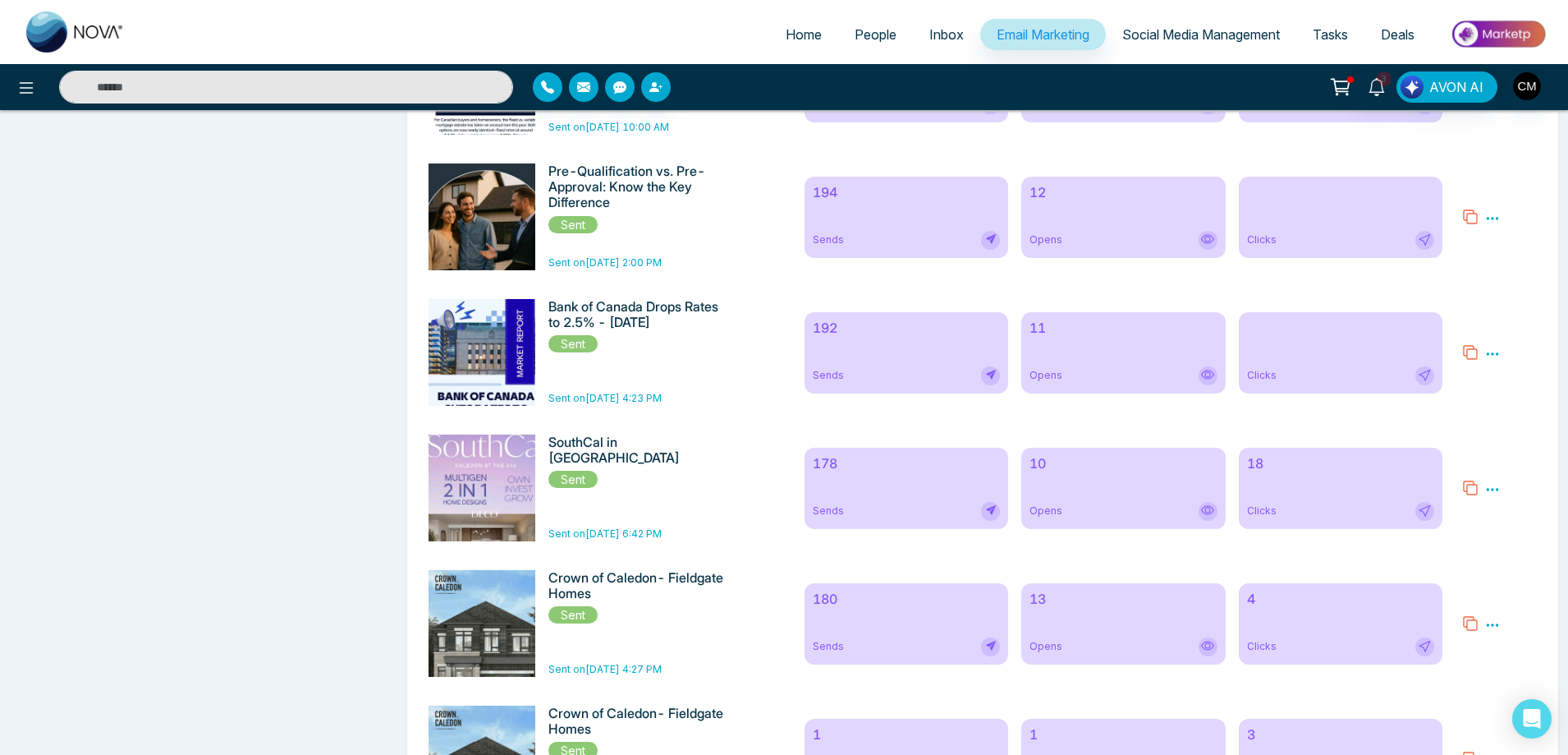
click at [1130, 517] on div "Opens" at bounding box center [1122, 511] width 187 height 19
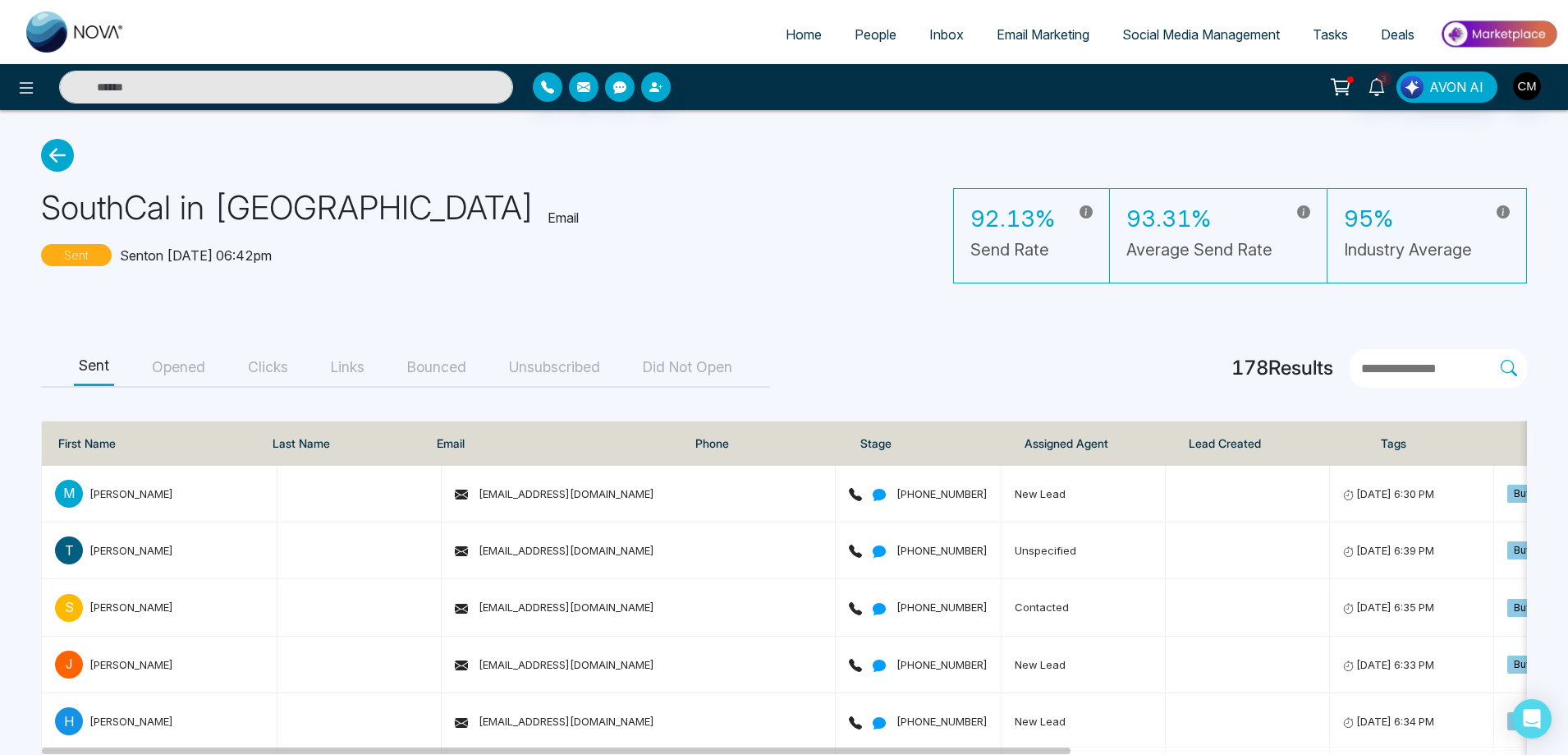
click at [176, 367] on button "Opened" at bounding box center [179, 368] width 63 height 37
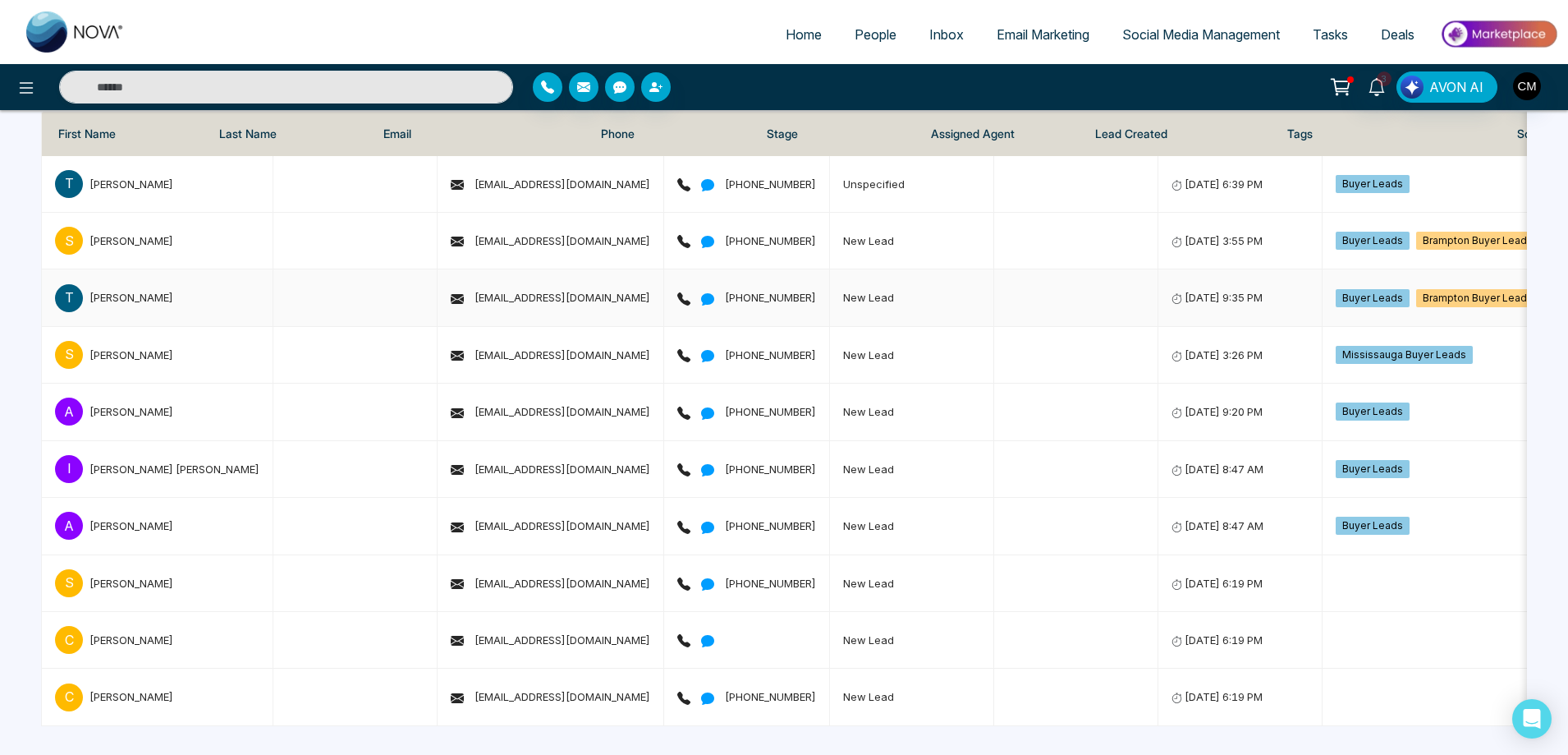
scroll to position [235, 0]
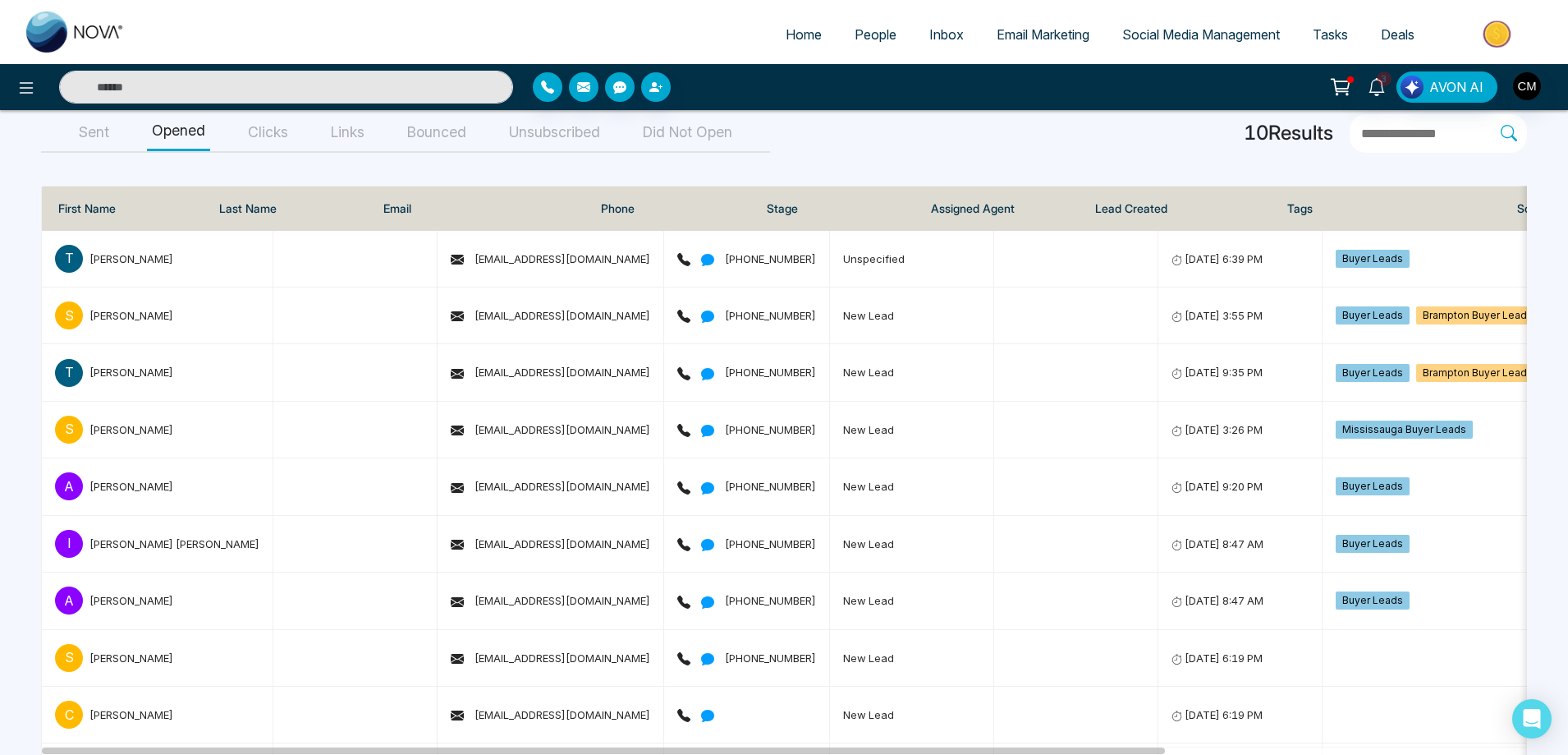
click at [87, 133] on button "Sent" at bounding box center [93, 133] width 40 height 37
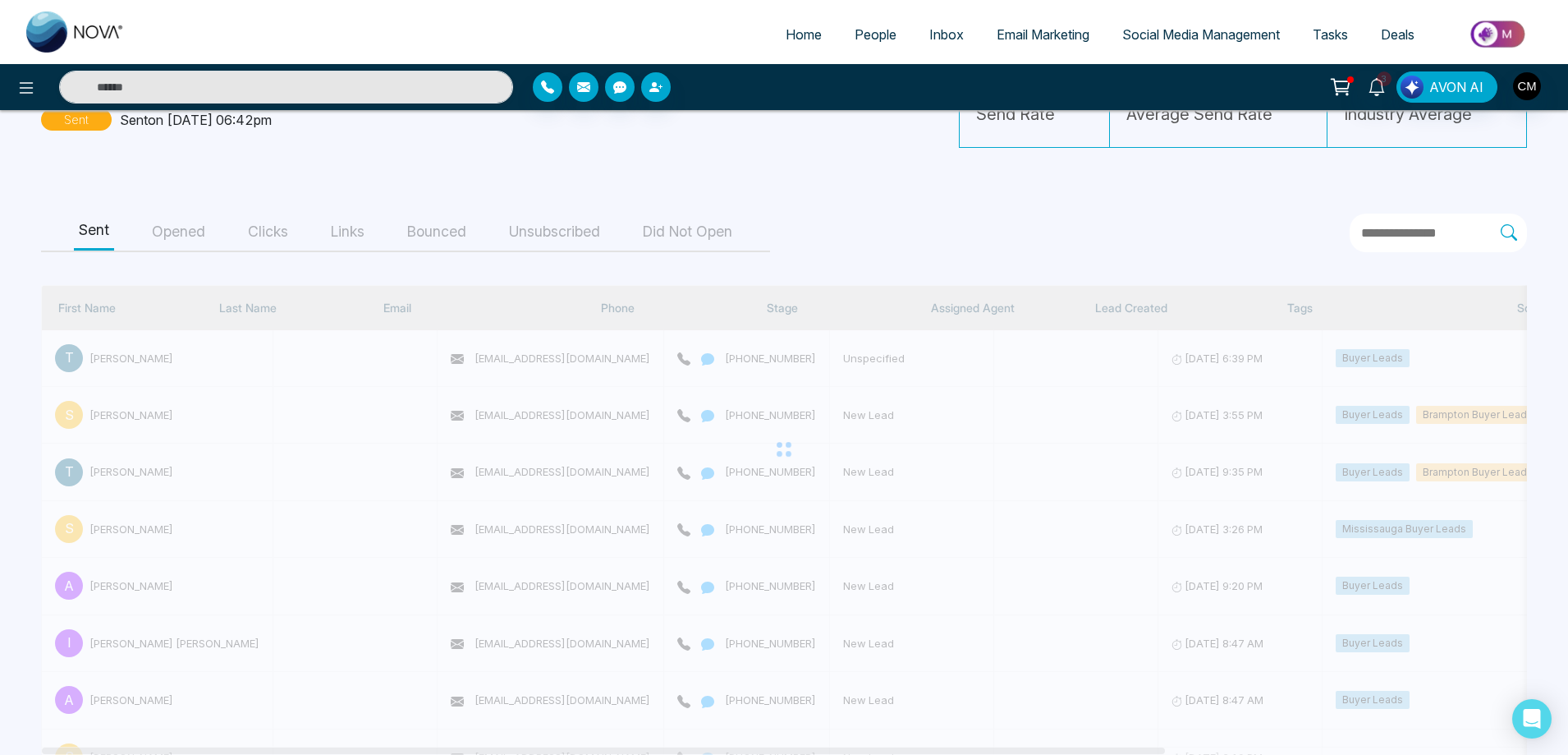
scroll to position [0, 0]
